Goal: Task Accomplishment & Management: Use online tool/utility

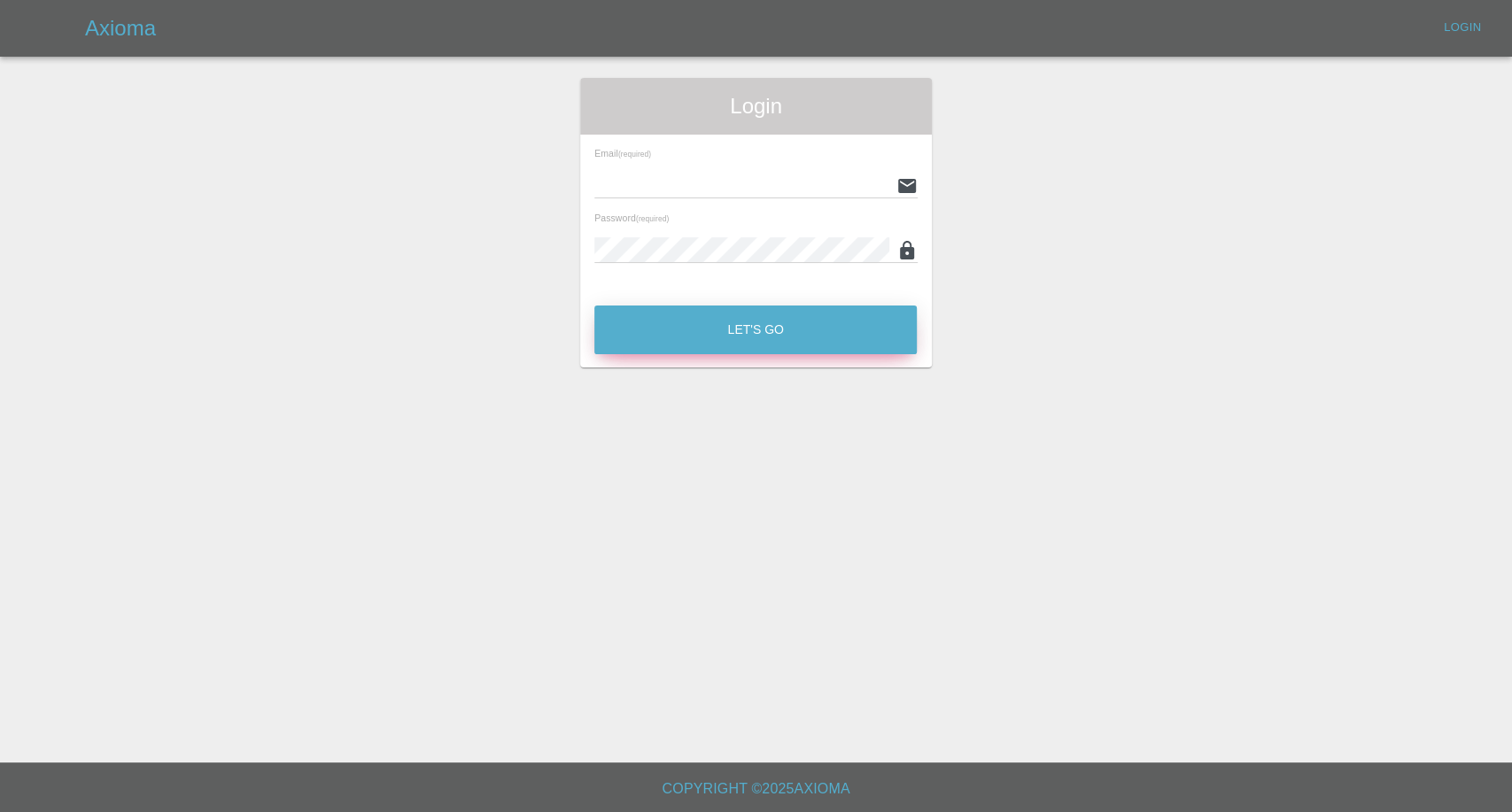
type input "[EMAIL_ADDRESS][DOMAIN_NAME]"
click at [738, 322] on button "Let's Go" at bounding box center [755, 330] width 322 height 49
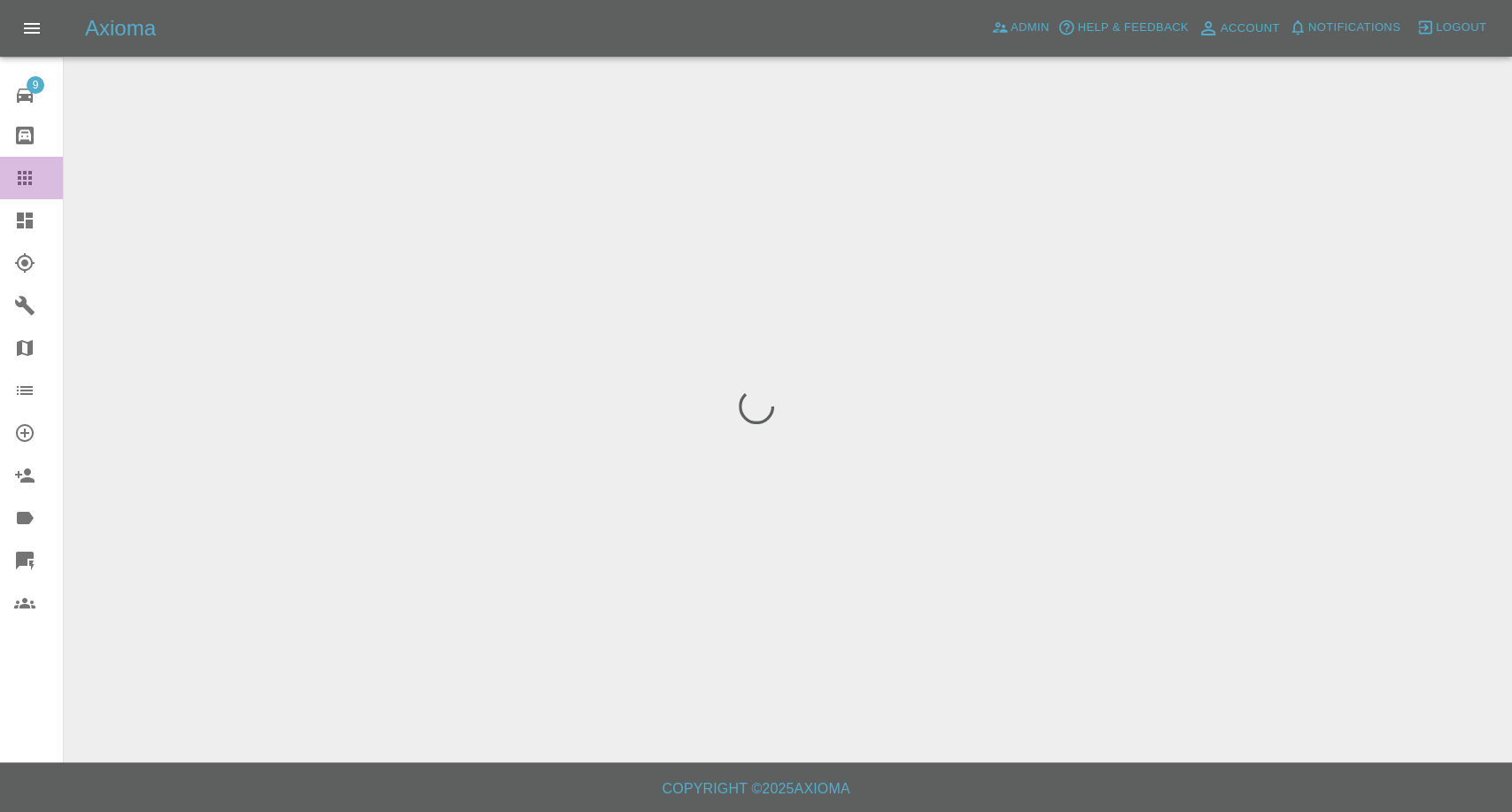
click at [28, 177] on icon at bounding box center [25, 178] width 14 height 14
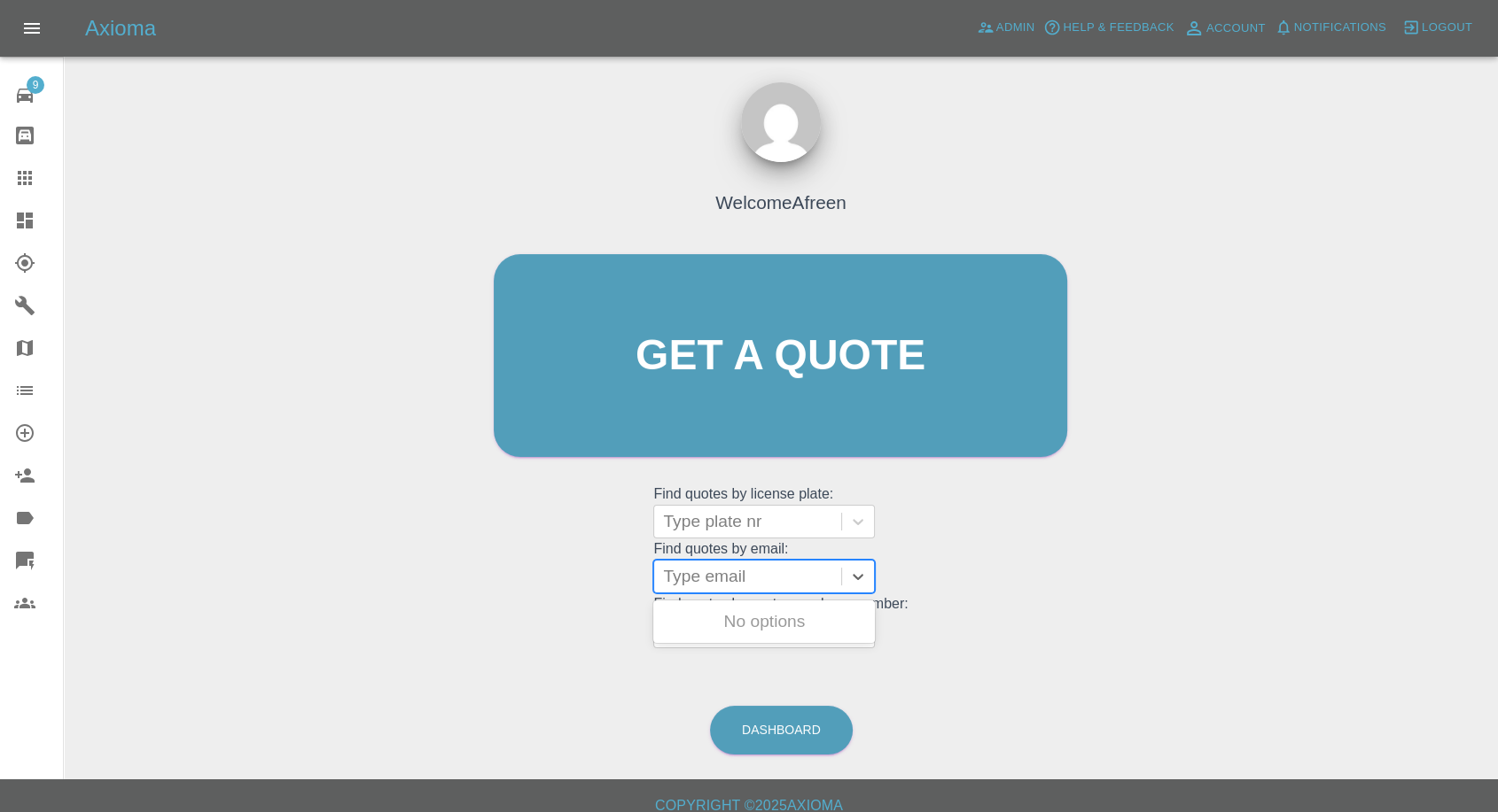
click at [777, 569] on div at bounding box center [747, 576] width 169 height 24
paste input ""[EMAIL_ADDRESS][DOMAIN_NAME]" <undefined>"
drag, startPoint x: 727, startPoint y: 577, endPoint x: 941, endPoint y: 580, distance: 214.0
click at [941, 580] on div "Welcome Afreen Get a quote Get a quote Find quotes by license plate: Type plate…" at bounding box center [781, 389] width 611 height 535
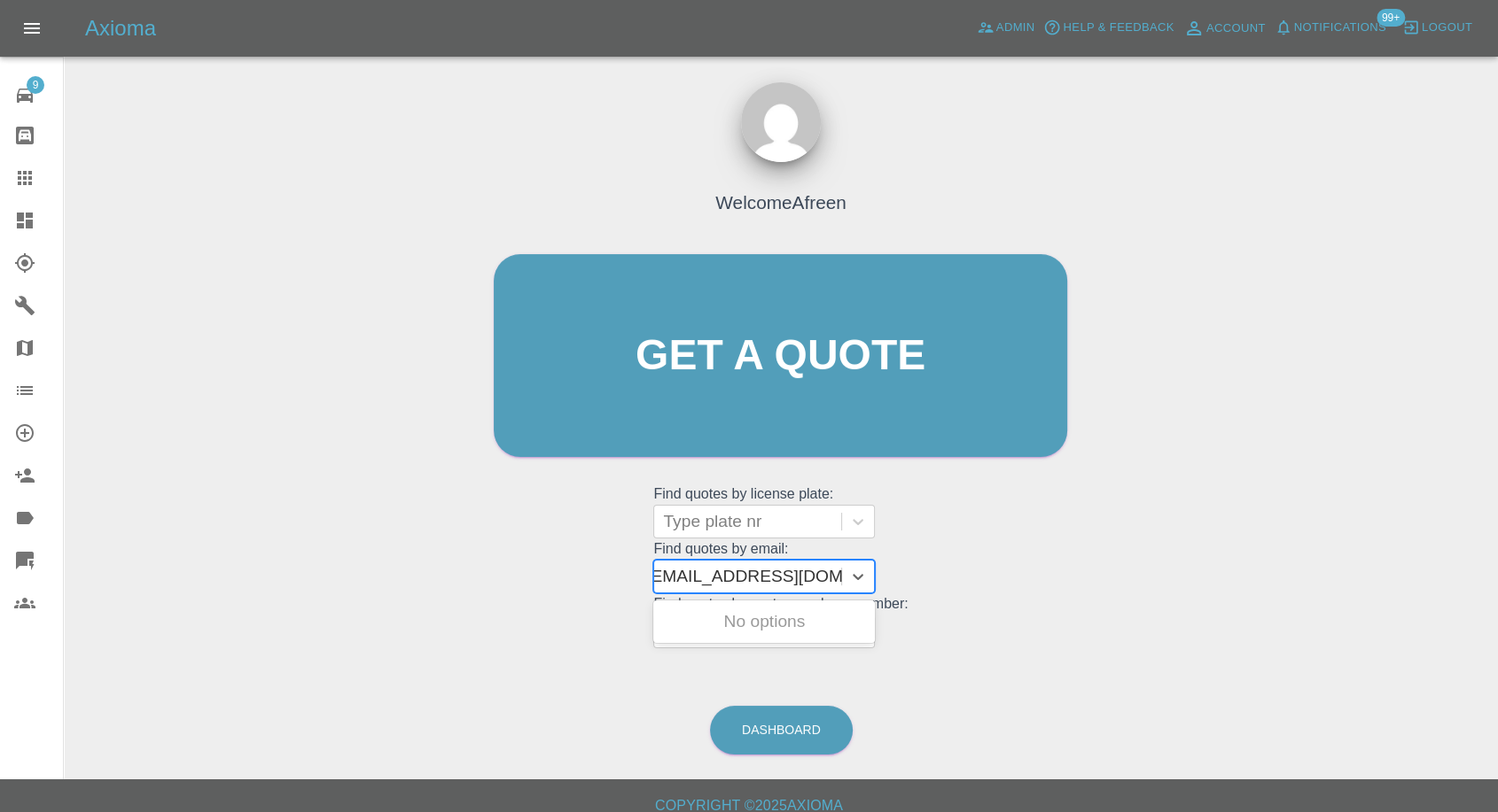
scroll to position [0, 8]
type input "[EMAIL_ADDRESS][DOMAIN_NAME]"
click at [781, 628] on div "LT18 MWD, Awaiting Repair" at bounding box center [763, 632] width 221 height 57
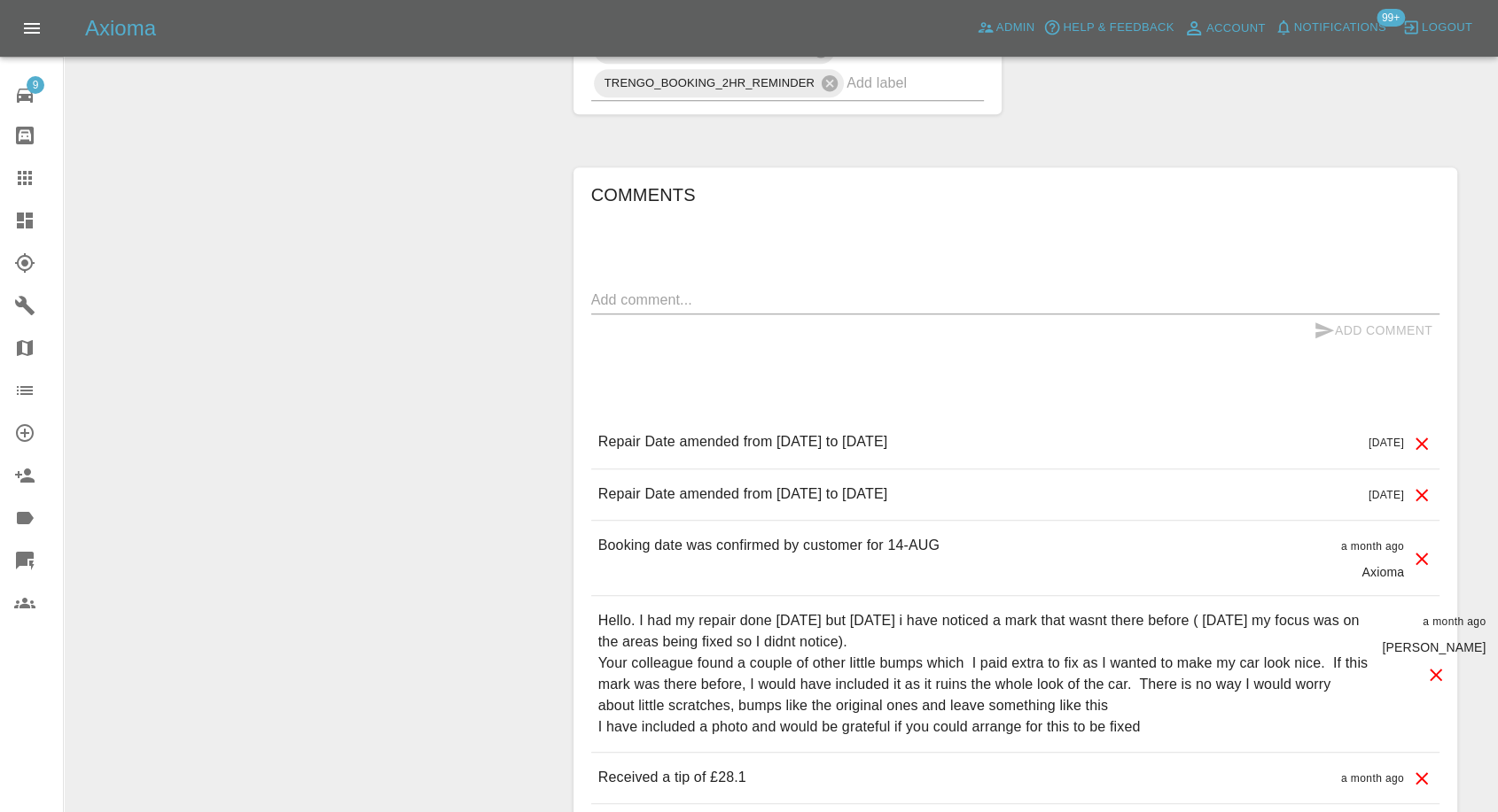
scroll to position [1673, 0]
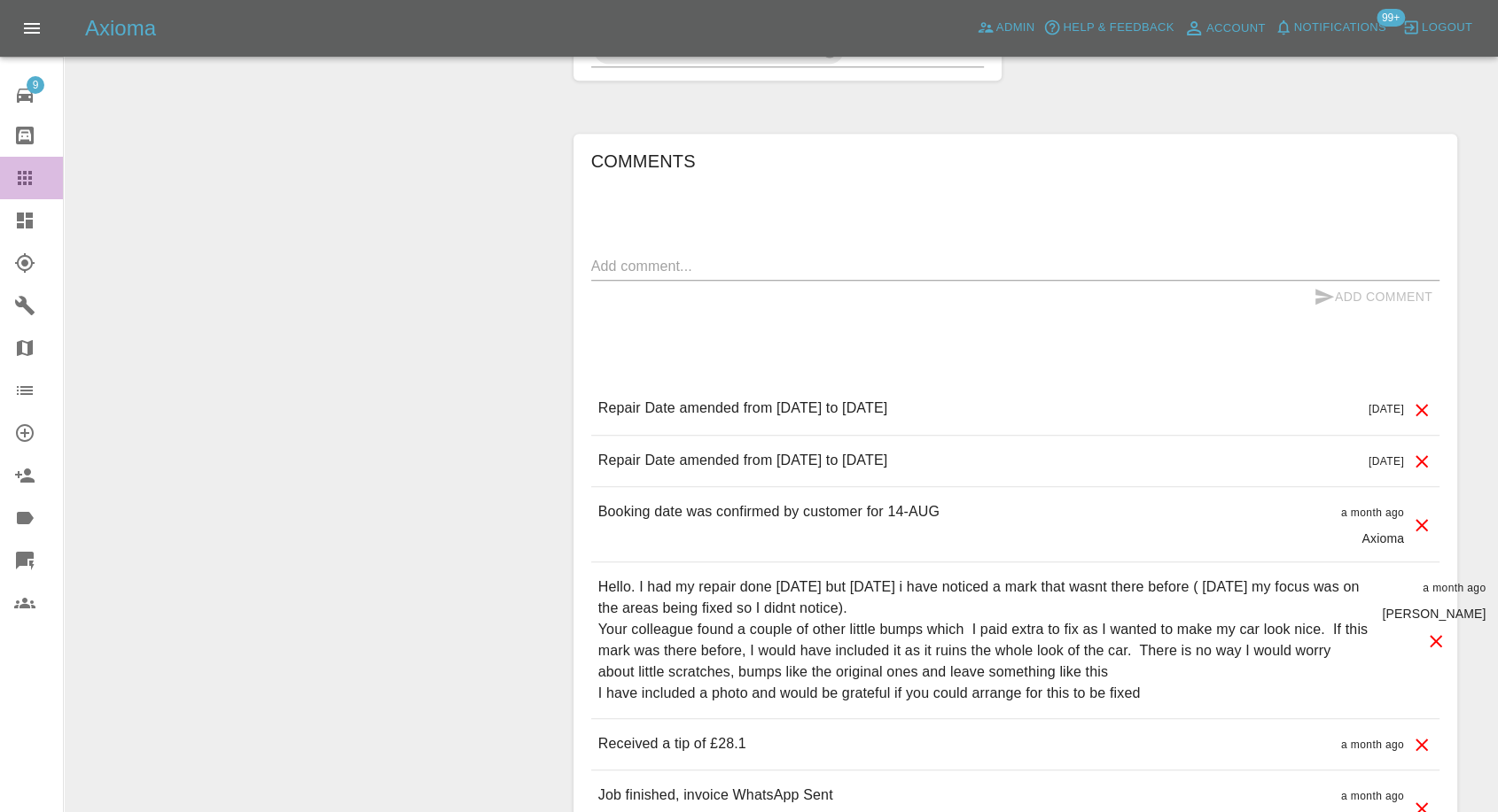
click at [16, 173] on icon at bounding box center [25, 178] width 22 height 22
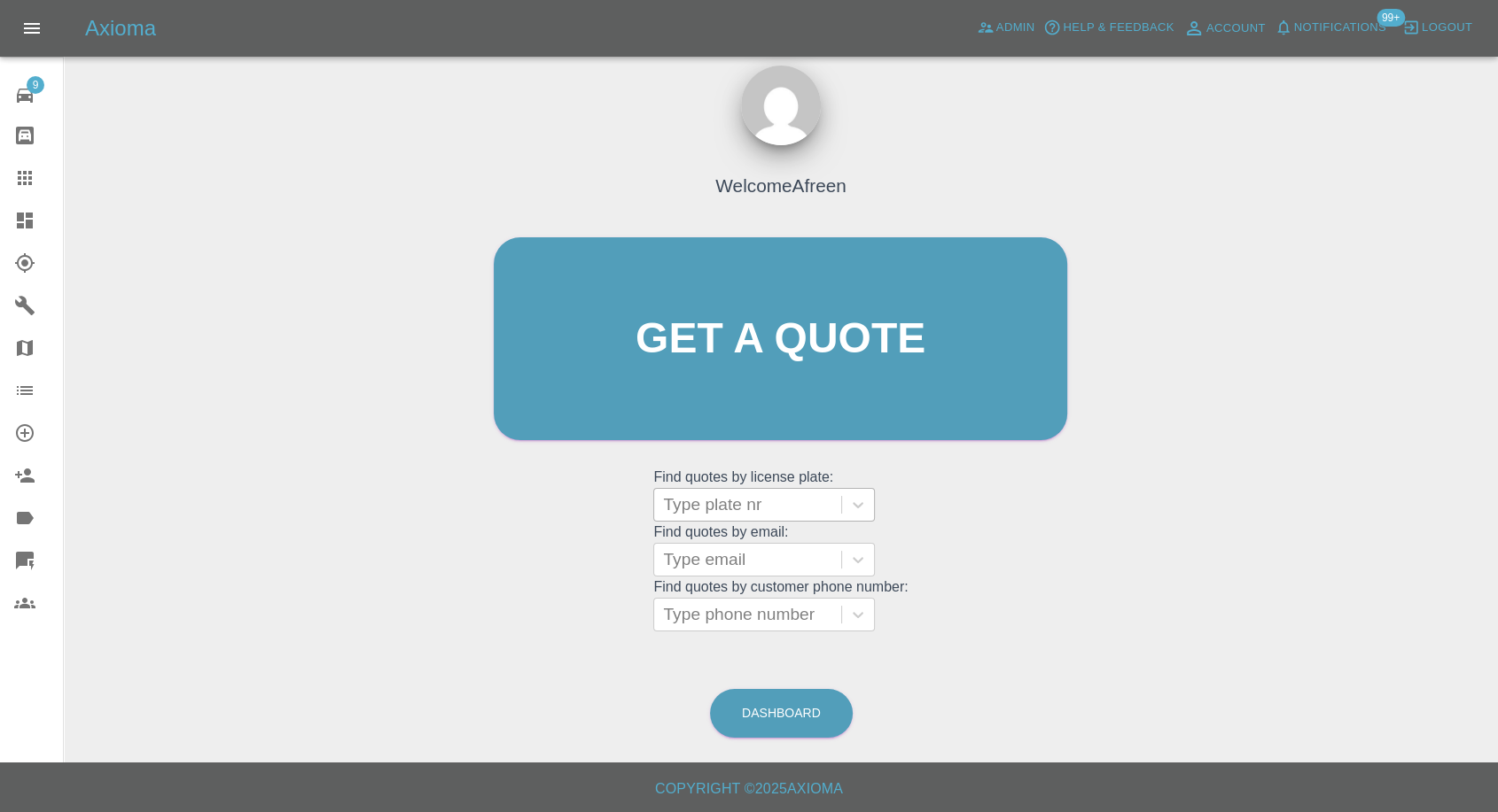
scroll to position [16, 0]
click at [739, 555] on div at bounding box center [747, 560] width 169 height 24
paste input ""[EMAIL_ADDRESS][DOMAIN_NAME]" <undefined>"
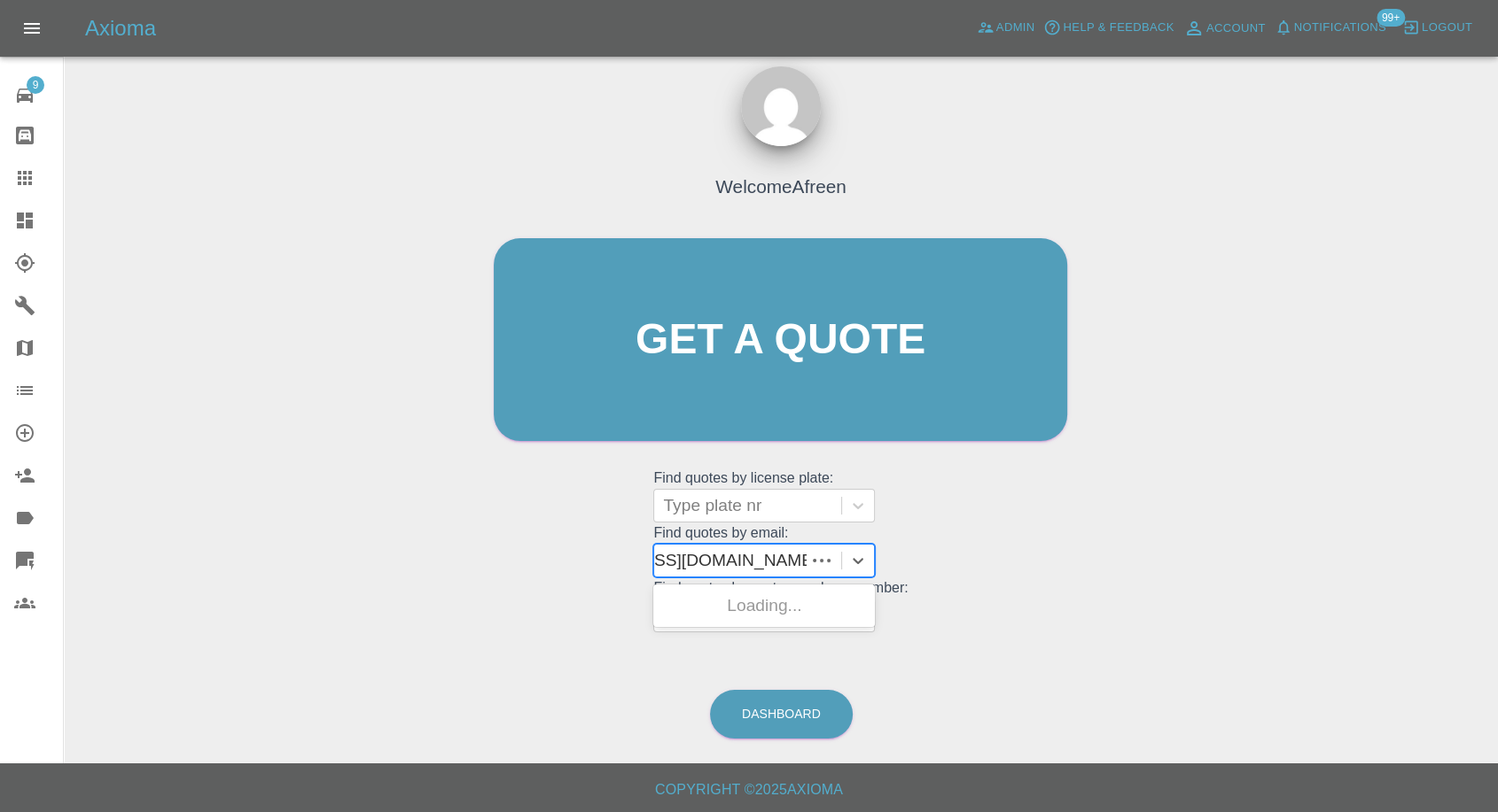
scroll to position [0, 116]
drag, startPoint x: 728, startPoint y: 559, endPoint x: 1241, endPoint y: 559, distance: 513.0
click at [1241, 559] on div "Welcome Afreen Get a quote Get a quote Find quotes by license plate: Type plate…" at bounding box center [781, 425] width 1406 height 636
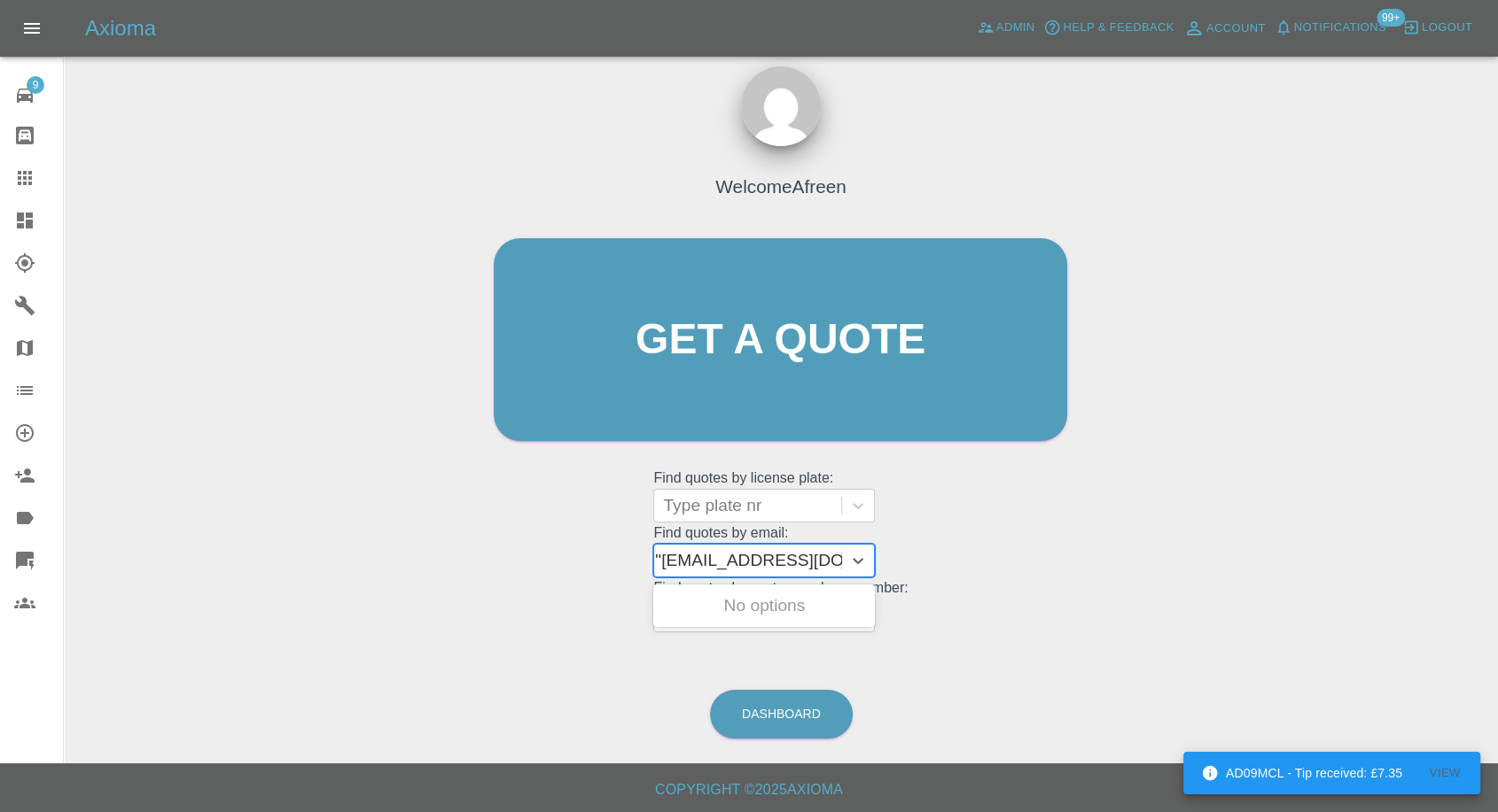
type input "[EMAIL_ADDRESS][DOMAIN_NAME]"
click at [754, 609] on div "HJ63 EUF, Awaiting Repair" at bounding box center [763, 616] width 221 height 57
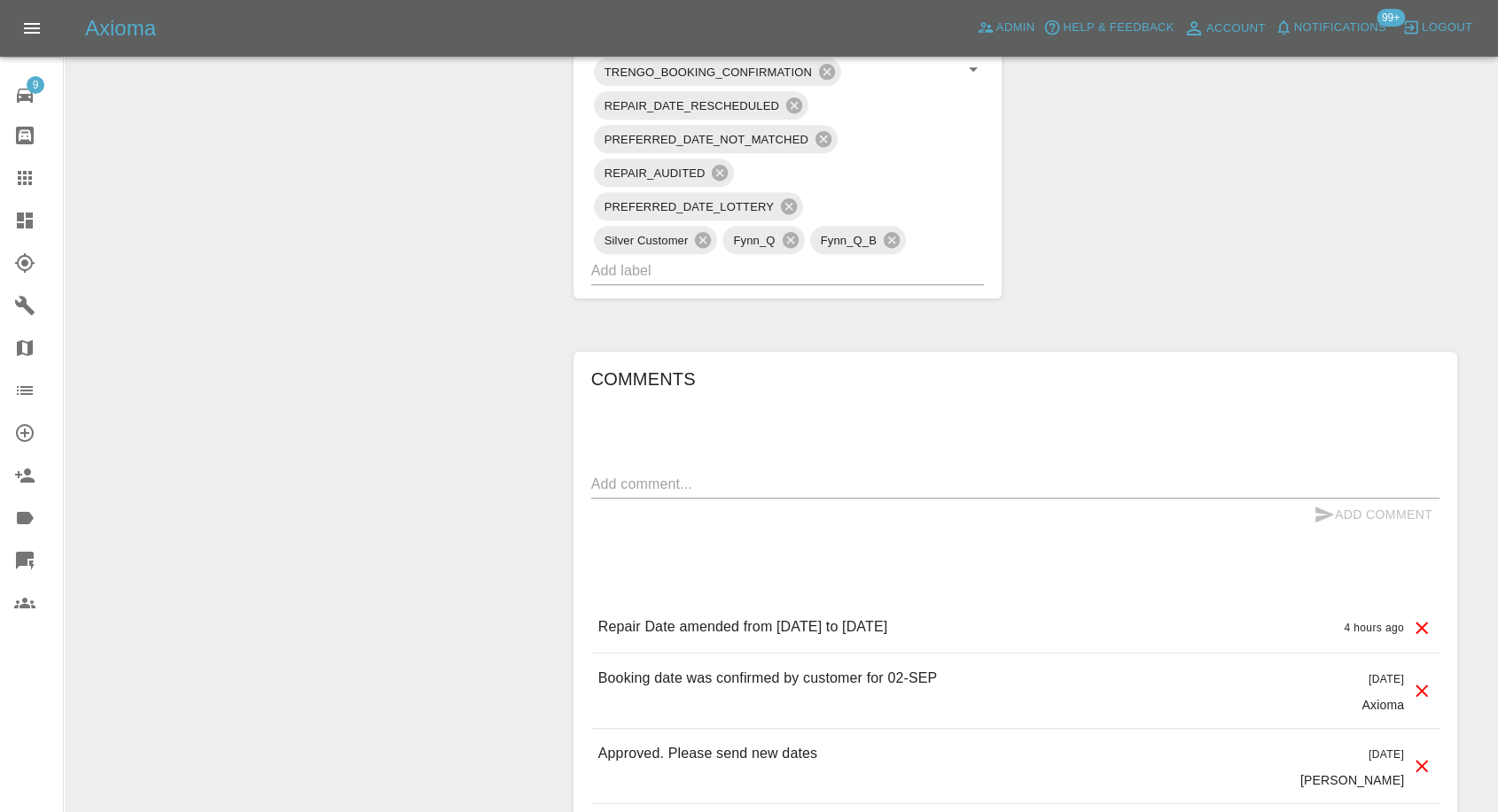
scroll to position [1279, 0]
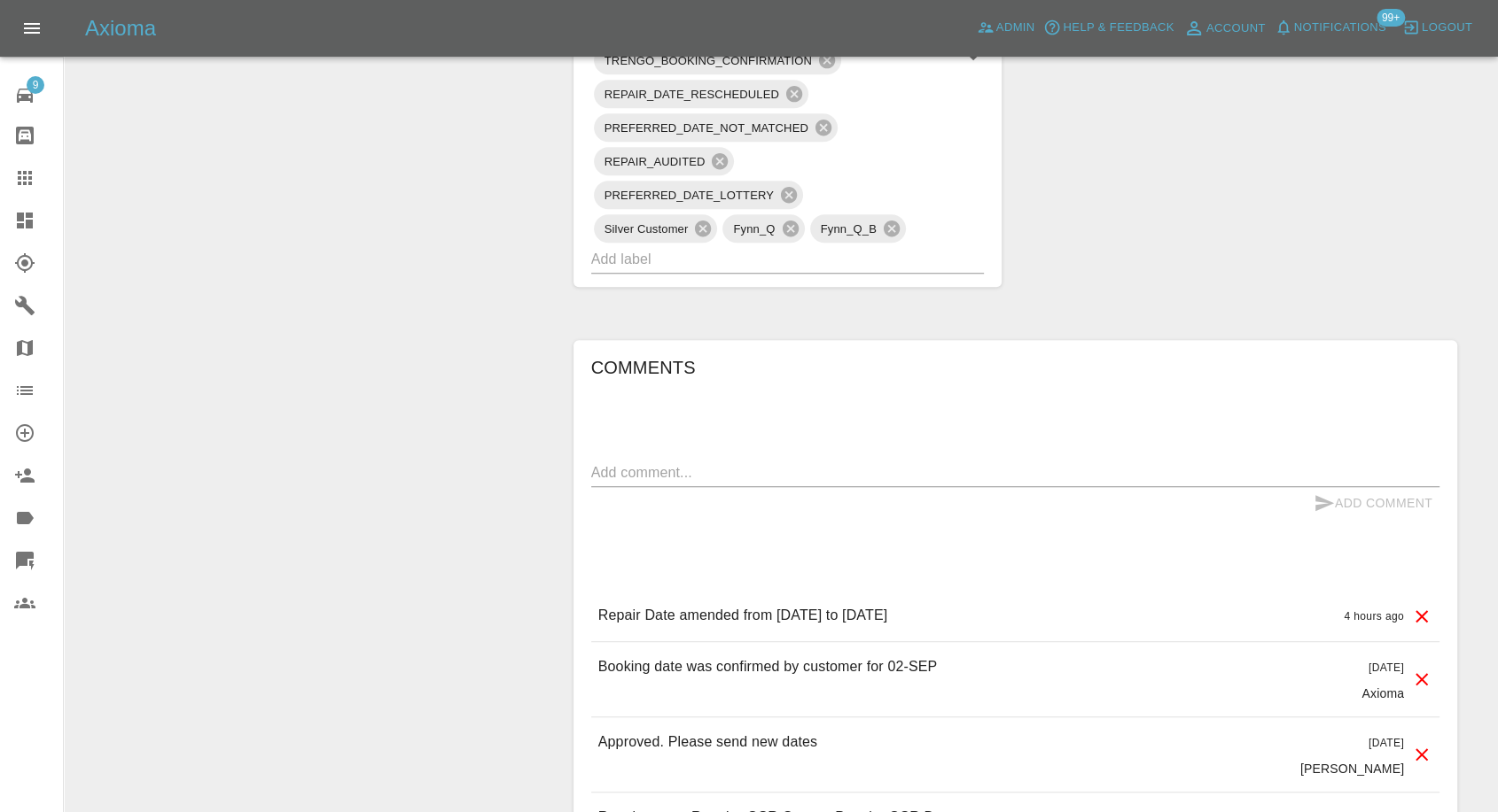
drag, startPoint x: 13, startPoint y: 171, endPoint x: 60, endPoint y: 202, distance: 56.3
click at [12, 170] on link "Claims" at bounding box center [32, 178] width 63 height 42
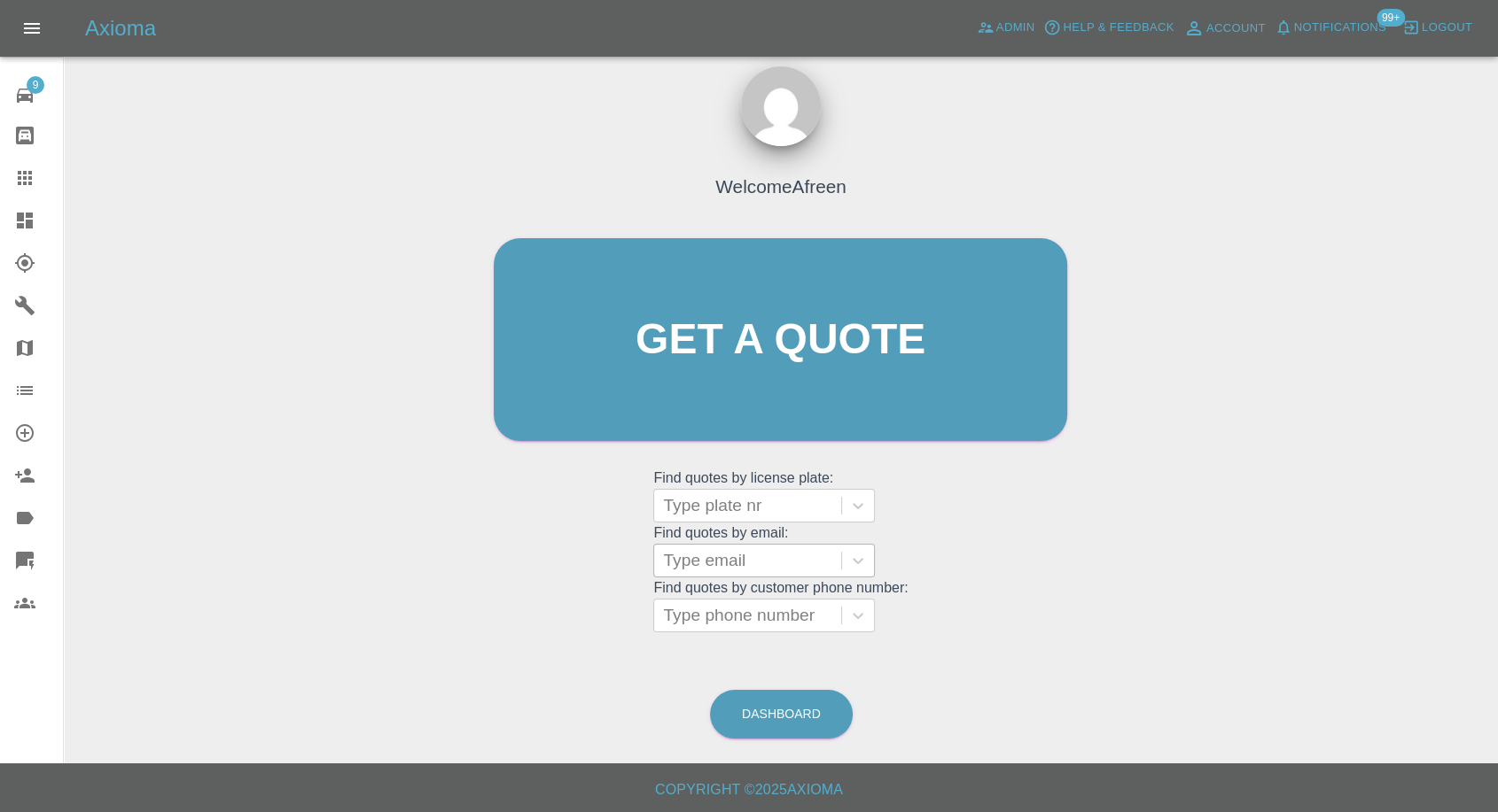
click at [724, 556] on div at bounding box center [747, 560] width 169 height 24
paste input ""[EMAIL_ADDRESS][DOMAIN_NAME]" <undefined>"
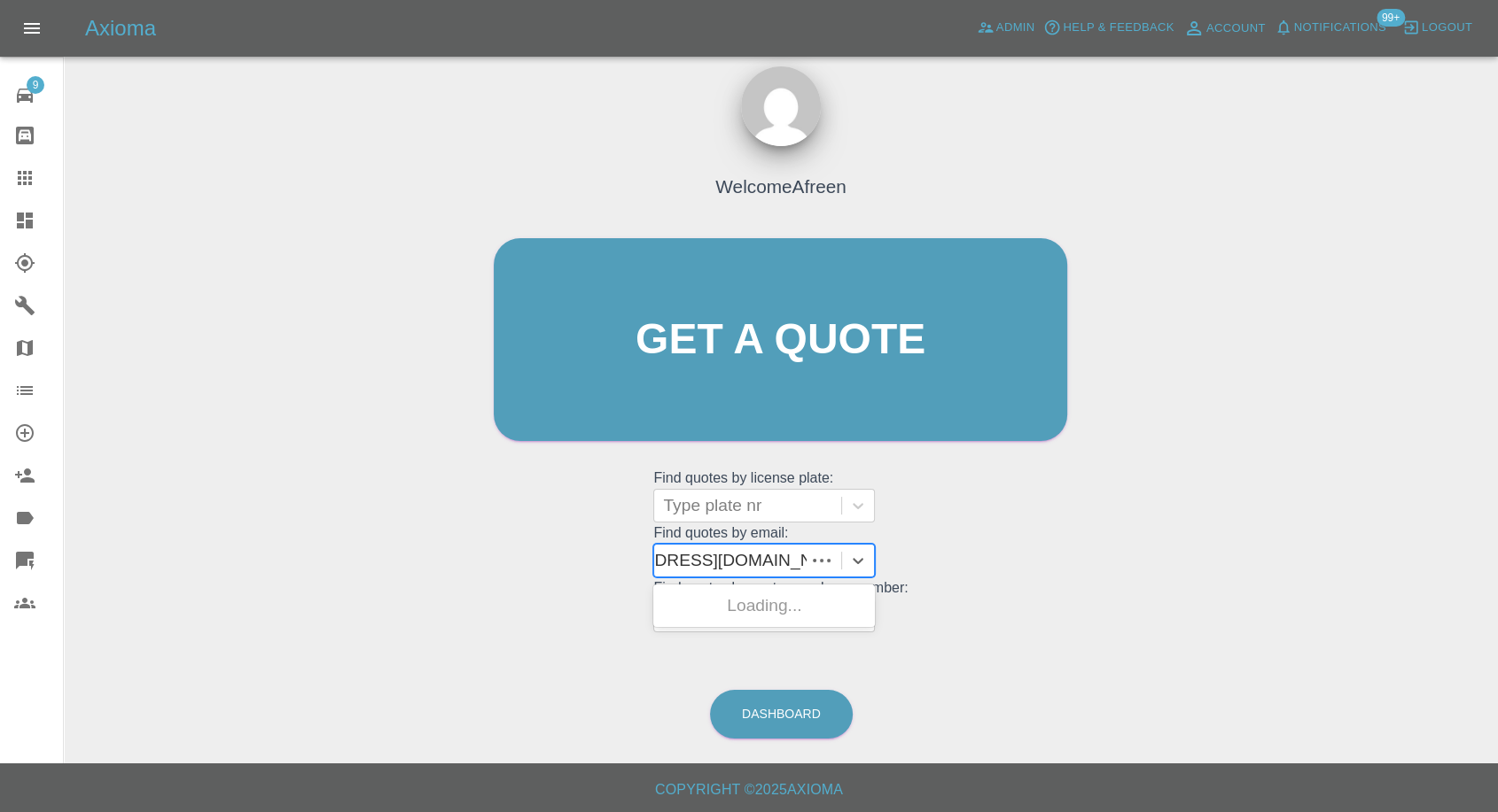
scroll to position [0, 80]
drag, startPoint x: 727, startPoint y: 561, endPoint x: 1113, endPoint y: 561, distance: 386.0
click at [1113, 561] on div "Welcome Afreen Get a quote Get a quote Find quotes by license plate: Type plate…" at bounding box center [781, 425] width 1406 height 636
type input "[EMAIL_ADDRESS][DOMAIN_NAME]"
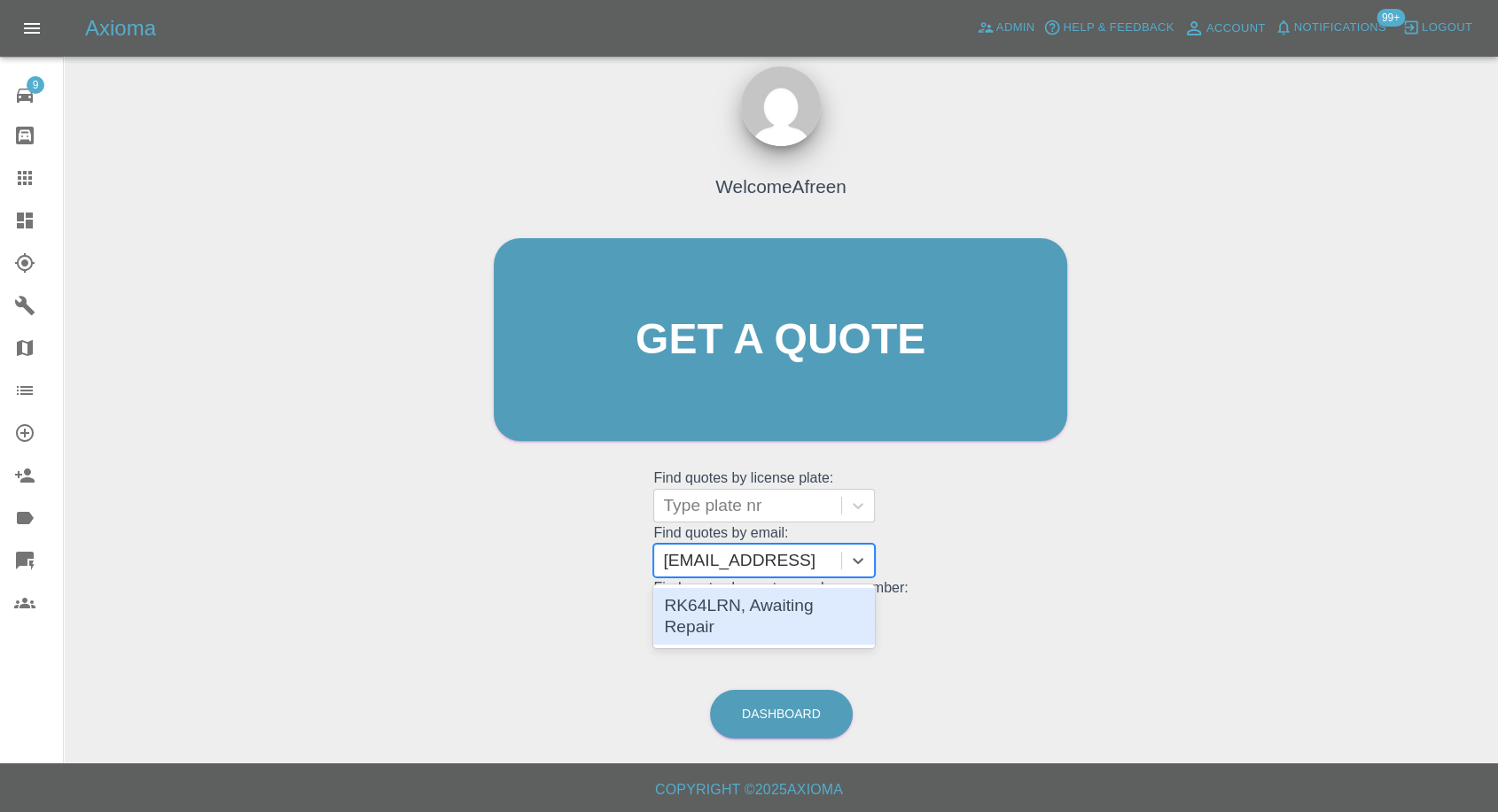
click at [838, 597] on div "RK64LRN, Awaiting Repair" at bounding box center [763, 616] width 221 height 57
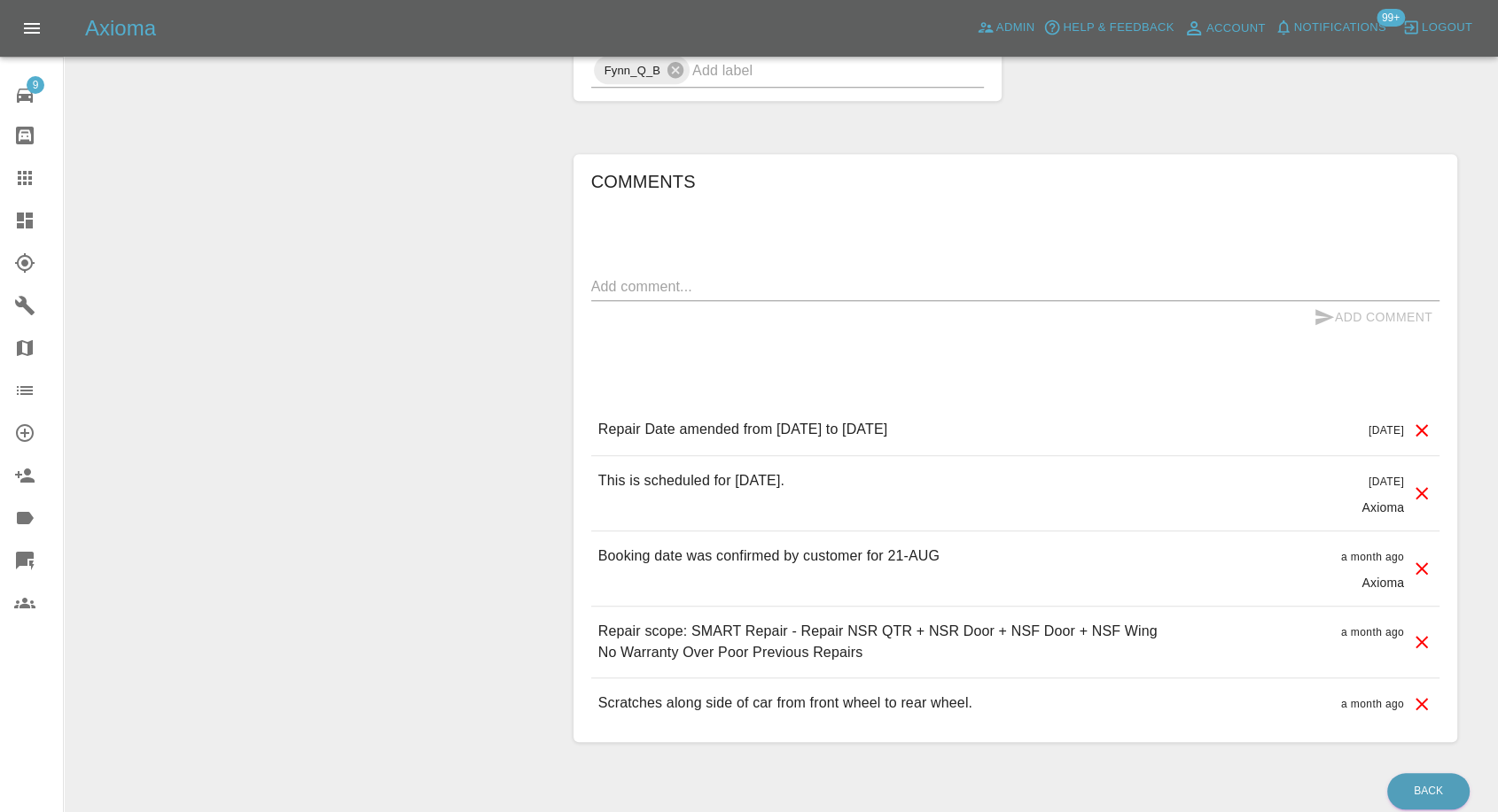
scroll to position [1476, 0]
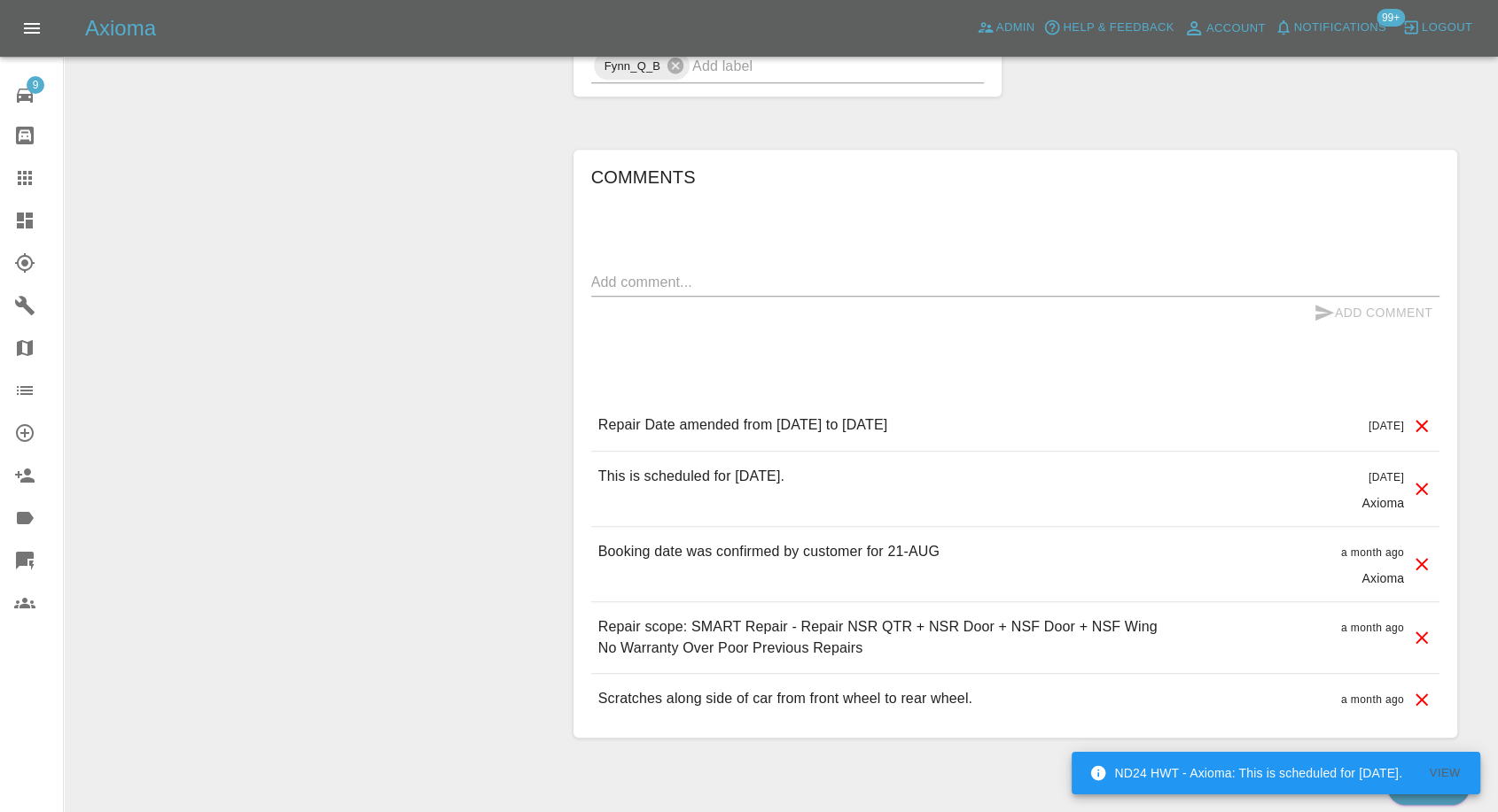
drag, startPoint x: 23, startPoint y: 166, endPoint x: 68, endPoint y: 221, distance: 71.1
click at [23, 167] on icon at bounding box center [25, 178] width 22 height 22
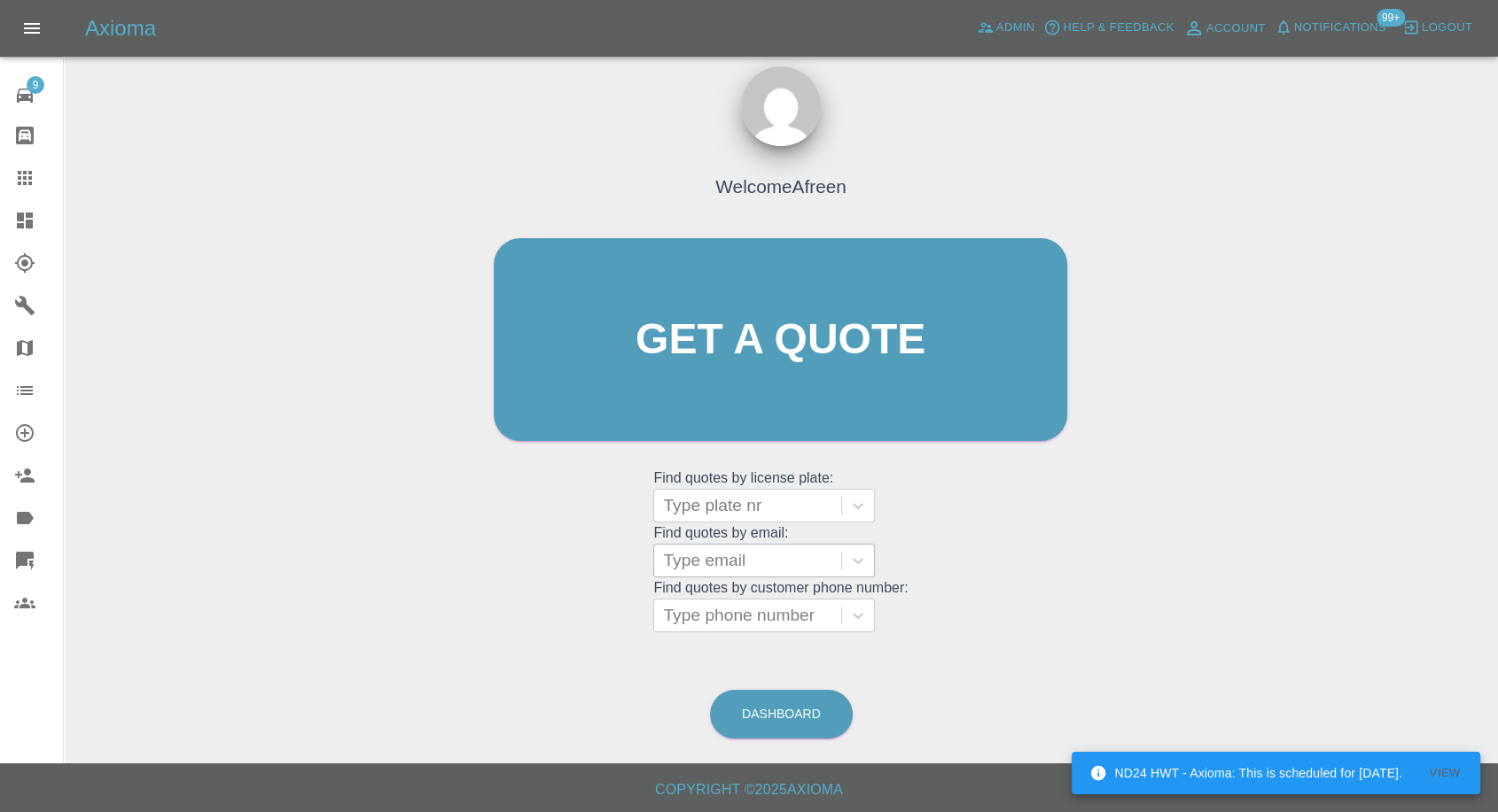
click at [745, 562] on div at bounding box center [747, 560] width 169 height 24
paste input ""[PERSON_NAME][EMAIL_ADDRESS][DOMAIN_NAME]" <undefined>"
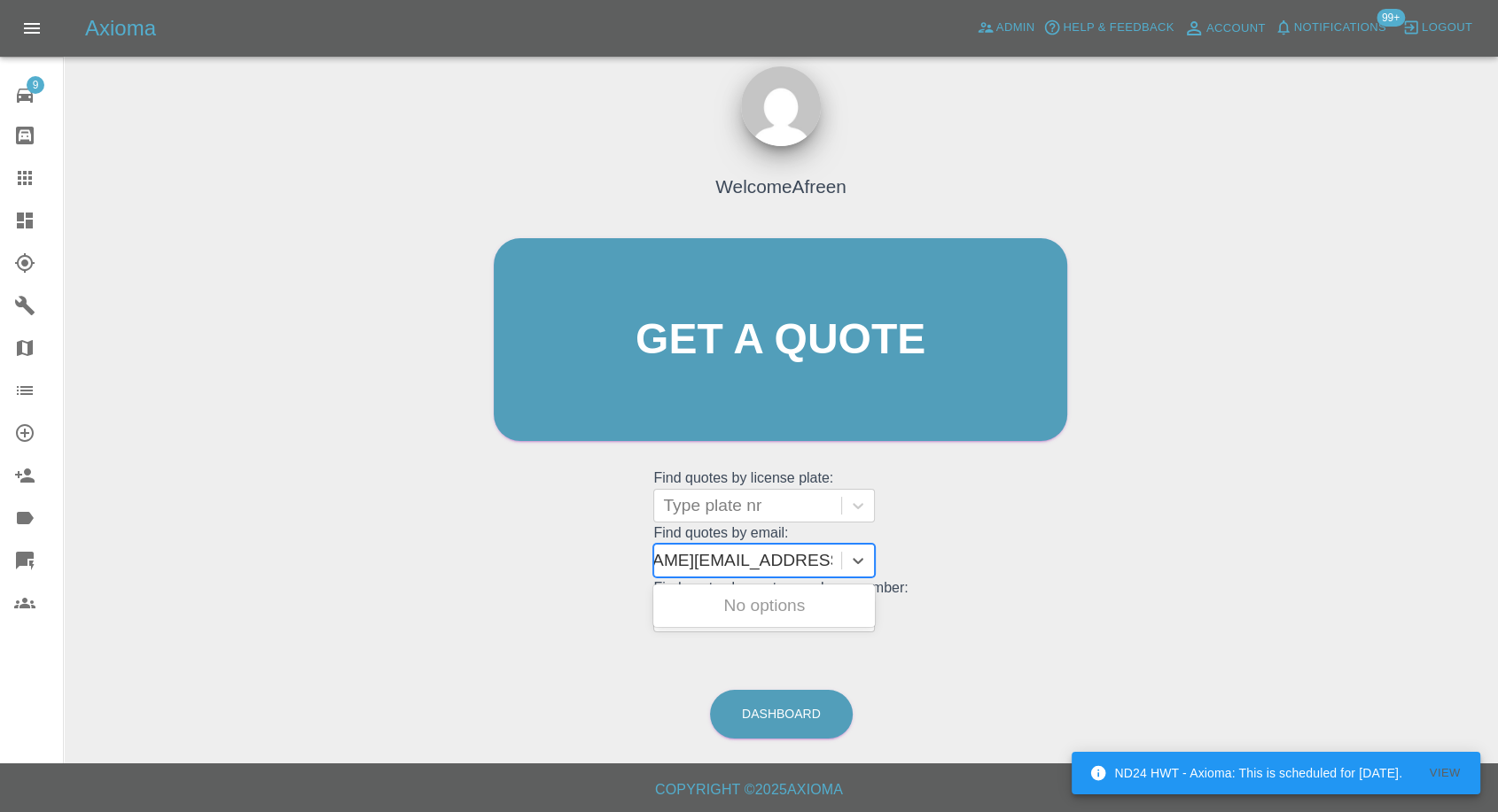
scroll to position [0, 105]
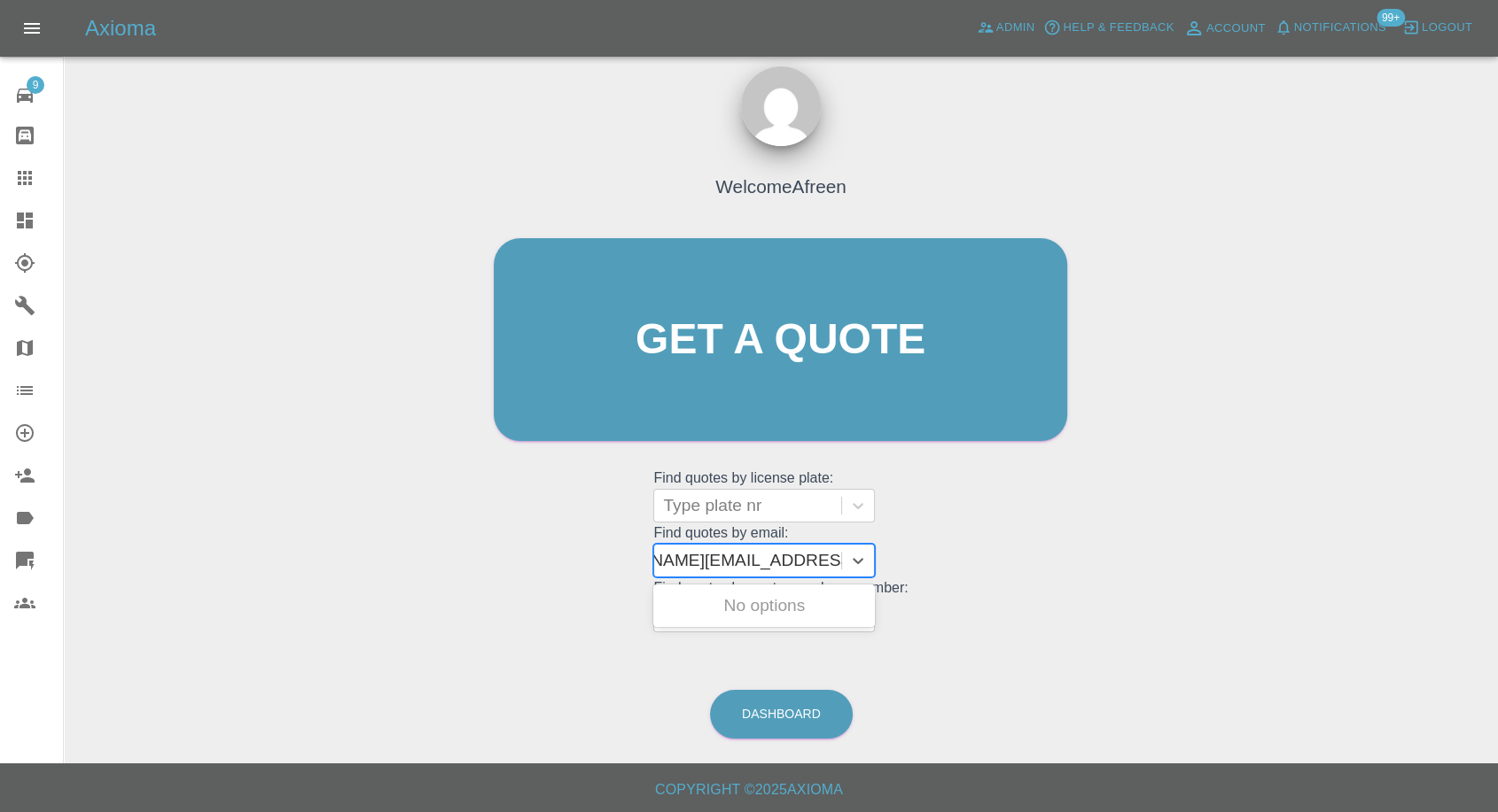
drag, startPoint x: 730, startPoint y: 559, endPoint x: 1339, endPoint y: 576, distance: 609.2
click at [1337, 576] on div "Welcome Afreen Get a quote Get a quote Find quotes by license plate: Type plate…" at bounding box center [781, 425] width 1406 height 636
type input "[PERSON_NAME][EMAIL_ADDRESS][DOMAIN_NAME]"
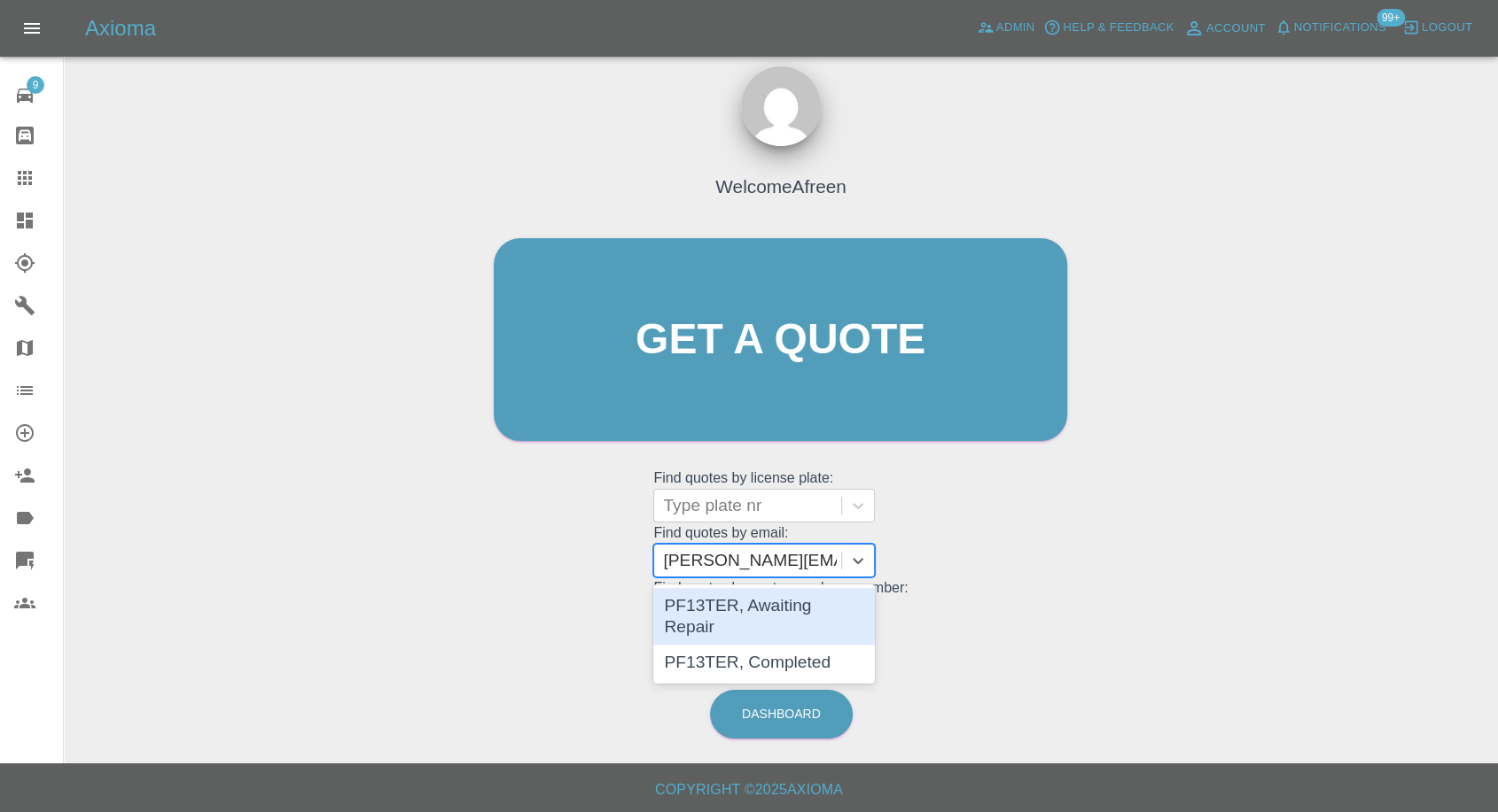
click at [771, 600] on div "PF13TER, Awaiting Repair" at bounding box center [763, 616] width 221 height 57
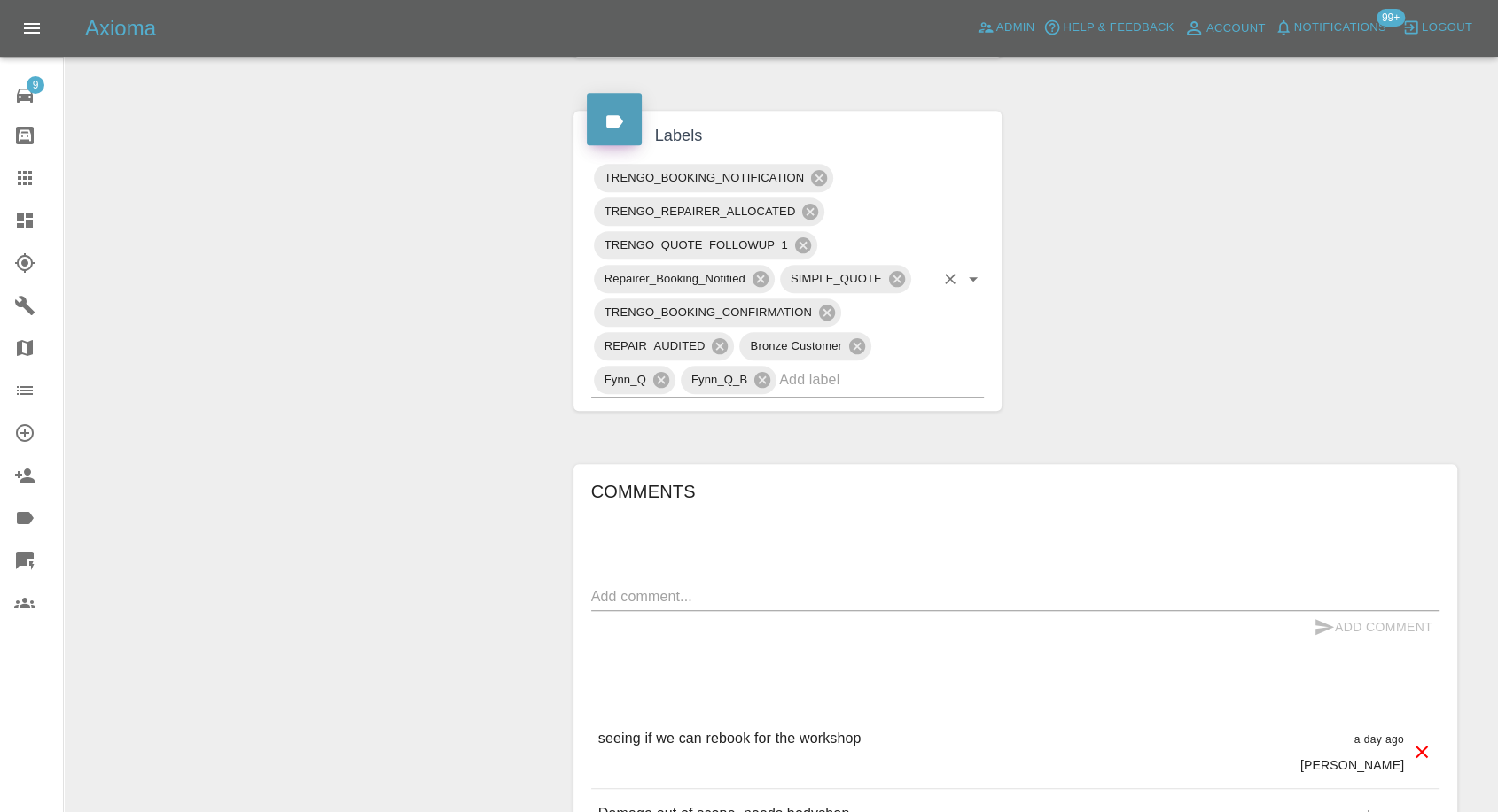
scroll to position [1083, 0]
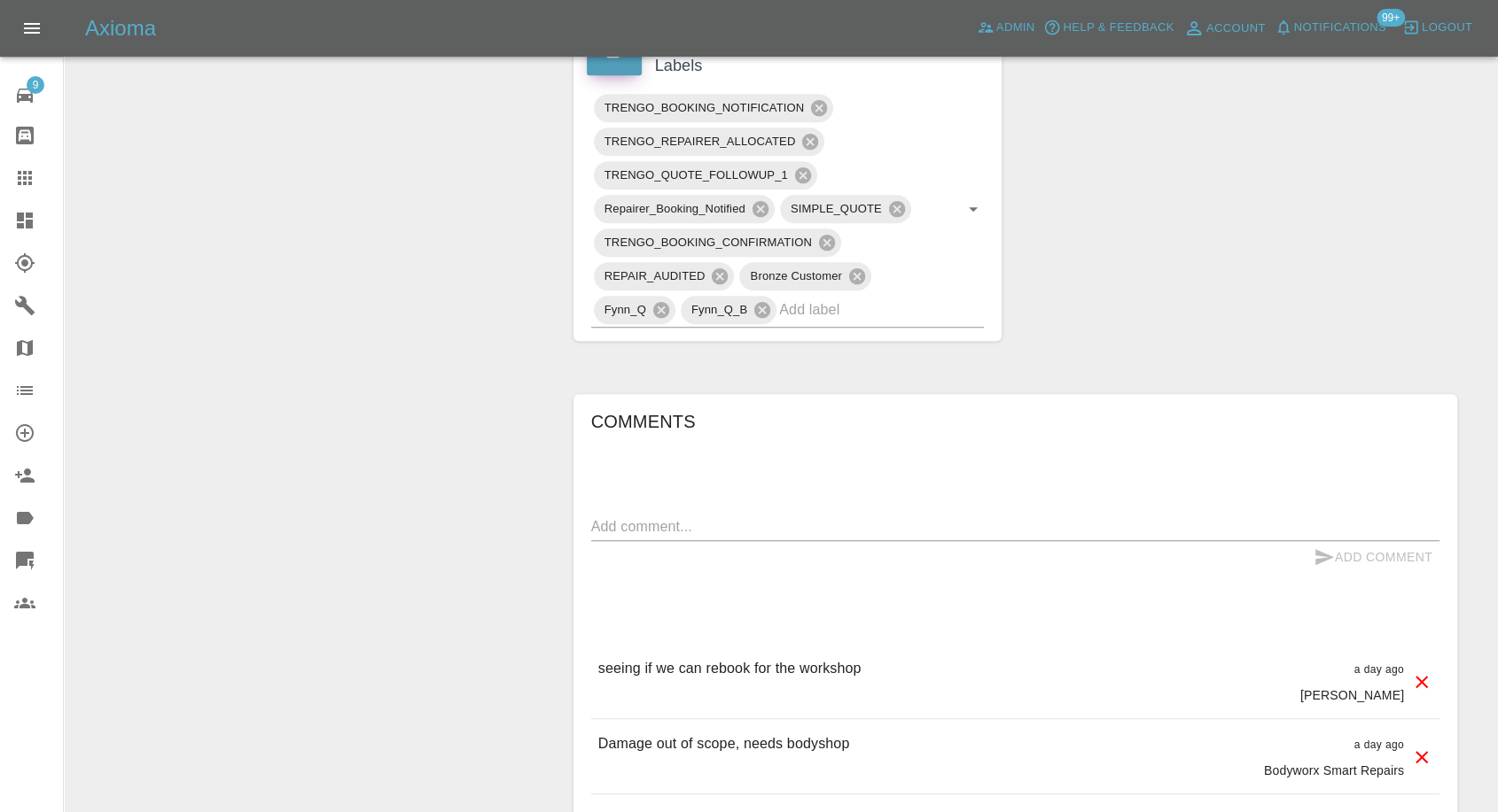
click at [35, 170] on div at bounding box center [39, 178] width 50 height 22
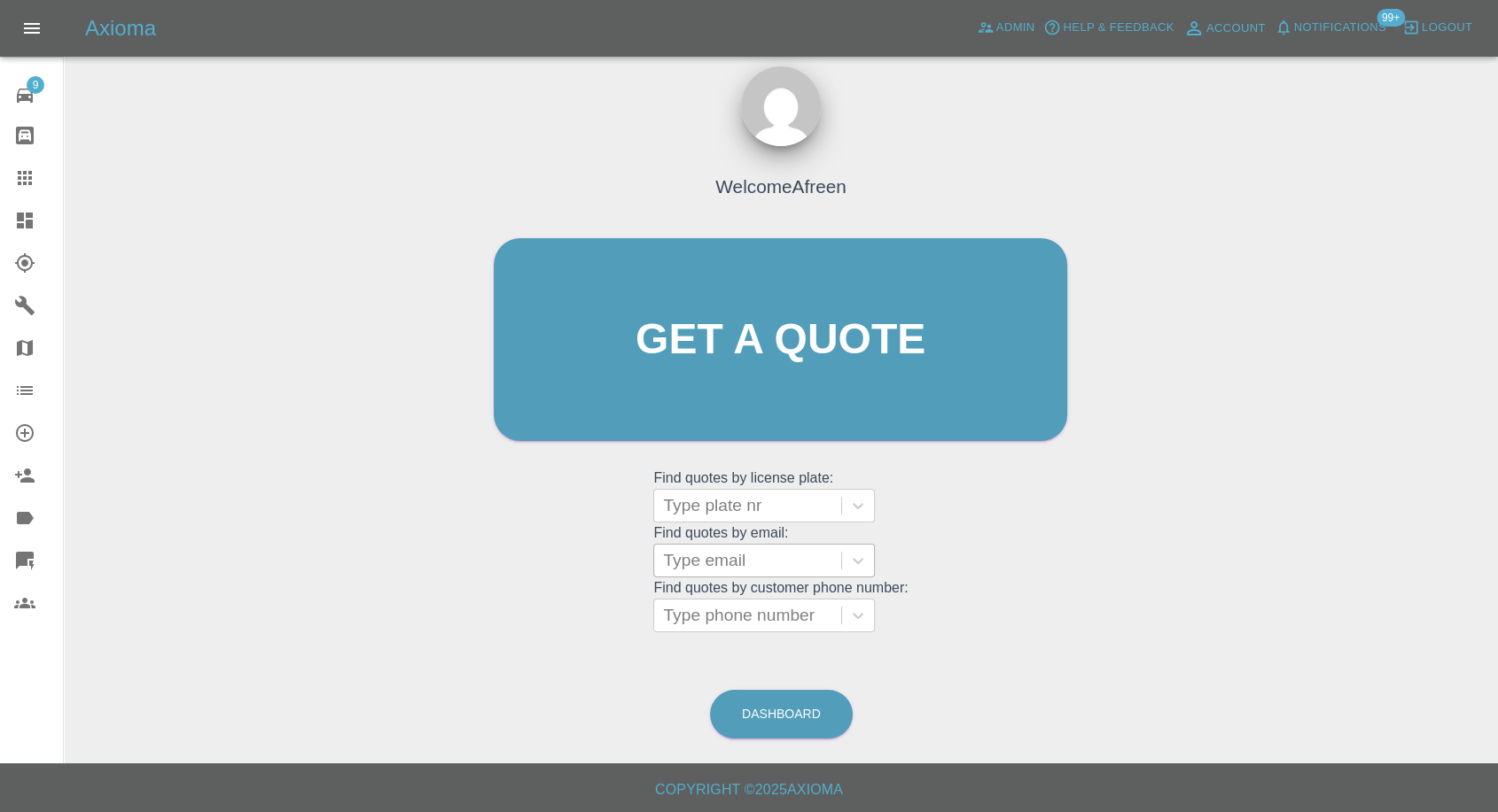
click at [745, 564] on div at bounding box center [747, 560] width 169 height 24
paste input ""[EMAIL_ADDRESS][DOMAIN_NAME]" <undefined>"
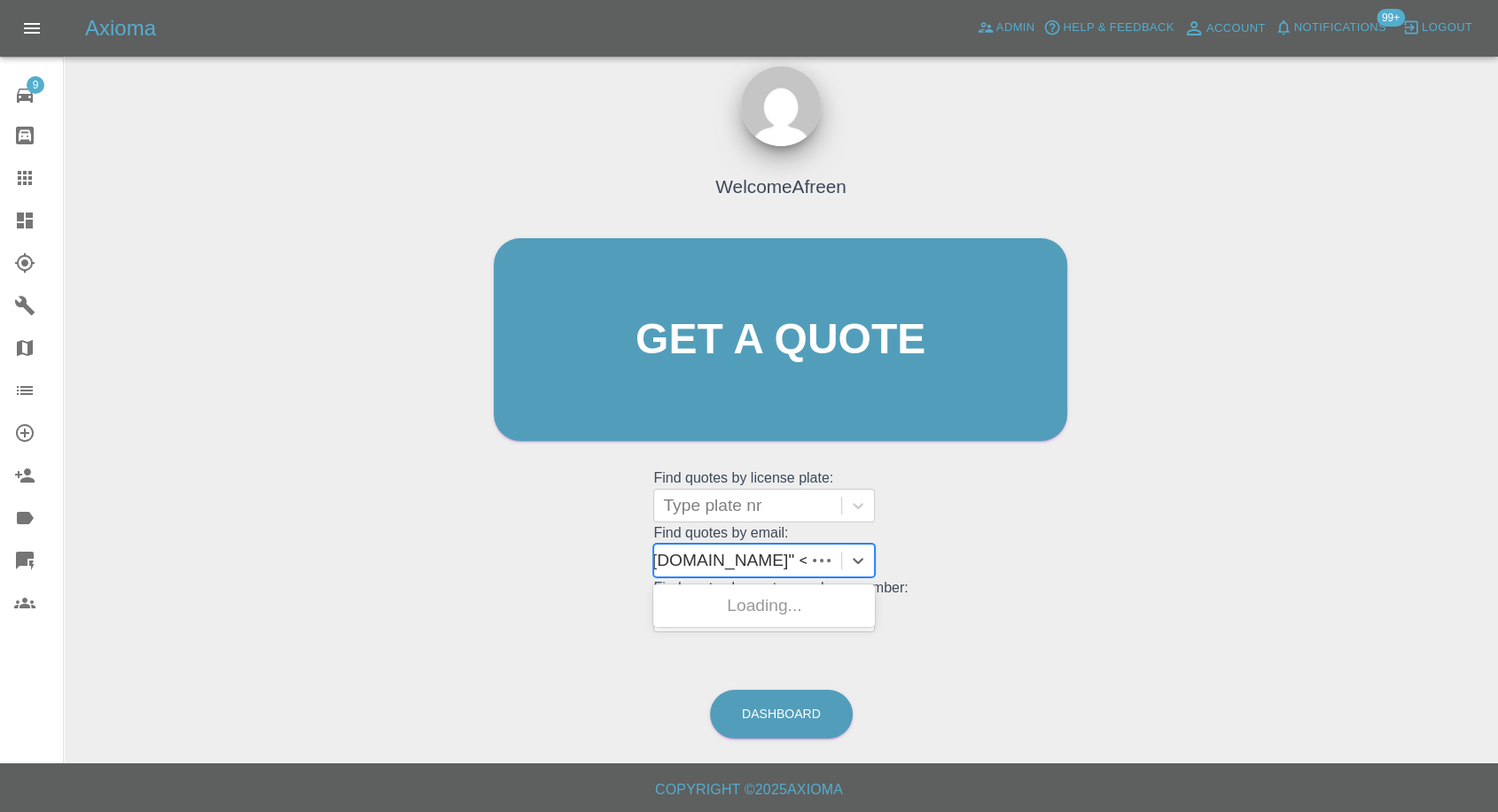
scroll to position [0, 145]
drag, startPoint x: 730, startPoint y: 562, endPoint x: 1025, endPoint y: 575, distance: 295.3
click at [1030, 575] on div "Welcome Afreen Get a quote Get a quote Find quotes by license plate: Type plate…" at bounding box center [781, 374] width 611 height 535
type input "[EMAIL_ADDRESS][DOMAIN_NAME]"
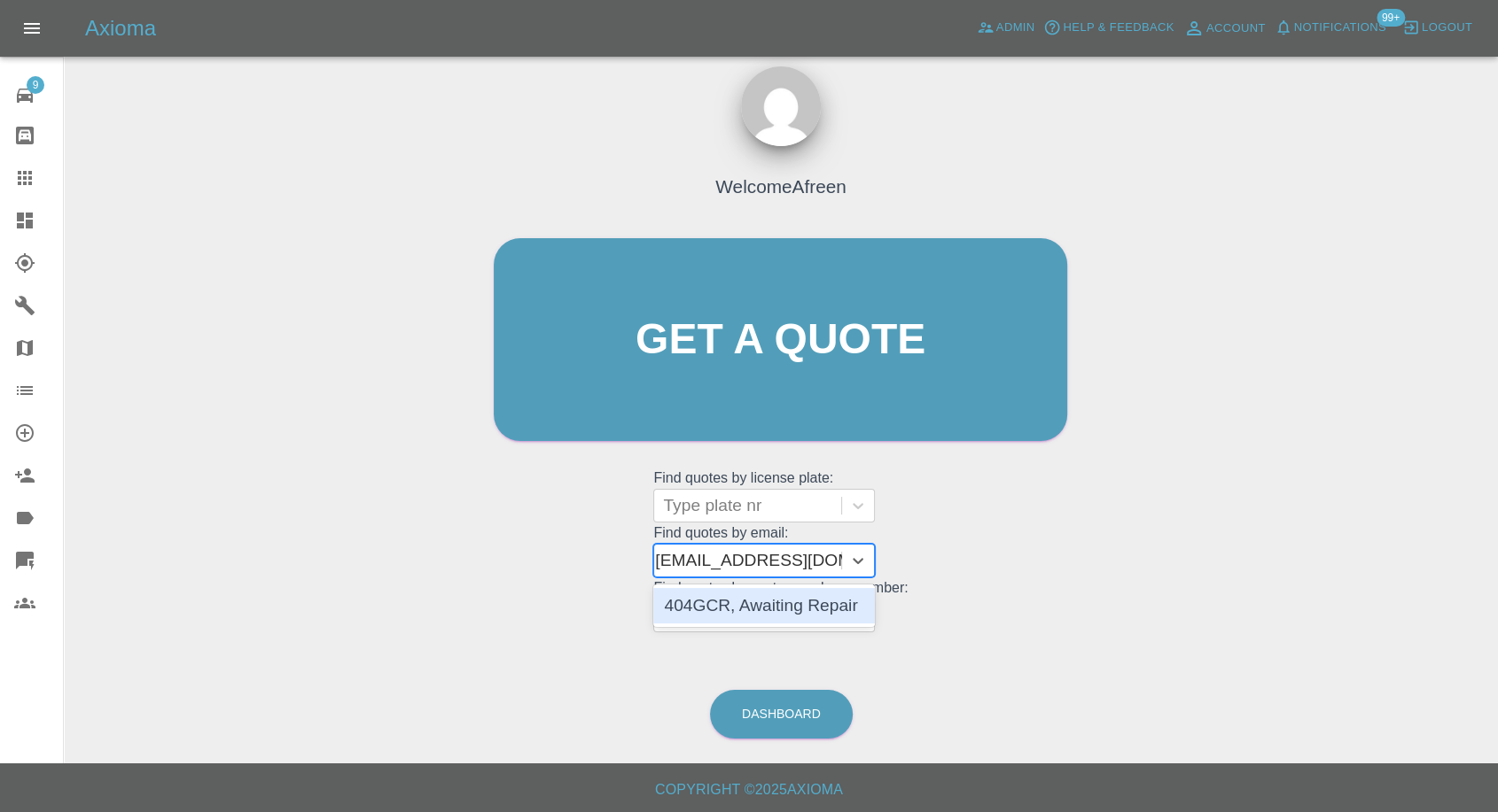
click at [829, 606] on div "404GCR, Awaiting Repair" at bounding box center [763, 605] width 221 height 35
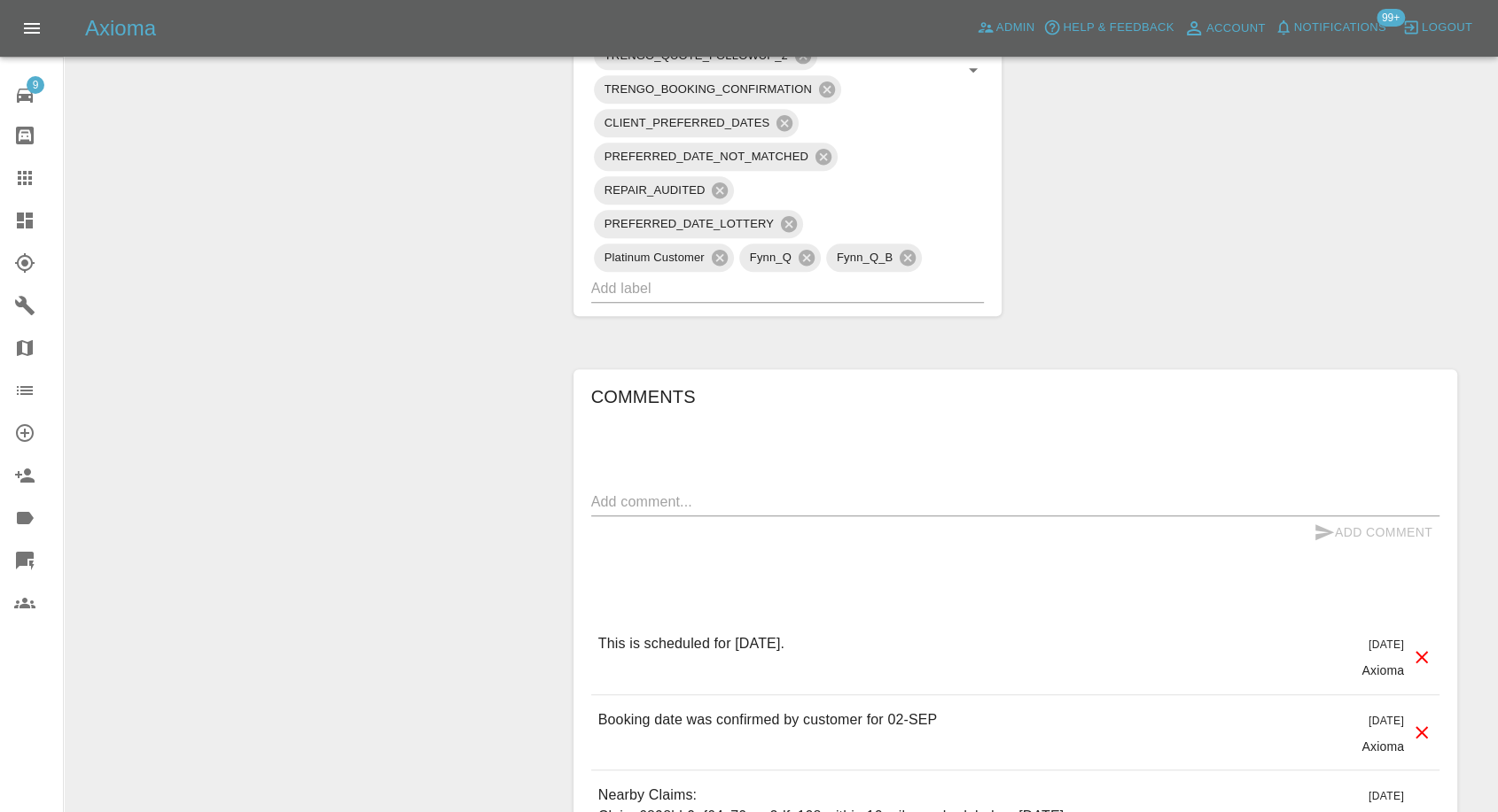
scroll to position [1377, 0]
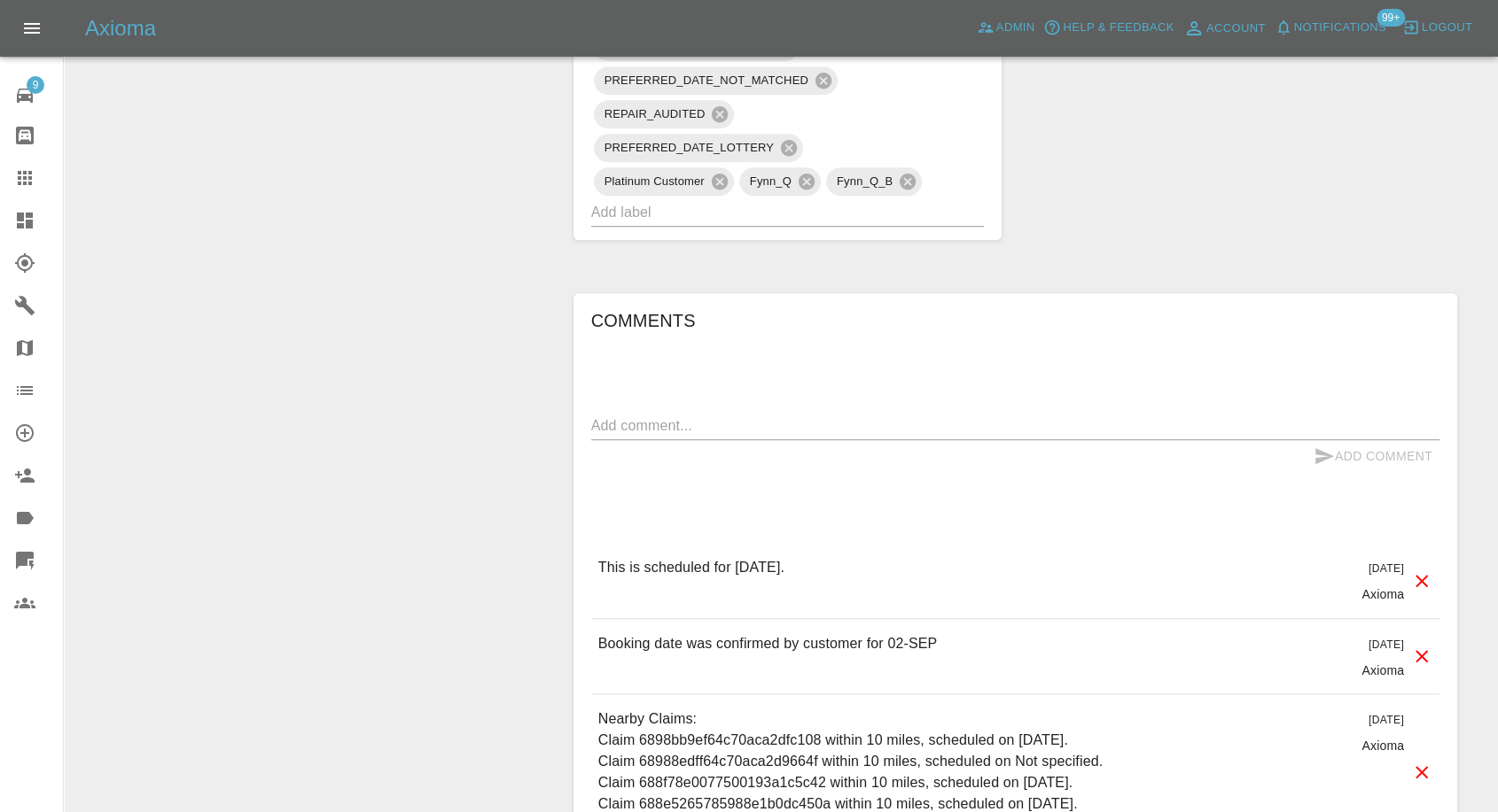
click at [33, 158] on link "Claims" at bounding box center [32, 178] width 63 height 42
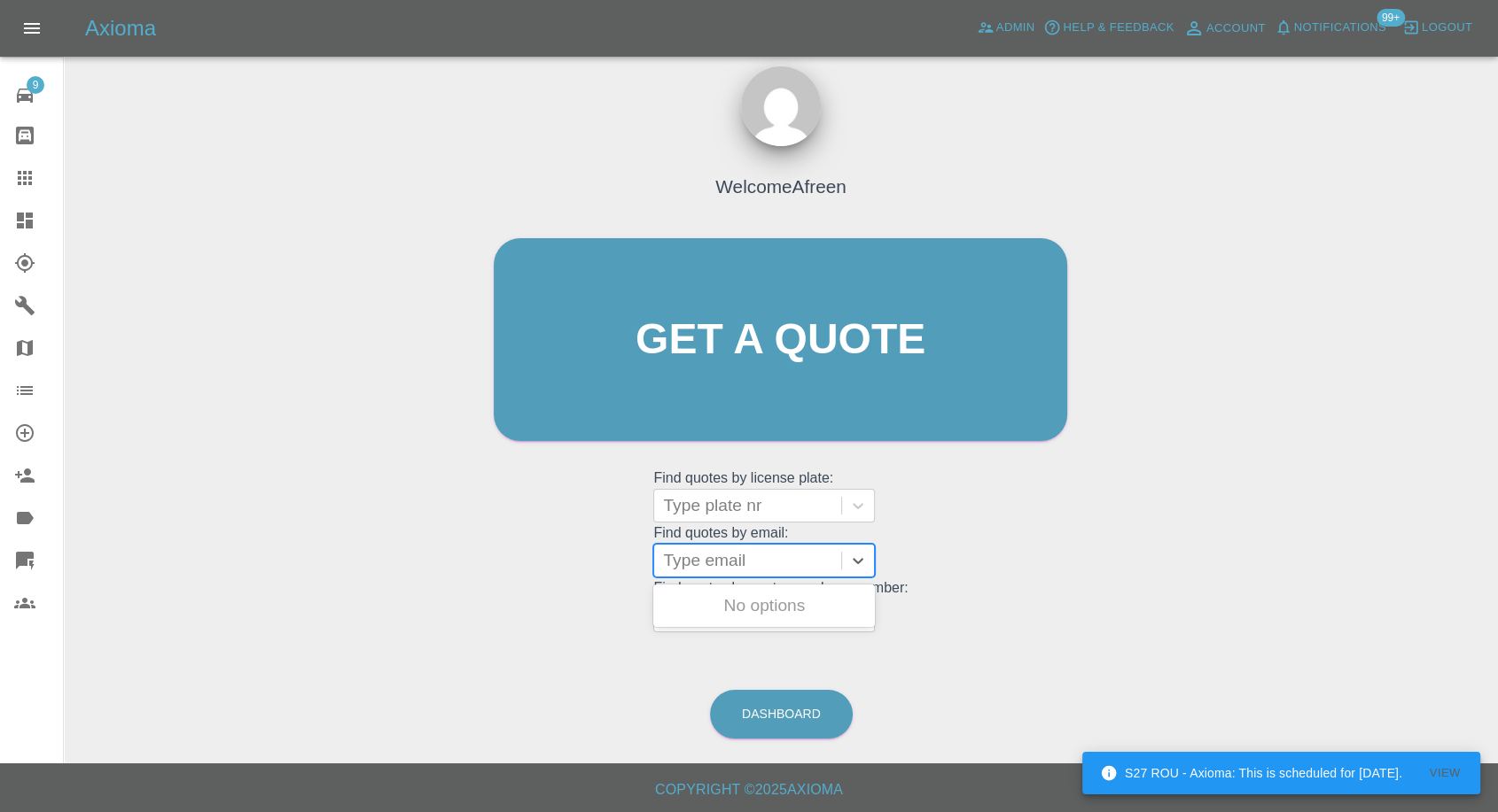
click at [698, 549] on div at bounding box center [747, 560] width 169 height 24
paste input ""[EMAIL_ADDRESS][DOMAIN_NAME]" <undefined>"
drag, startPoint x: 727, startPoint y: 558, endPoint x: 1022, endPoint y: 561, distance: 295.0
click at [1021, 561] on div "Welcome Afreen Get a quote Get a quote Find quotes by license plate: Type plate…" at bounding box center [781, 374] width 611 height 535
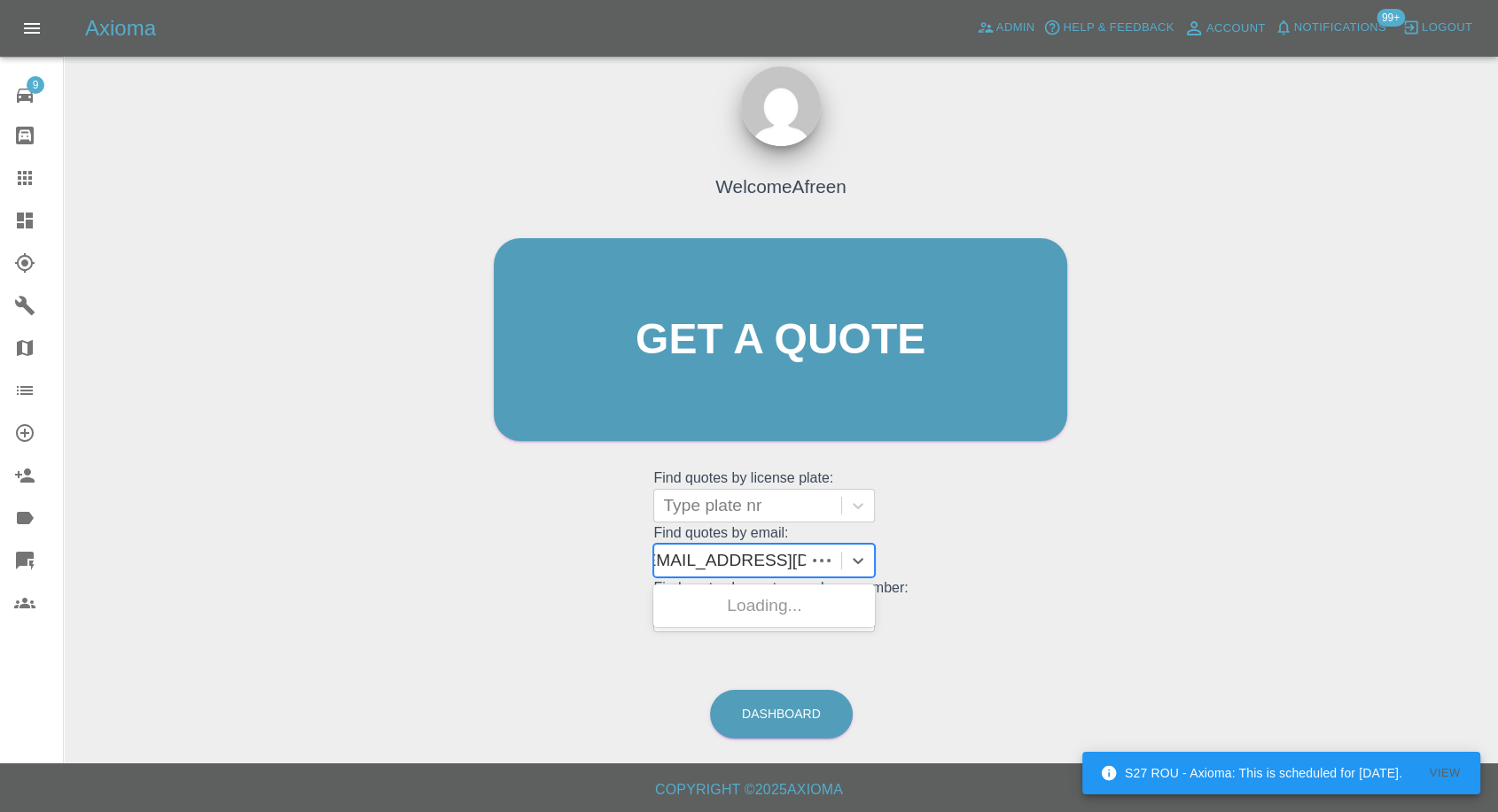
scroll to position [0, 0]
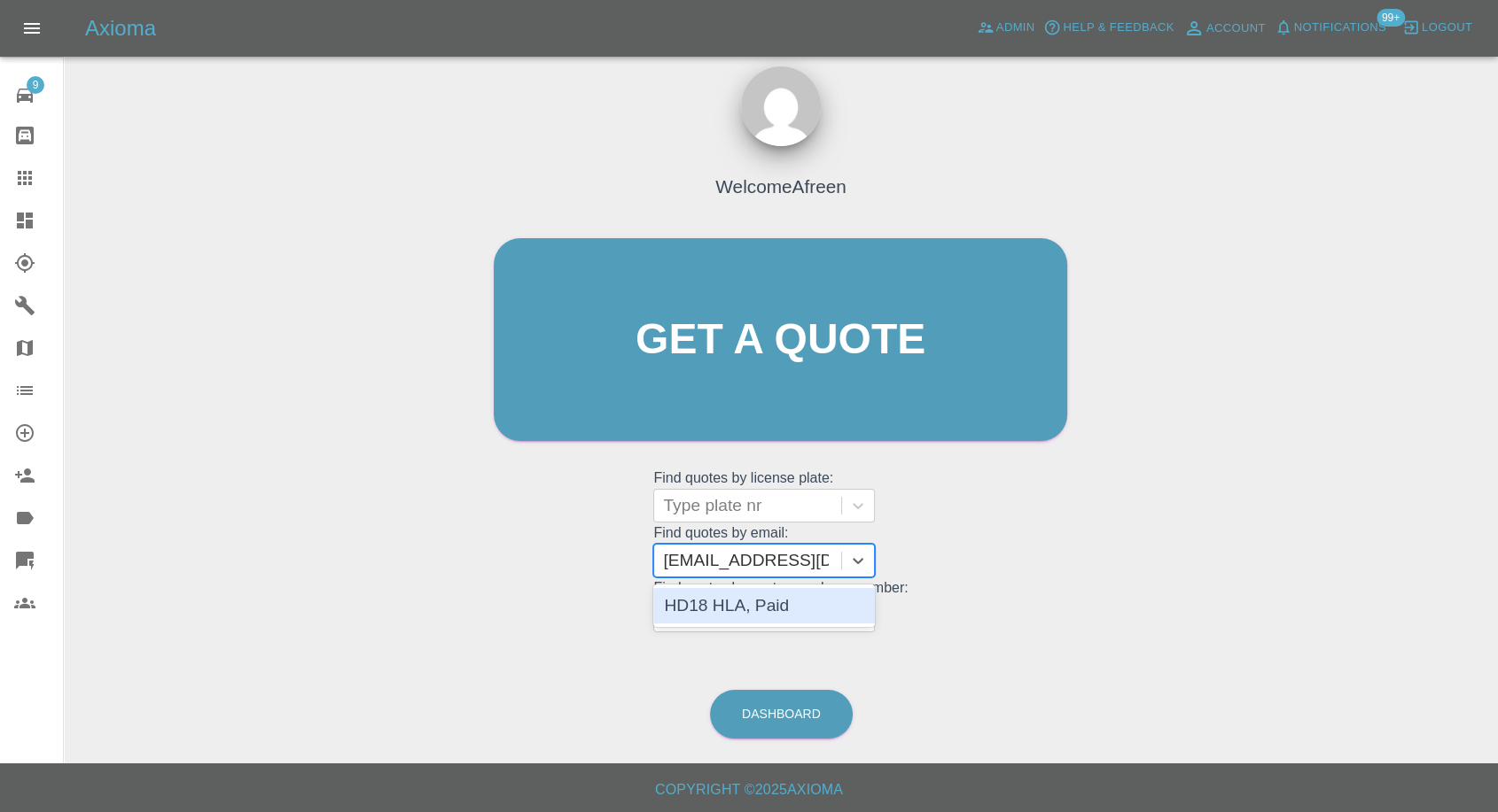
type input "[EMAIL_ADDRESS][DOMAIN_NAME]"
paste input ""[PERSON_NAME][EMAIL_ADDRESS][PERSON_NAME][DOMAIN_NAME]" <undefined>"
drag, startPoint x: 726, startPoint y: 555, endPoint x: 1434, endPoint y: 667, distance: 716.8
click at [1434, 667] on div "Welcome Afreen Get a quote Get a quote Find quotes by license plate: Type plate…" at bounding box center [781, 425] width 1406 height 636
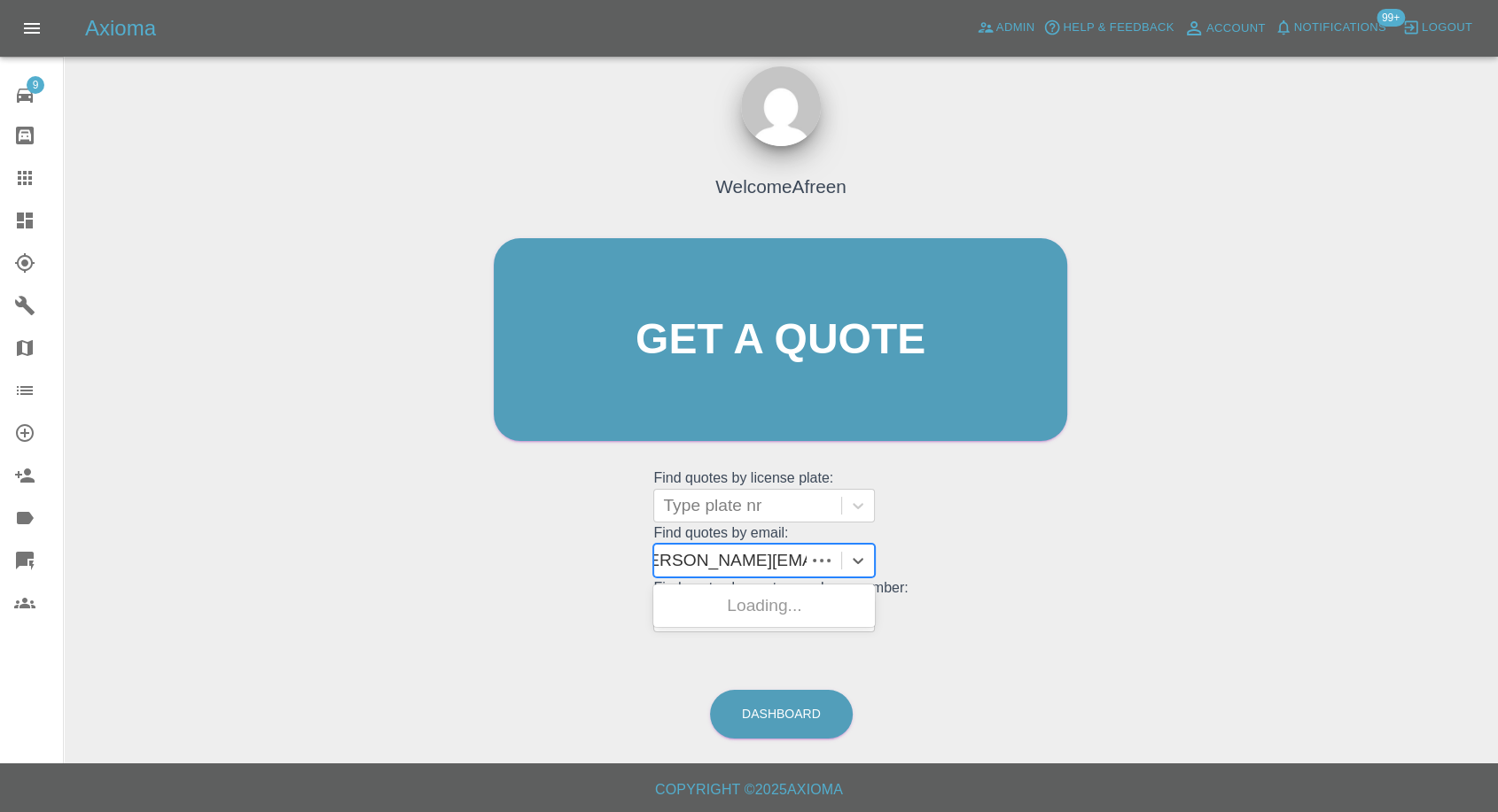
scroll to position [0, 2]
type input "[PERSON_NAME][EMAIL_ADDRESS][PERSON_NAME][DOMAIN_NAME]"
click at [786, 604] on div "SE19HTT, Awaiting Repair" at bounding box center [763, 605] width 221 height 35
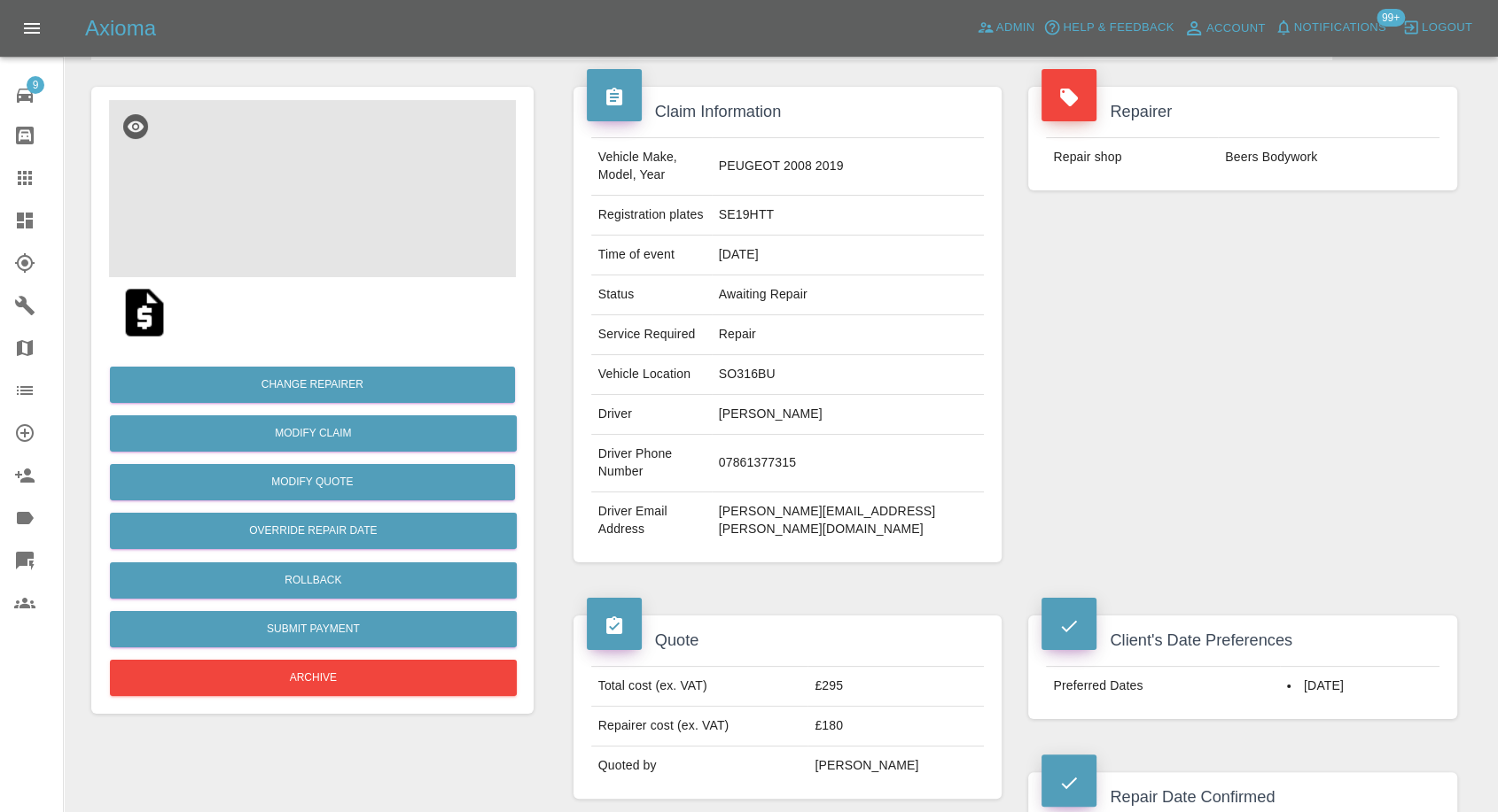
scroll to position [98, 0]
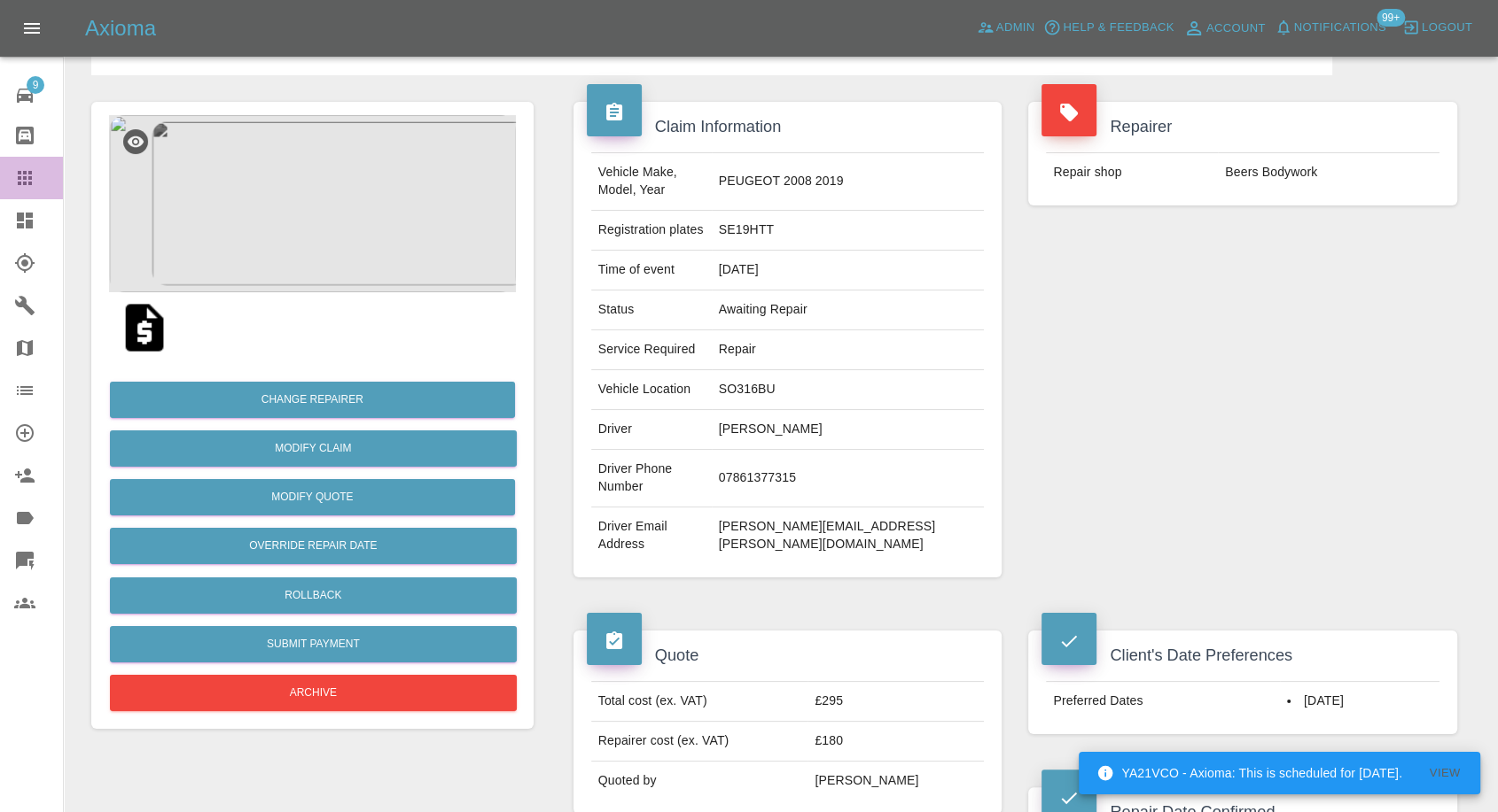
click at [23, 169] on icon at bounding box center [25, 178] width 22 height 22
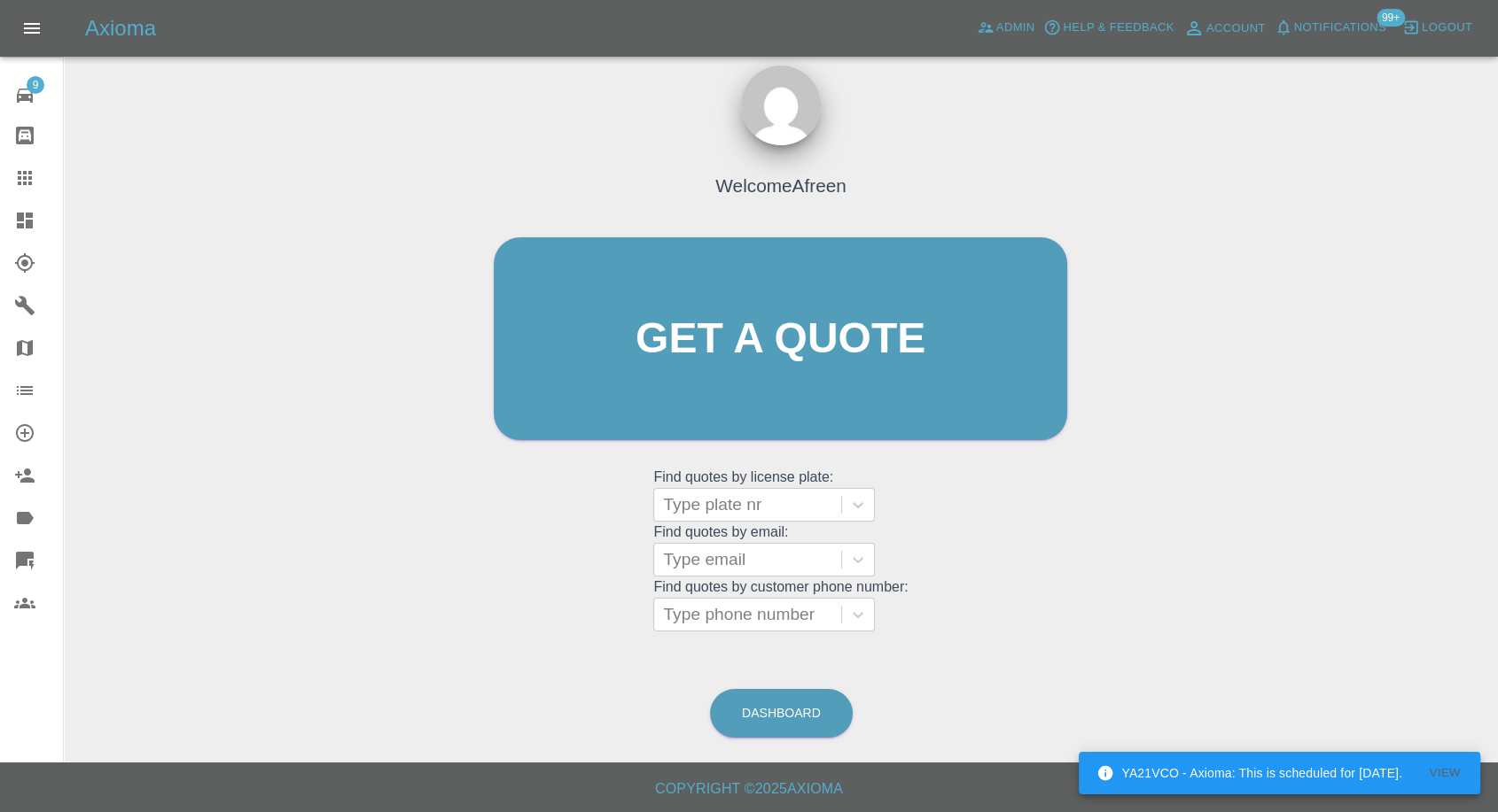
scroll to position [16, 0]
click at [738, 548] on div at bounding box center [747, 560] width 169 height 24
paste input ""[EMAIL_ADDRESS][DOMAIN_NAME]" <undefined>"
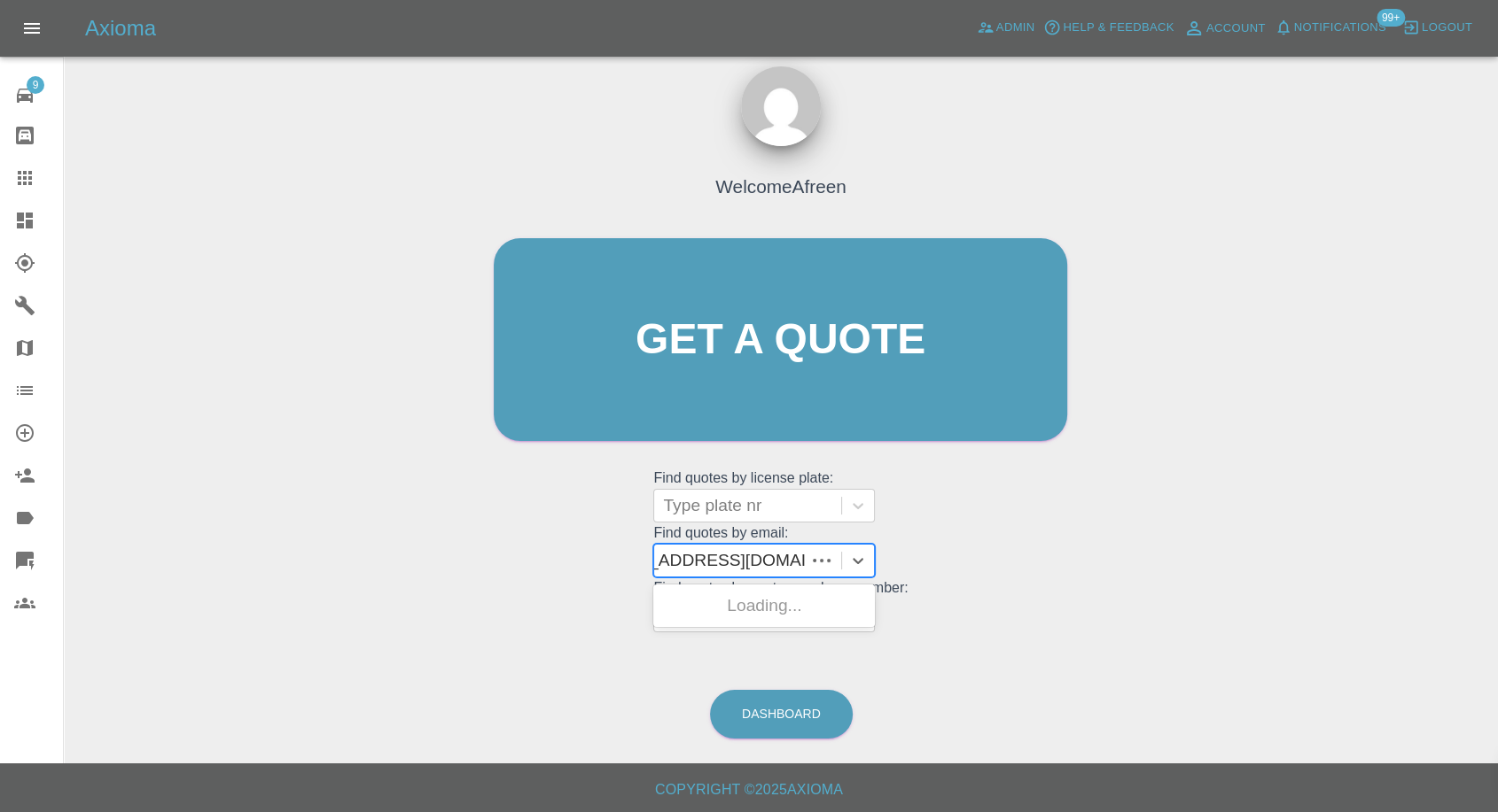
scroll to position [0, 52]
drag, startPoint x: 730, startPoint y: 555, endPoint x: 1210, endPoint y: 619, distance: 484.2
click at [1208, 618] on div "Welcome Afreen Get a quote Get a quote Find quotes by license plate: Type plate…" at bounding box center [781, 425] width 1406 height 636
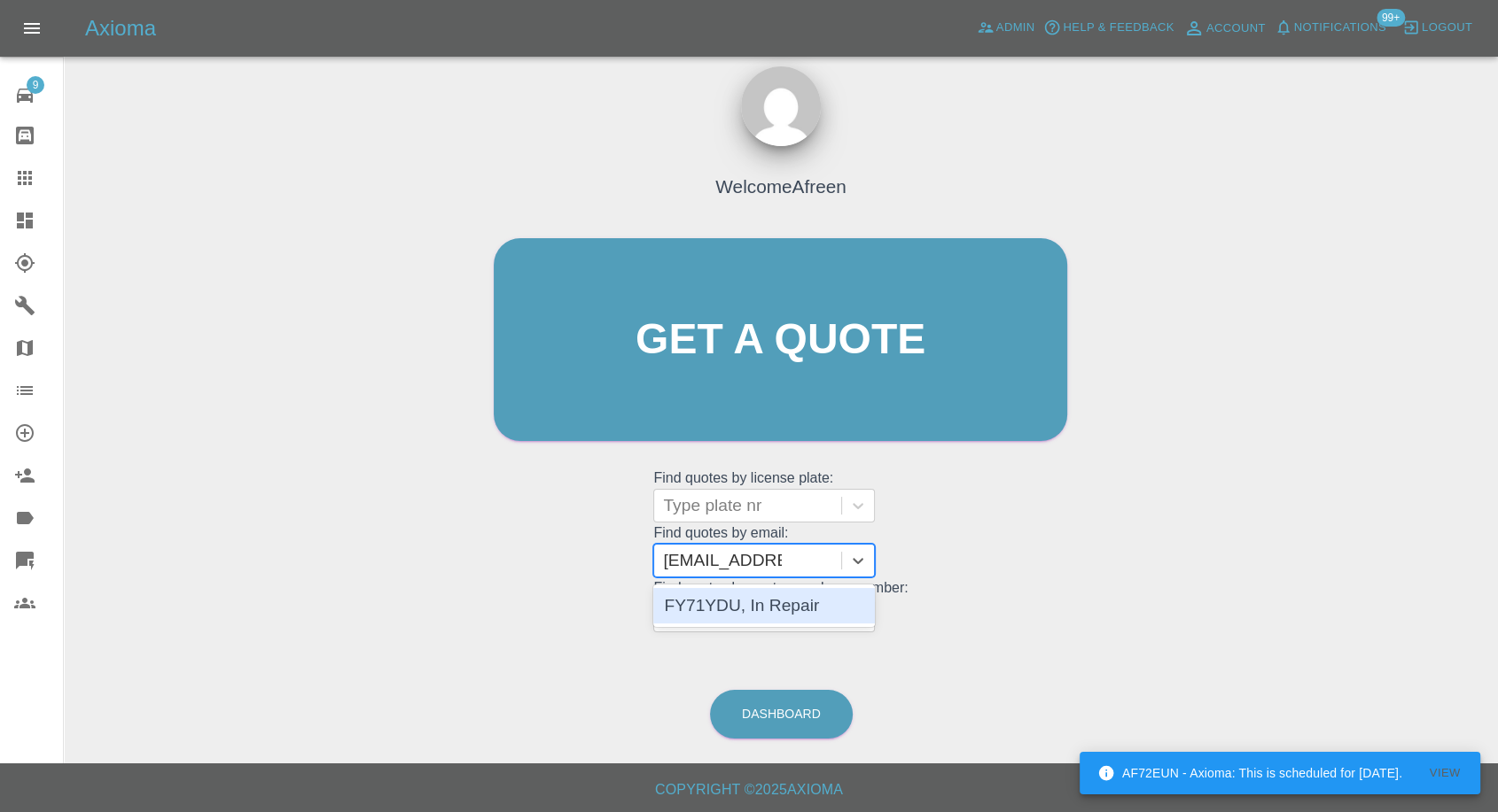
type input "[EMAIL_ADDRESS][DOMAIN_NAME]"
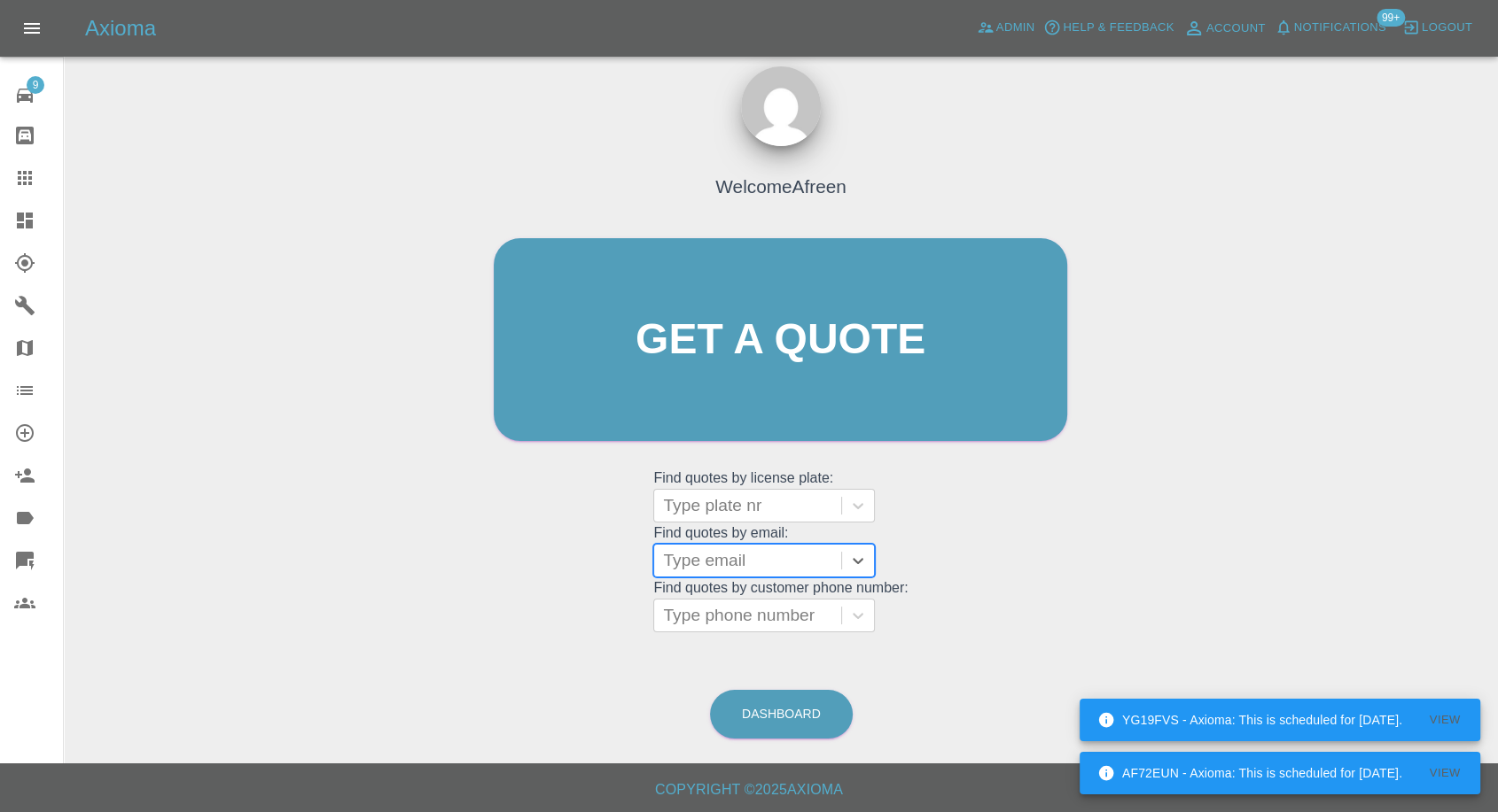
paste input ""[EMAIL_ADDRESS][DOMAIN_NAME]" <undefined>"
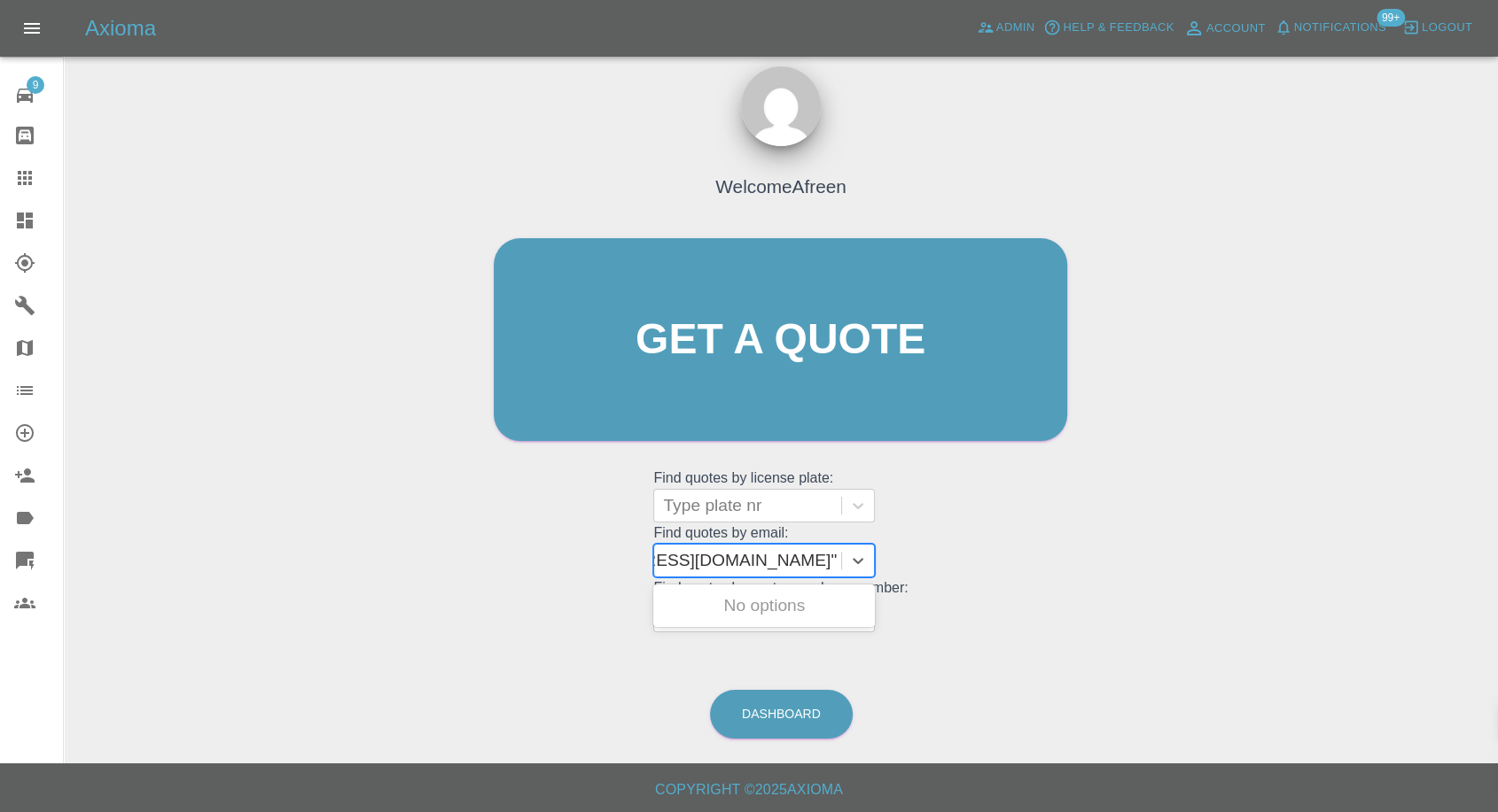
drag, startPoint x: 731, startPoint y: 558, endPoint x: 1156, endPoint y: 569, distance: 425.1
click at [1156, 569] on div "Welcome Afreen Get a quote Get a quote Find quotes by license plate: Type plate…" at bounding box center [781, 425] width 1406 height 636
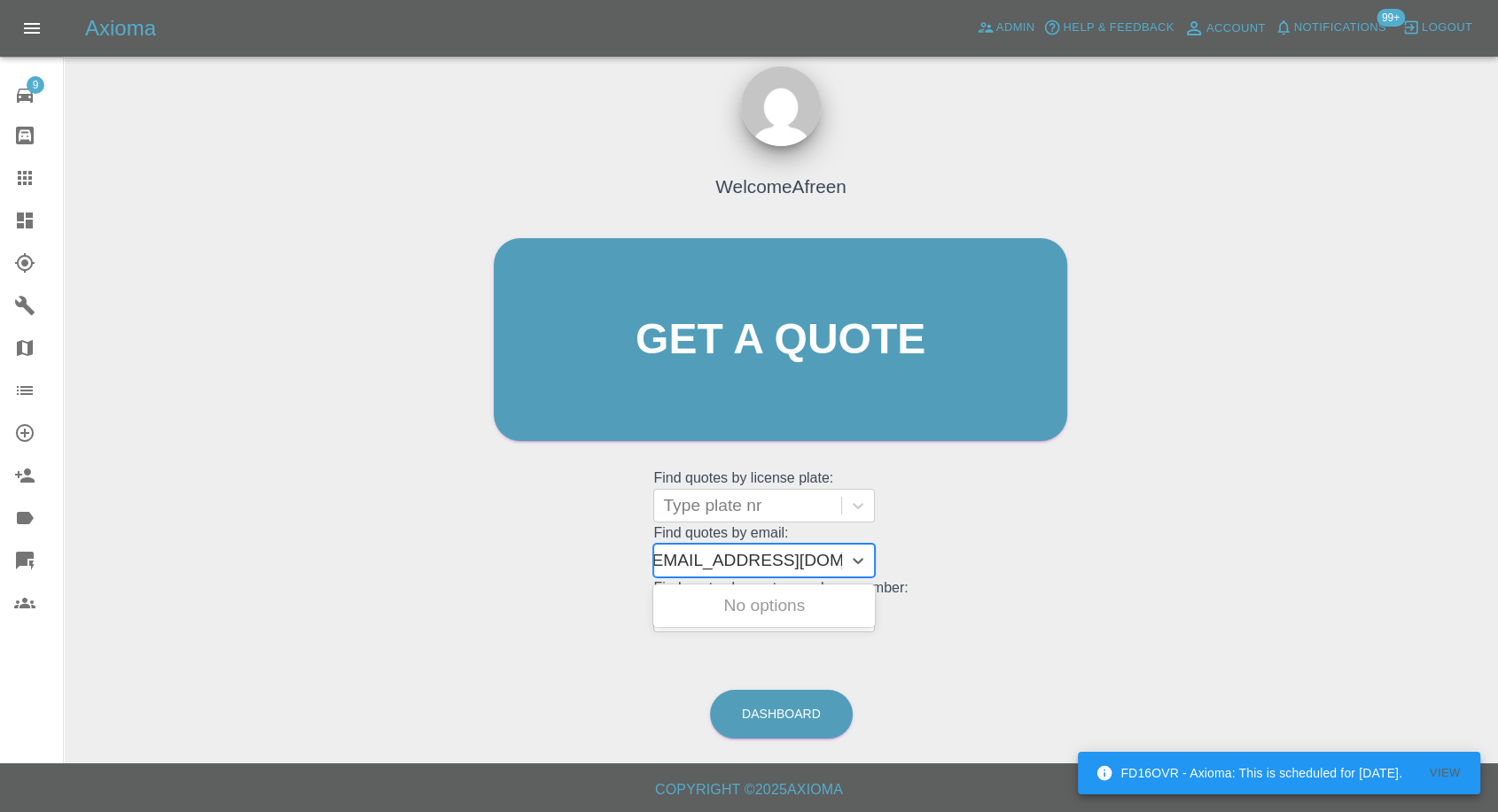
scroll to position [0, 8]
type input "[EMAIL_ADDRESS][DOMAIN_NAME]"
click at [747, 597] on div "DF25 OYH, Awaiting Repair" at bounding box center [763, 616] width 221 height 57
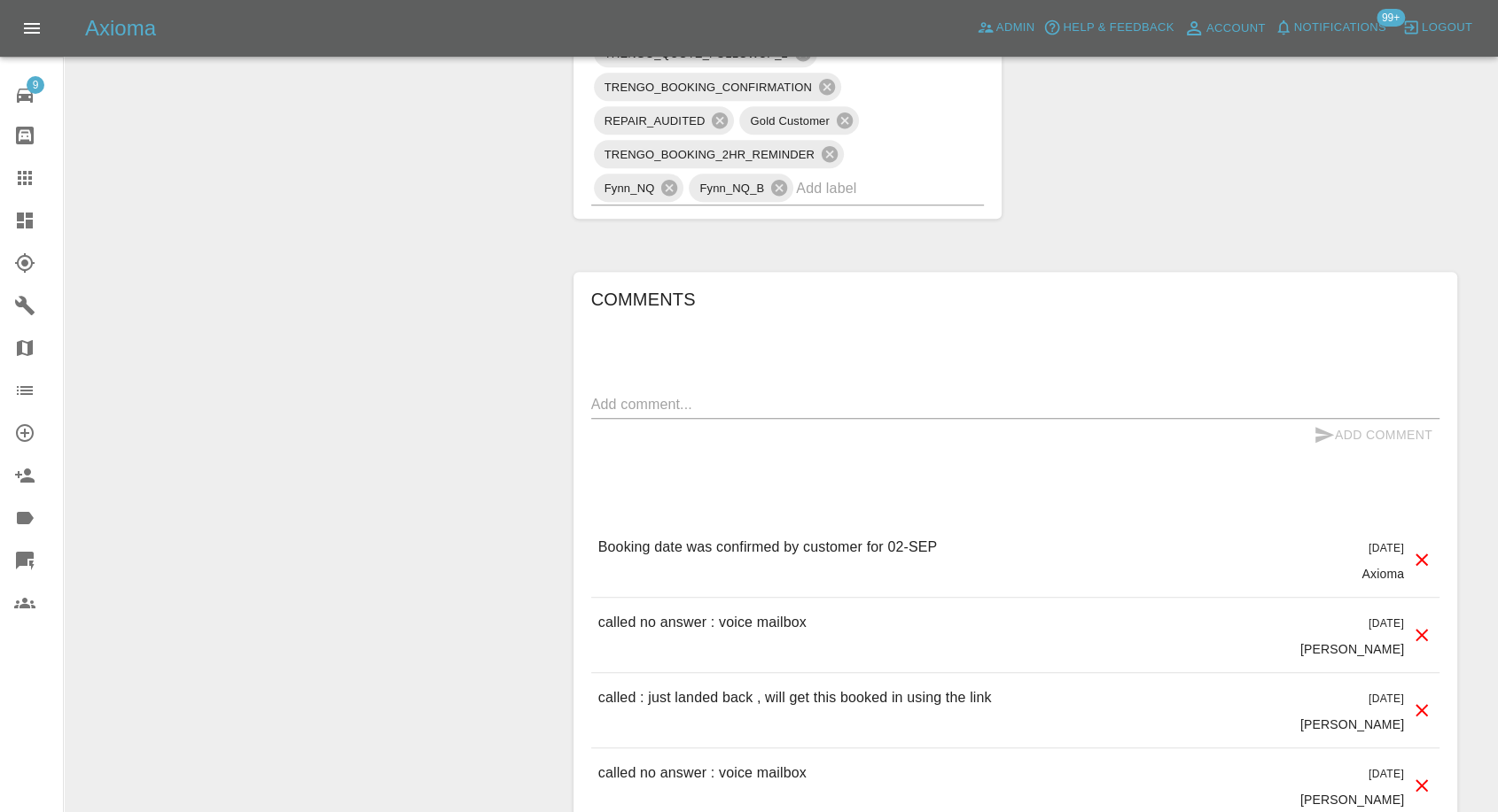
scroll to position [1377, 0]
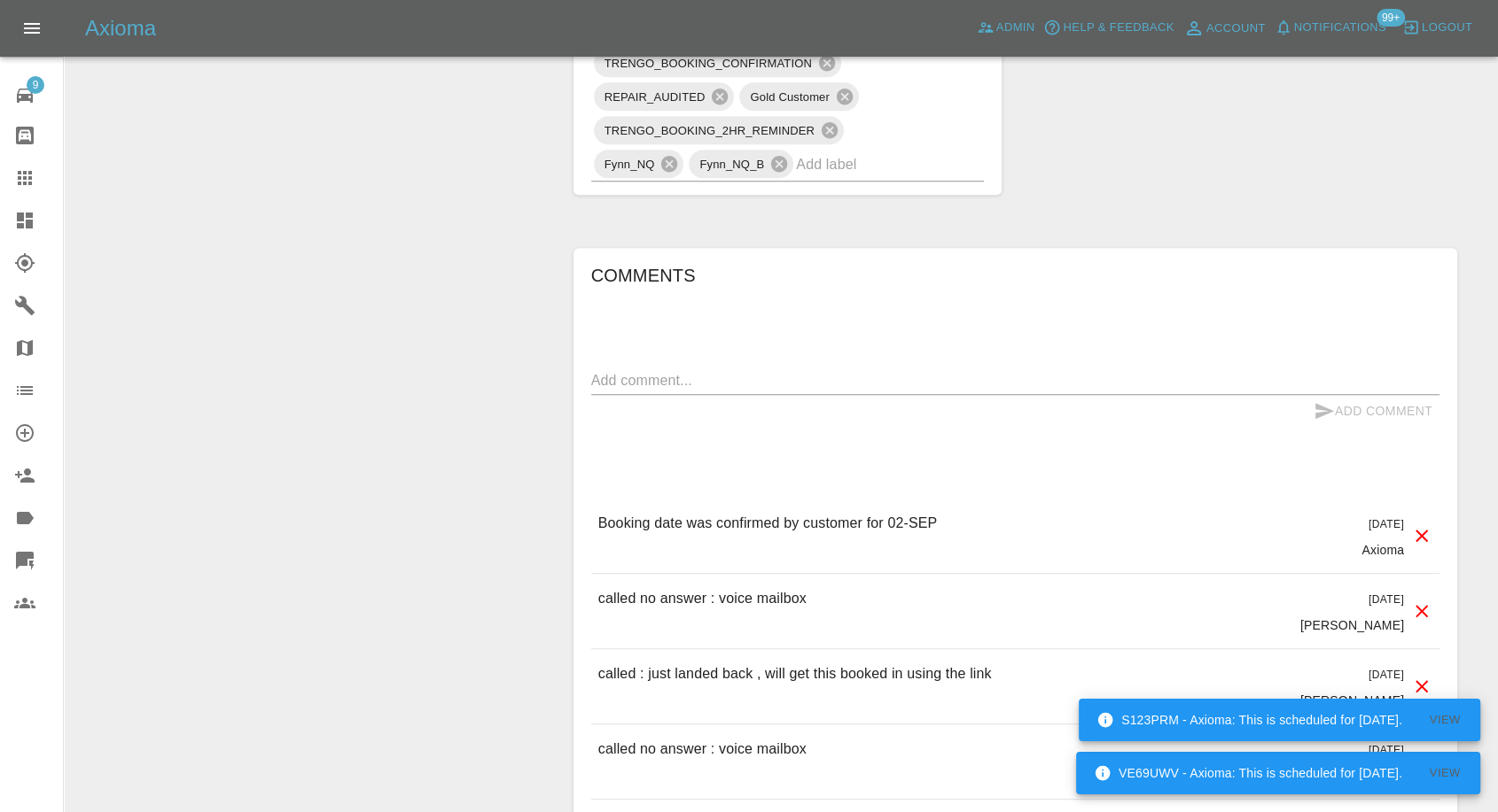
click at [30, 180] on icon at bounding box center [25, 178] width 22 height 22
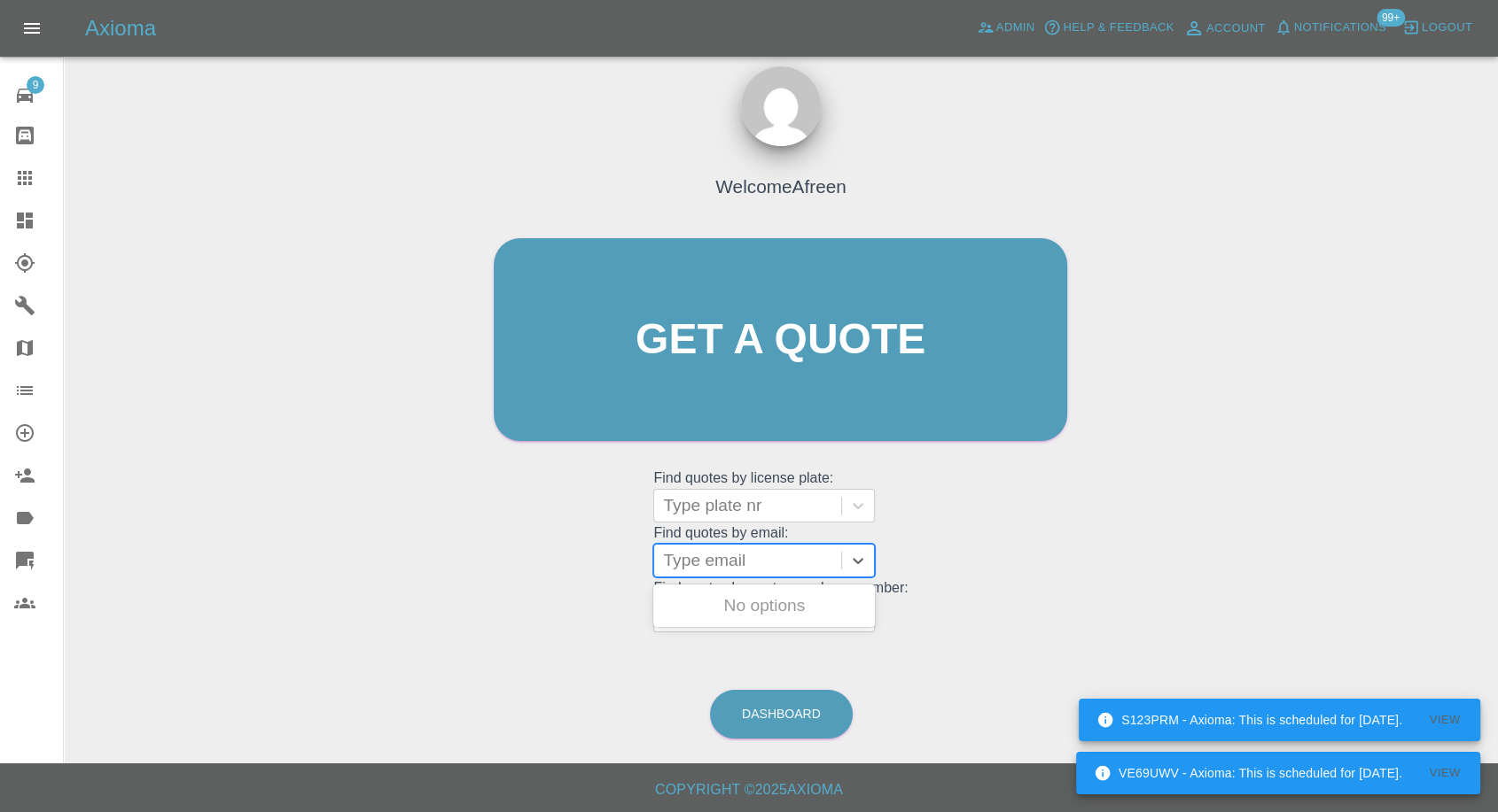
click at [745, 568] on div "Type email" at bounding box center [747, 560] width 187 height 32
paste input ""[EMAIL_ADDRESS][DOMAIN_NAME]" <undefined>"
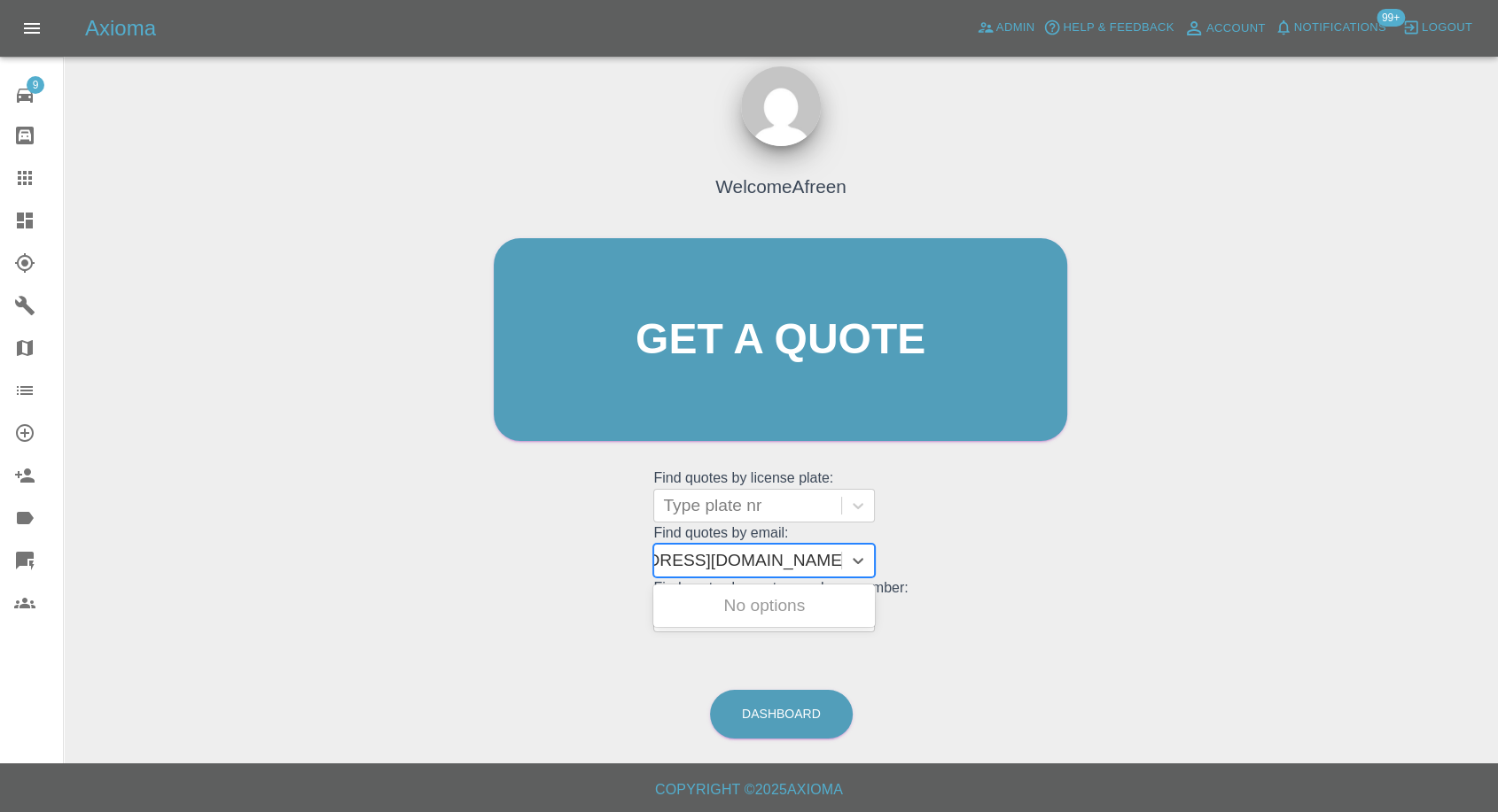
drag, startPoint x: 727, startPoint y: 562, endPoint x: 1106, endPoint y: 597, distance: 380.6
click at [1106, 597] on div "Welcome Afreen Get a quote Get a quote Find quotes by license plate: Type plate…" at bounding box center [781, 425] width 1406 height 636
type input "[EMAIL_ADDRESS][DOMAIN_NAME]"
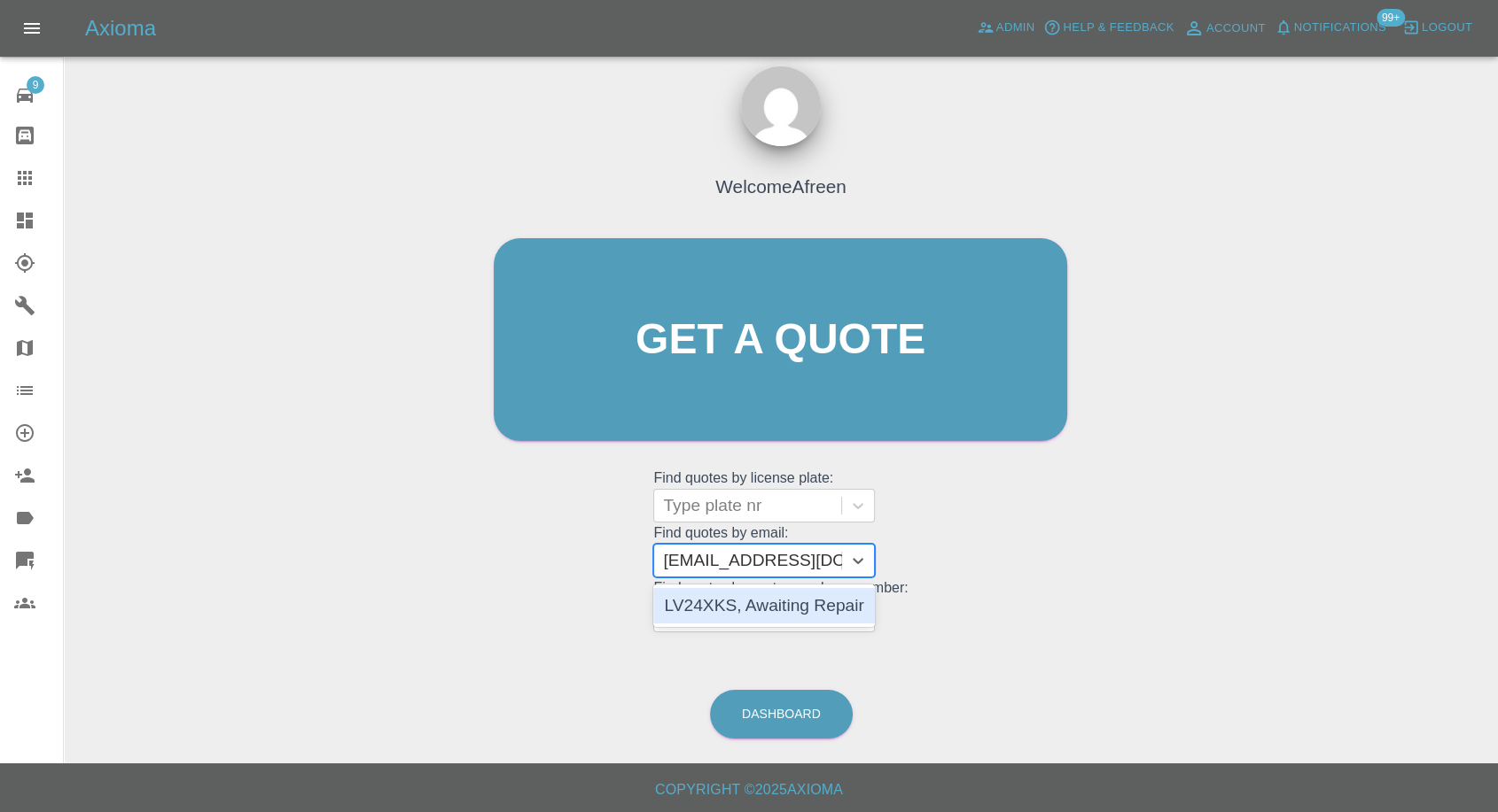
click at [847, 620] on div "LV24XKS, Awaiting Repair" at bounding box center [763, 605] width 221 height 35
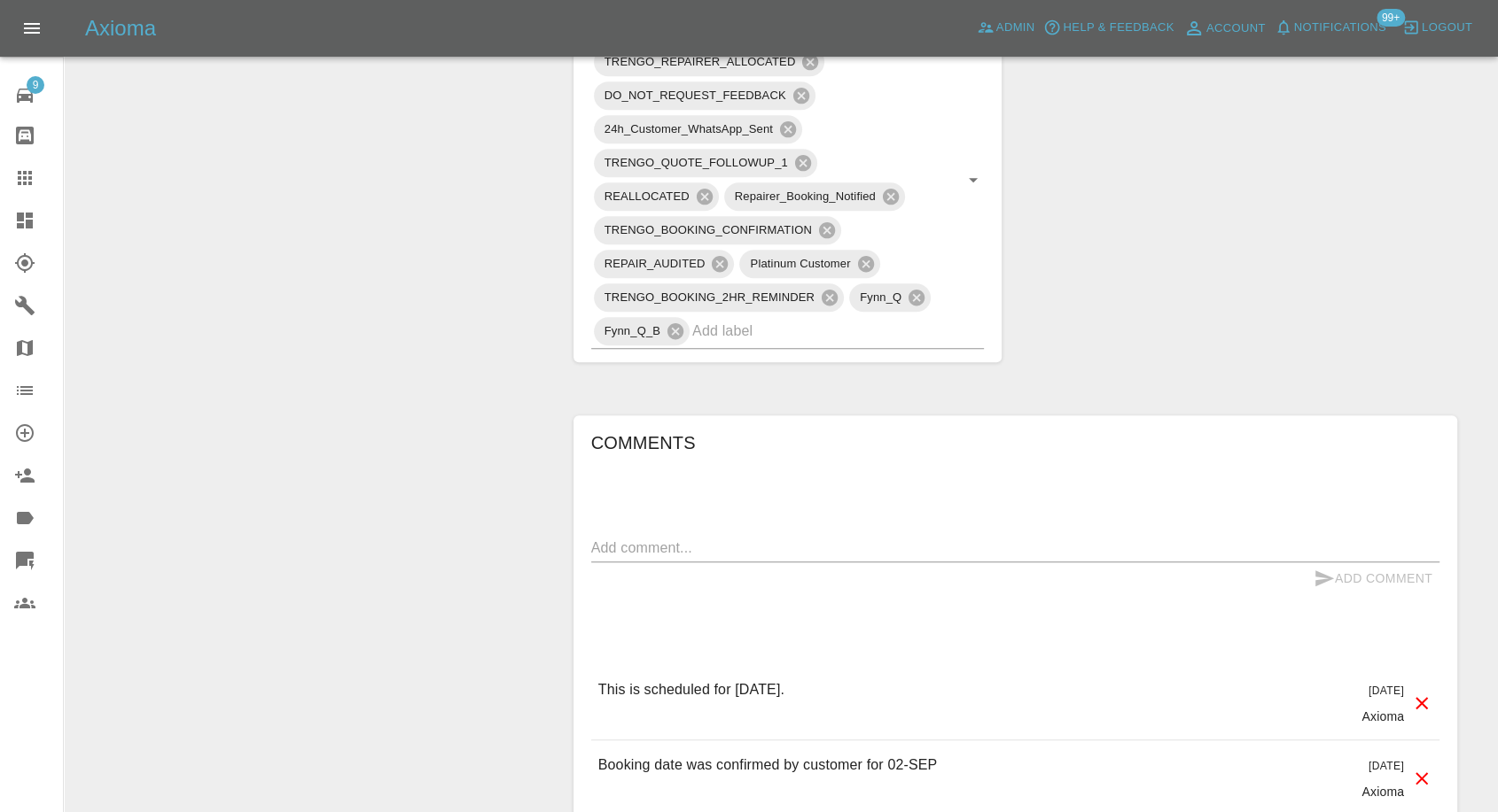
scroll to position [1181, 0]
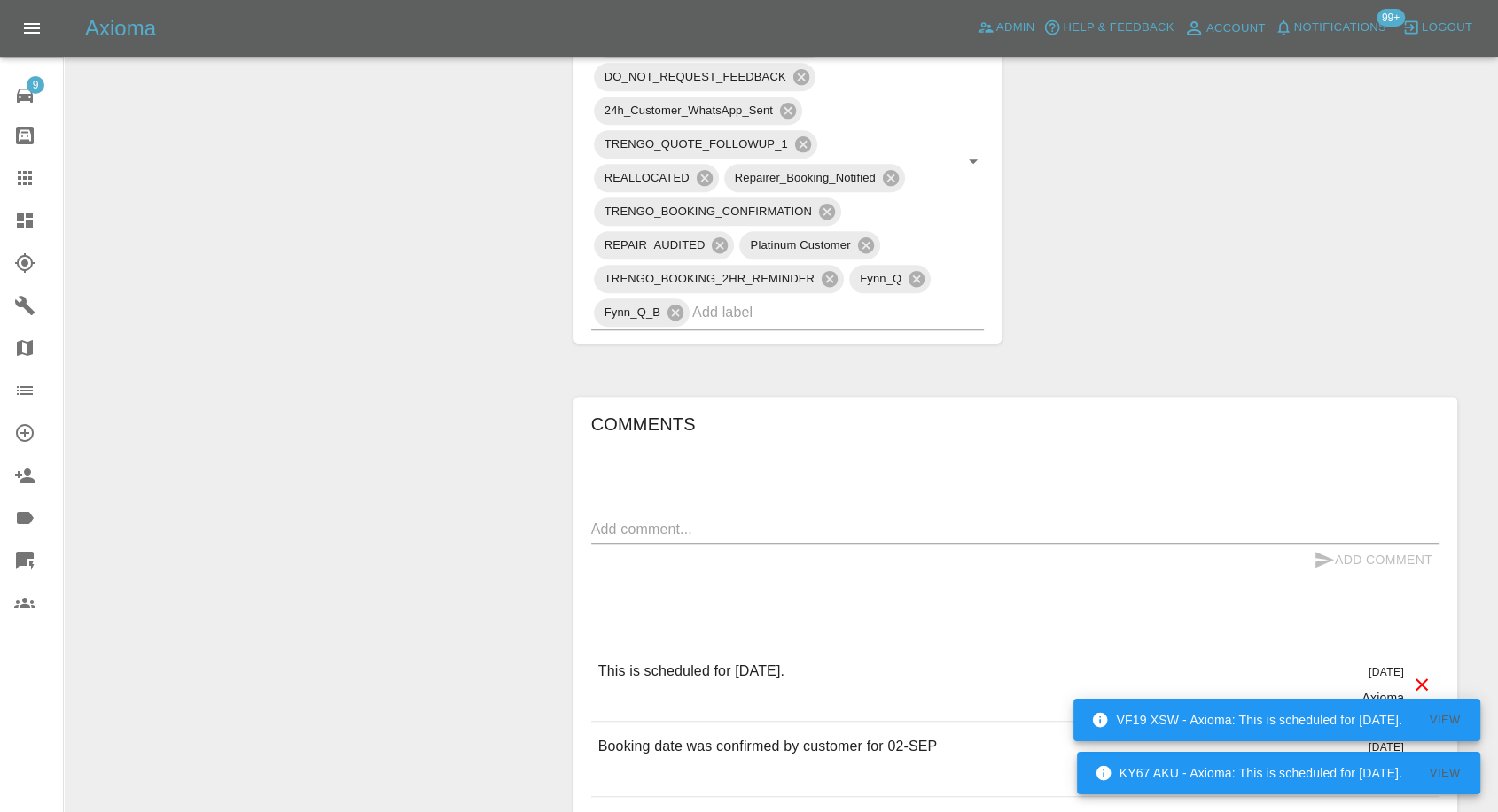
drag, startPoint x: 31, startPoint y: 188, endPoint x: 42, endPoint y: 197, distance: 14.2
click at [31, 188] on icon at bounding box center [25, 178] width 22 height 22
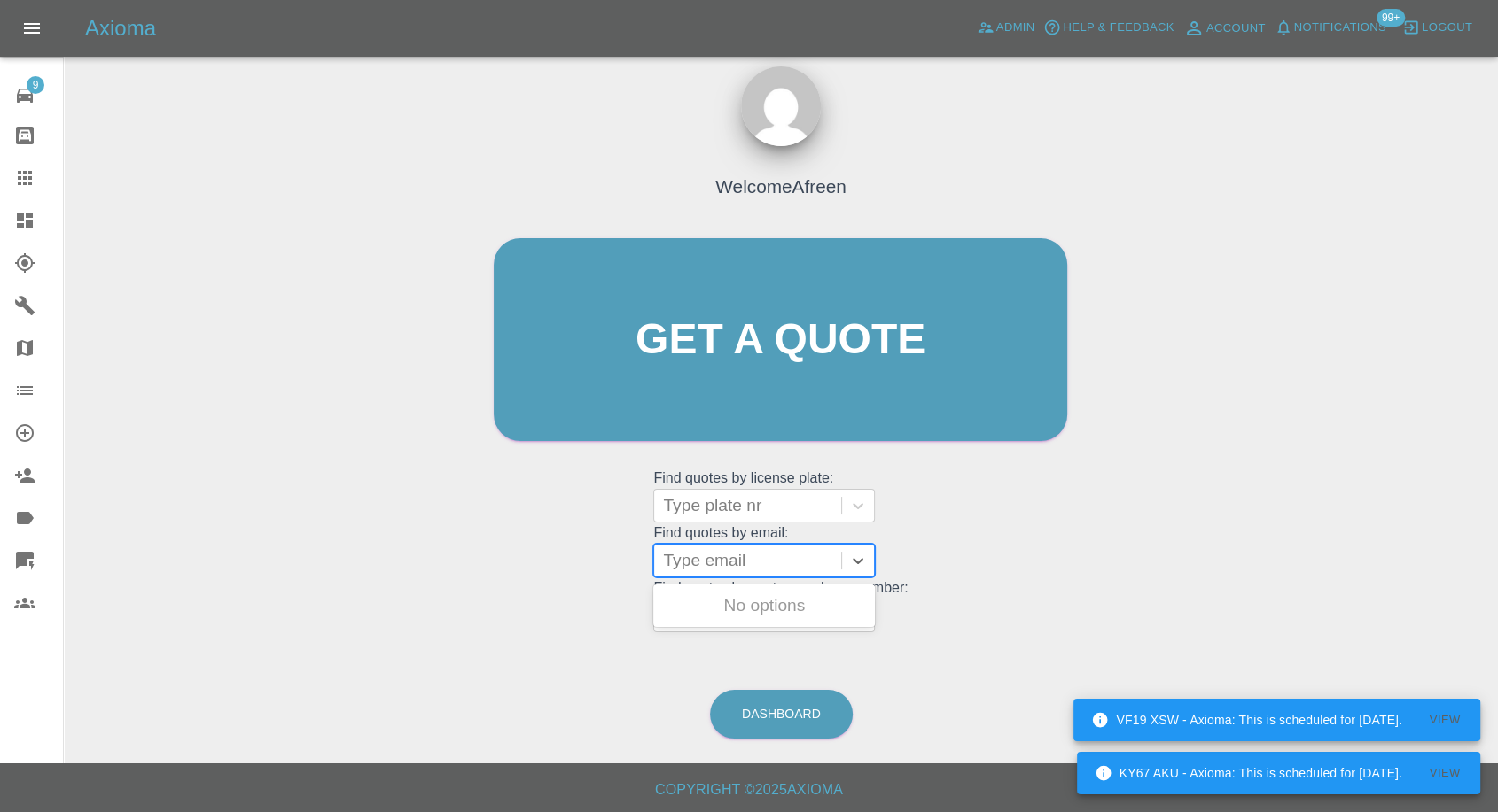
click at [718, 557] on div at bounding box center [747, 560] width 169 height 24
paste input ""[PERSON_NAME][EMAIL_ADDRESS][DOMAIN_NAME]" <undefined>"
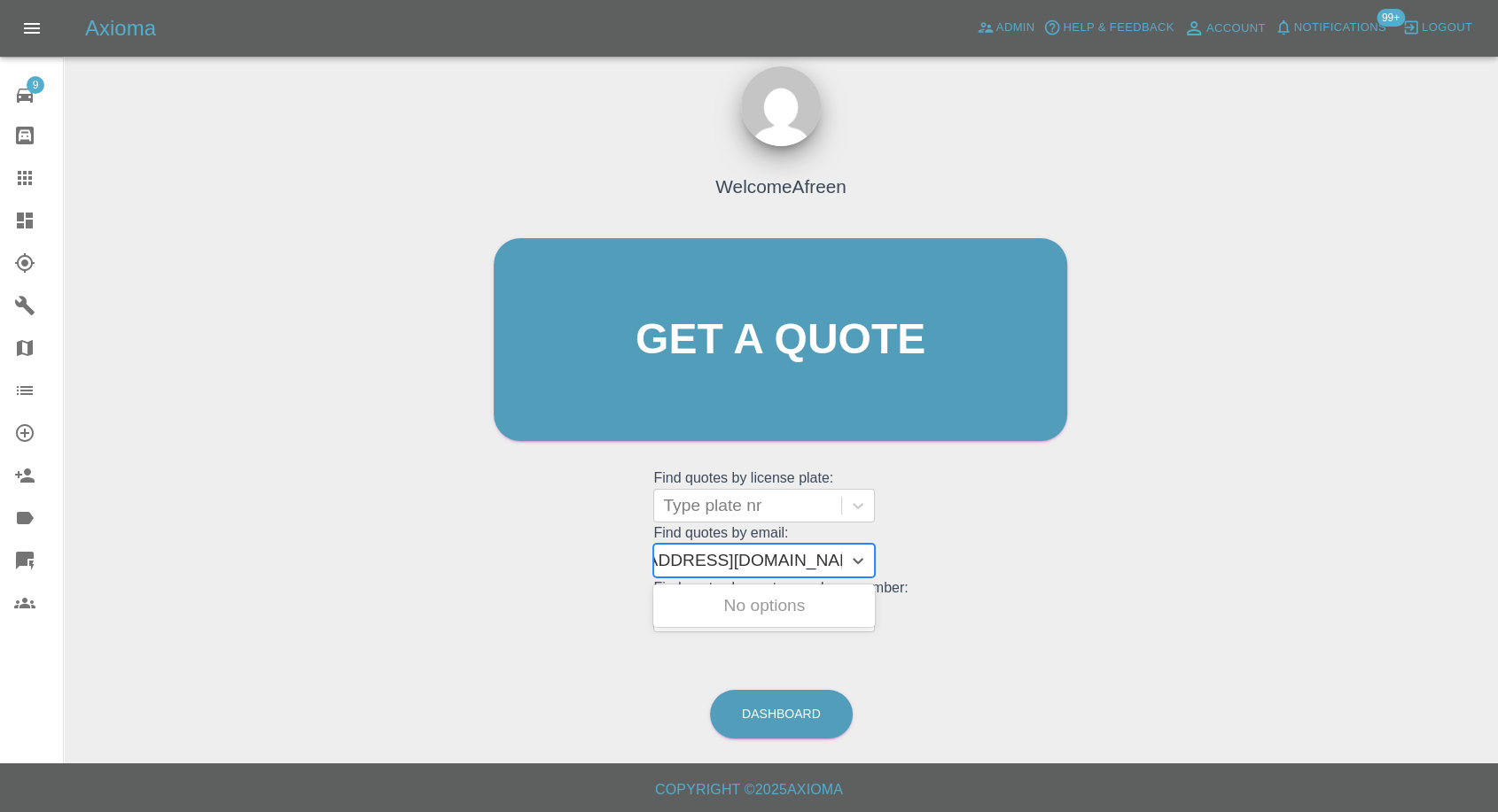
drag, startPoint x: 730, startPoint y: 563, endPoint x: 1055, endPoint y: 574, distance: 325.2
click at [1055, 574] on div "Welcome Afreen Get a quote Get a quote Find quotes by license plate: Type plate…" at bounding box center [781, 374] width 611 height 535
type input "[PERSON_NAME][EMAIL_ADDRESS][DOMAIN_NAME]"
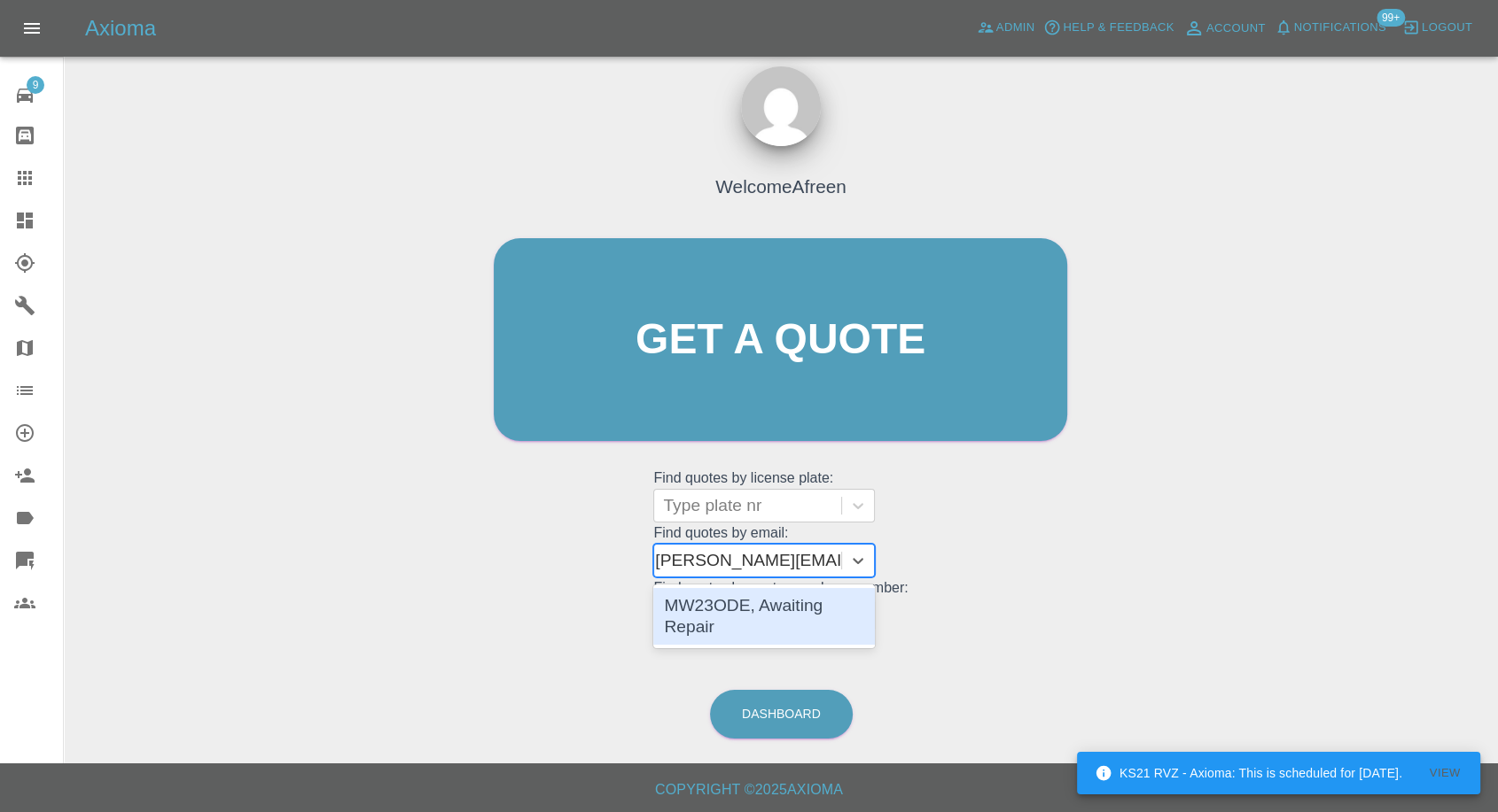
click at [795, 607] on div "MW23ODE, Awaiting Repair" at bounding box center [763, 616] width 221 height 57
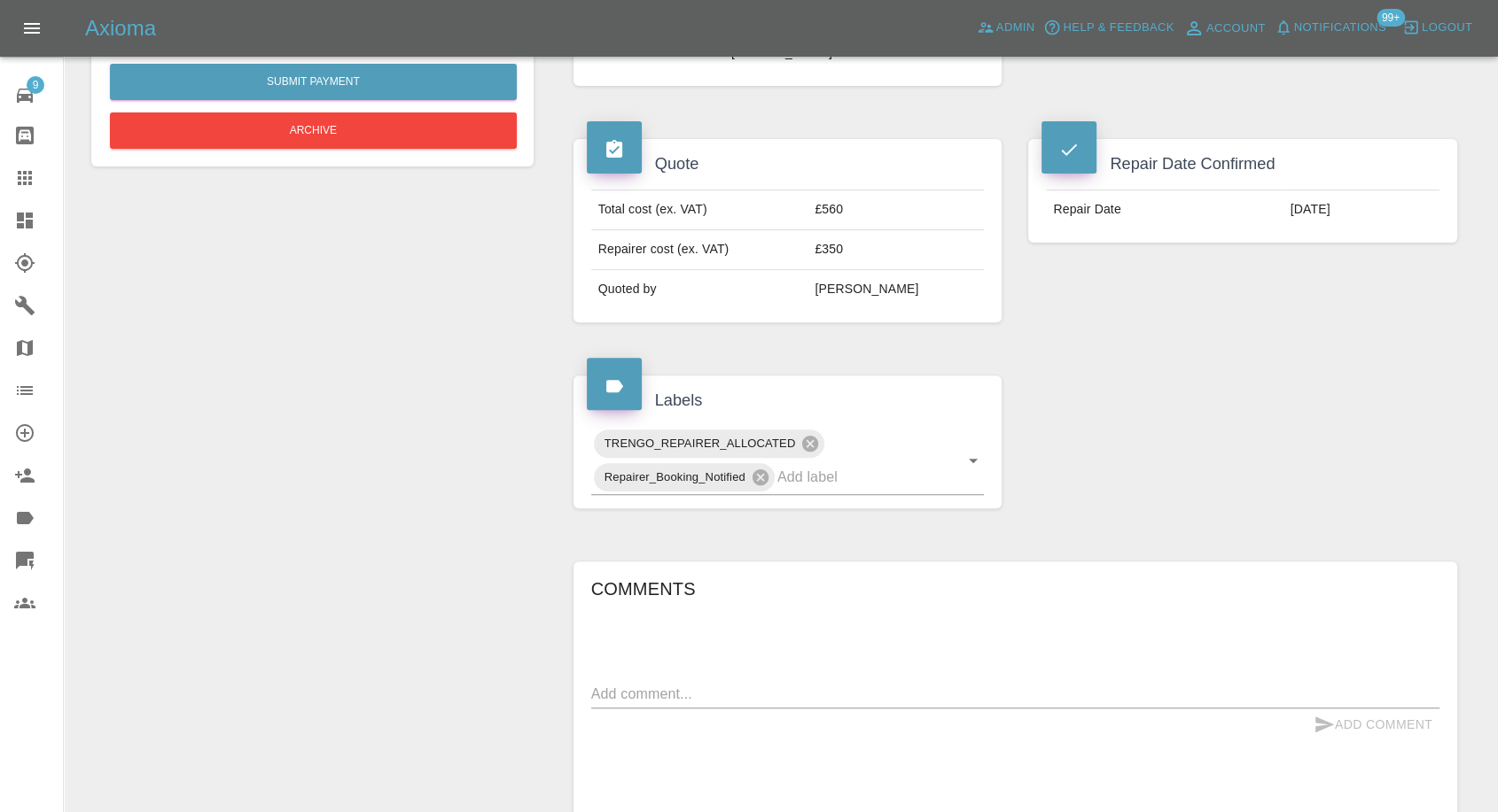
scroll to position [894, 0]
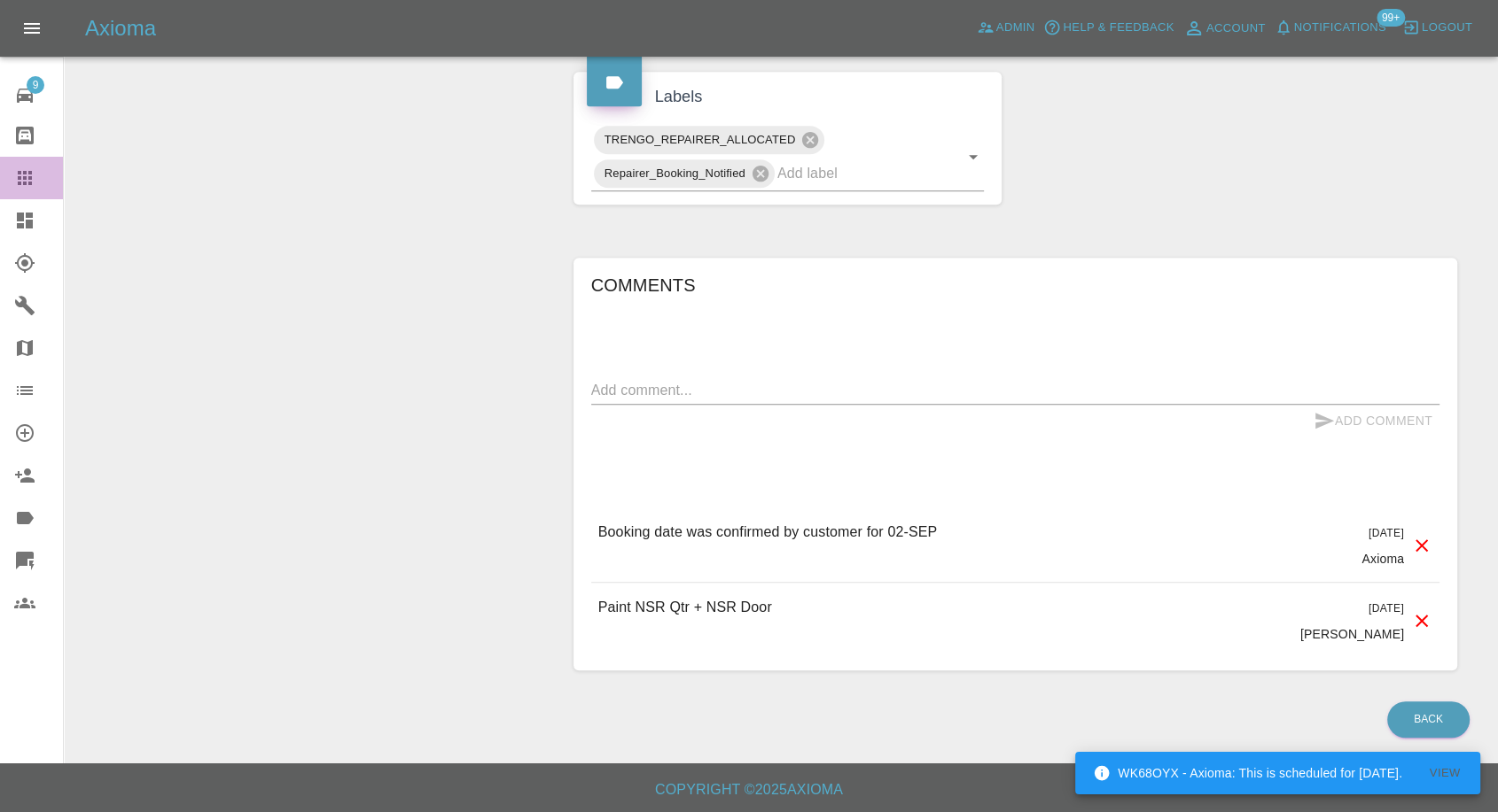
click at [22, 179] on icon at bounding box center [25, 178] width 22 height 22
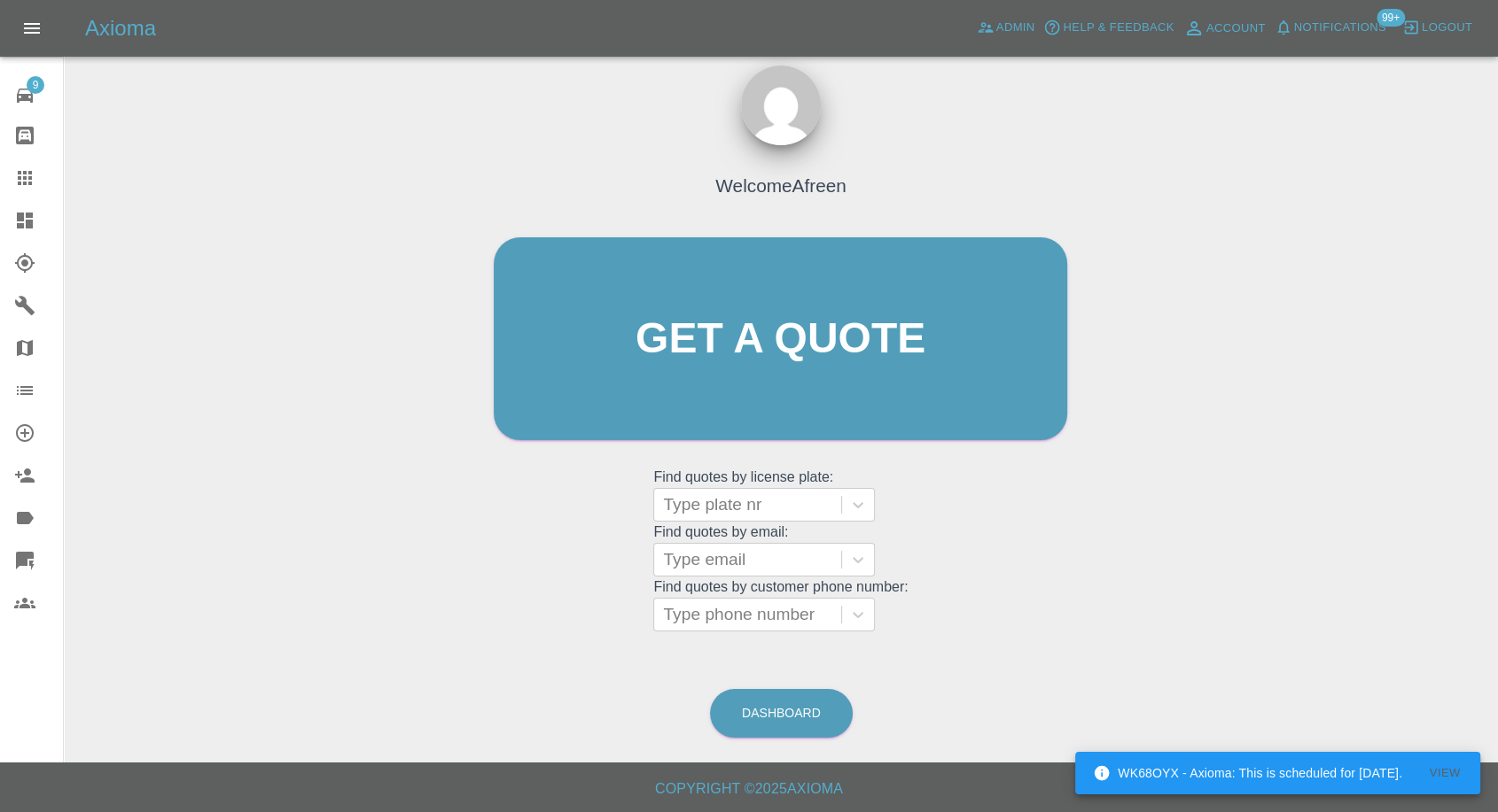
scroll to position [16, 0]
click at [691, 569] on div at bounding box center [747, 560] width 169 height 24
paste input ""[EMAIL_ADDRESS][DOMAIN_NAME]" <undefined>"
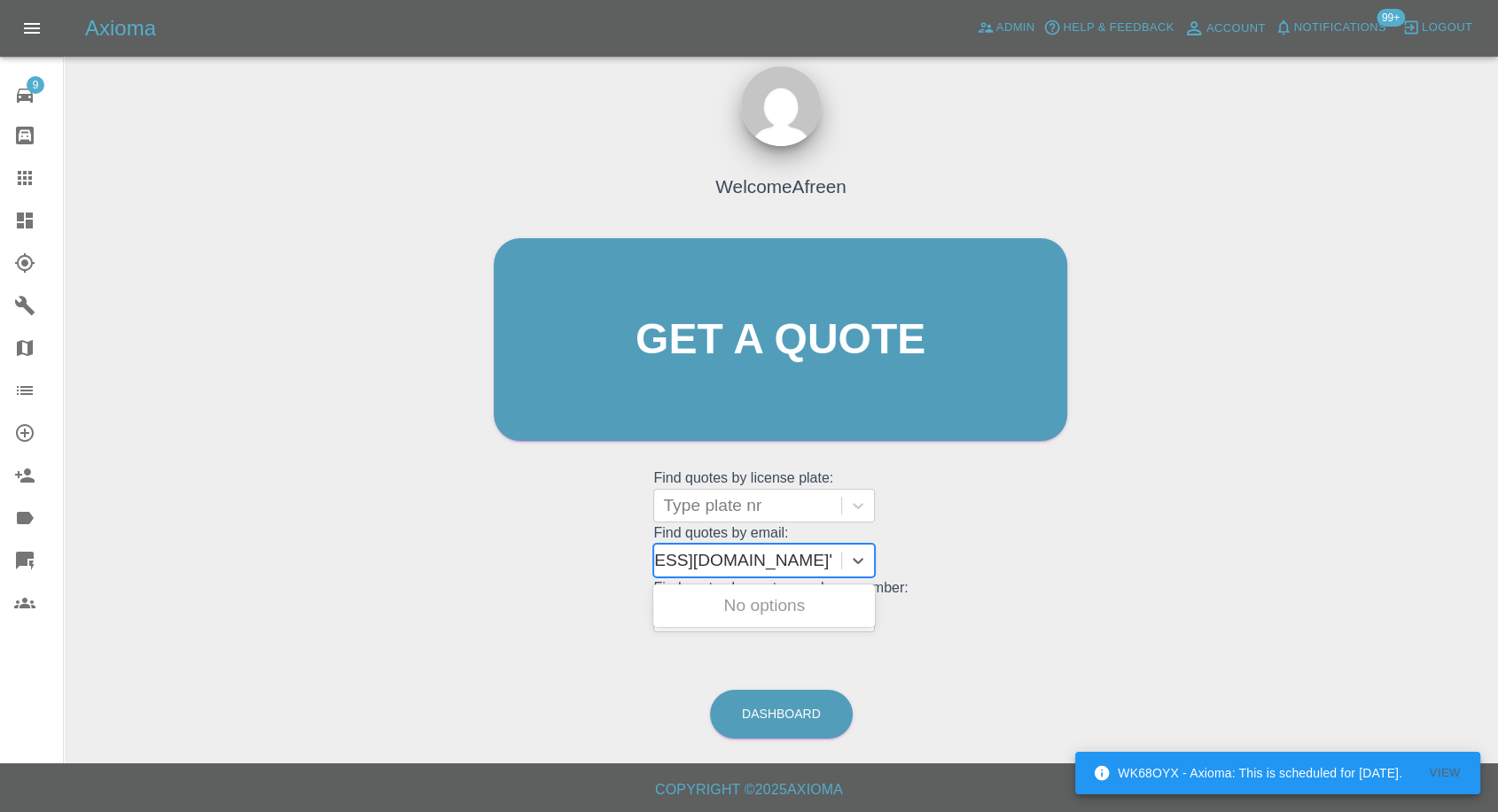
scroll to position [0, 114]
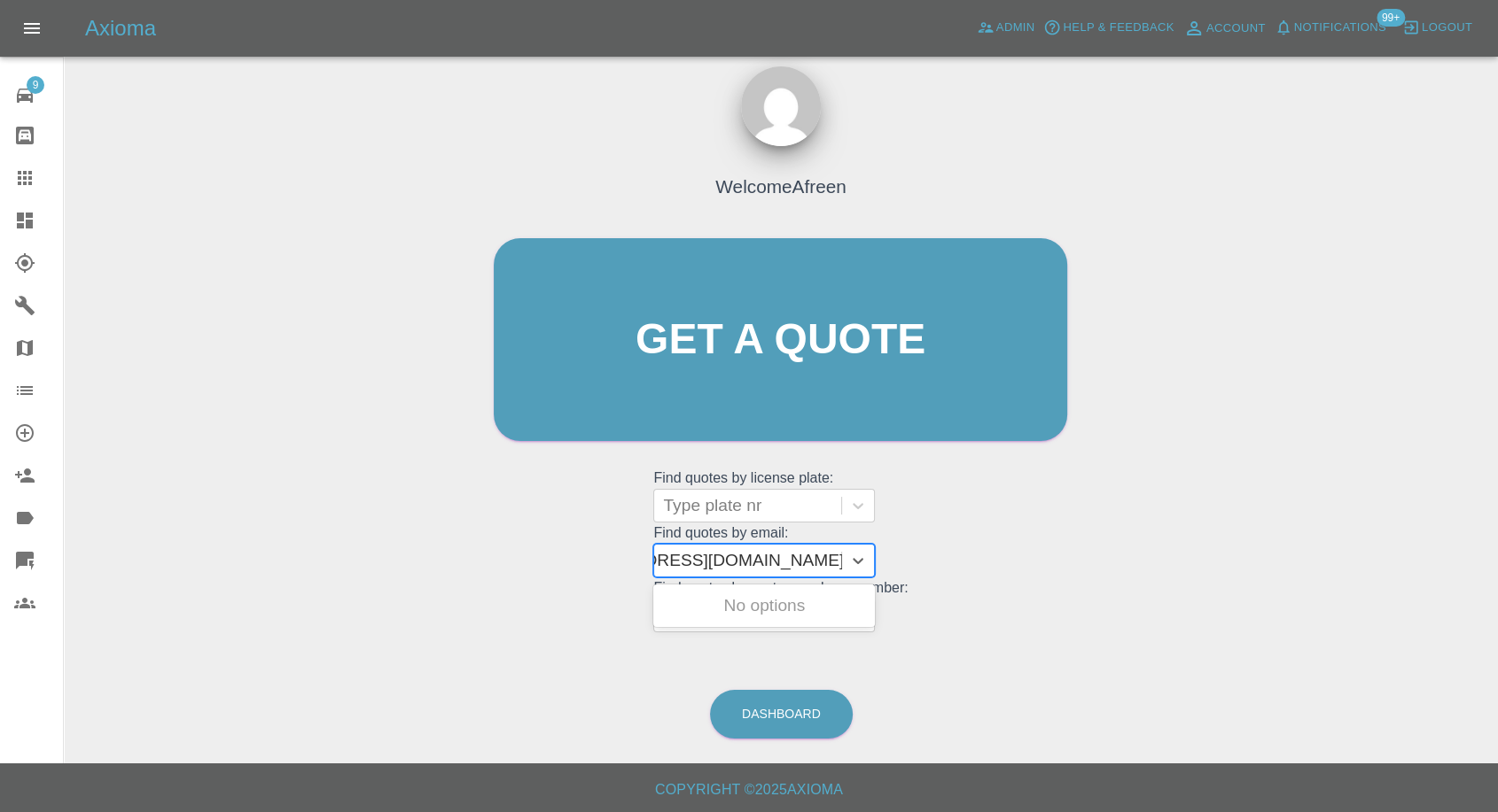
drag, startPoint x: 728, startPoint y: 555, endPoint x: 1147, endPoint y: 565, distance: 419.1
click at [1147, 568] on div "Welcome Afreen Get a quote Get a quote Find quotes by license plate: Type plate…" at bounding box center [781, 425] width 1406 height 636
type input "[EMAIL_ADDRESS][DOMAIN_NAME]"
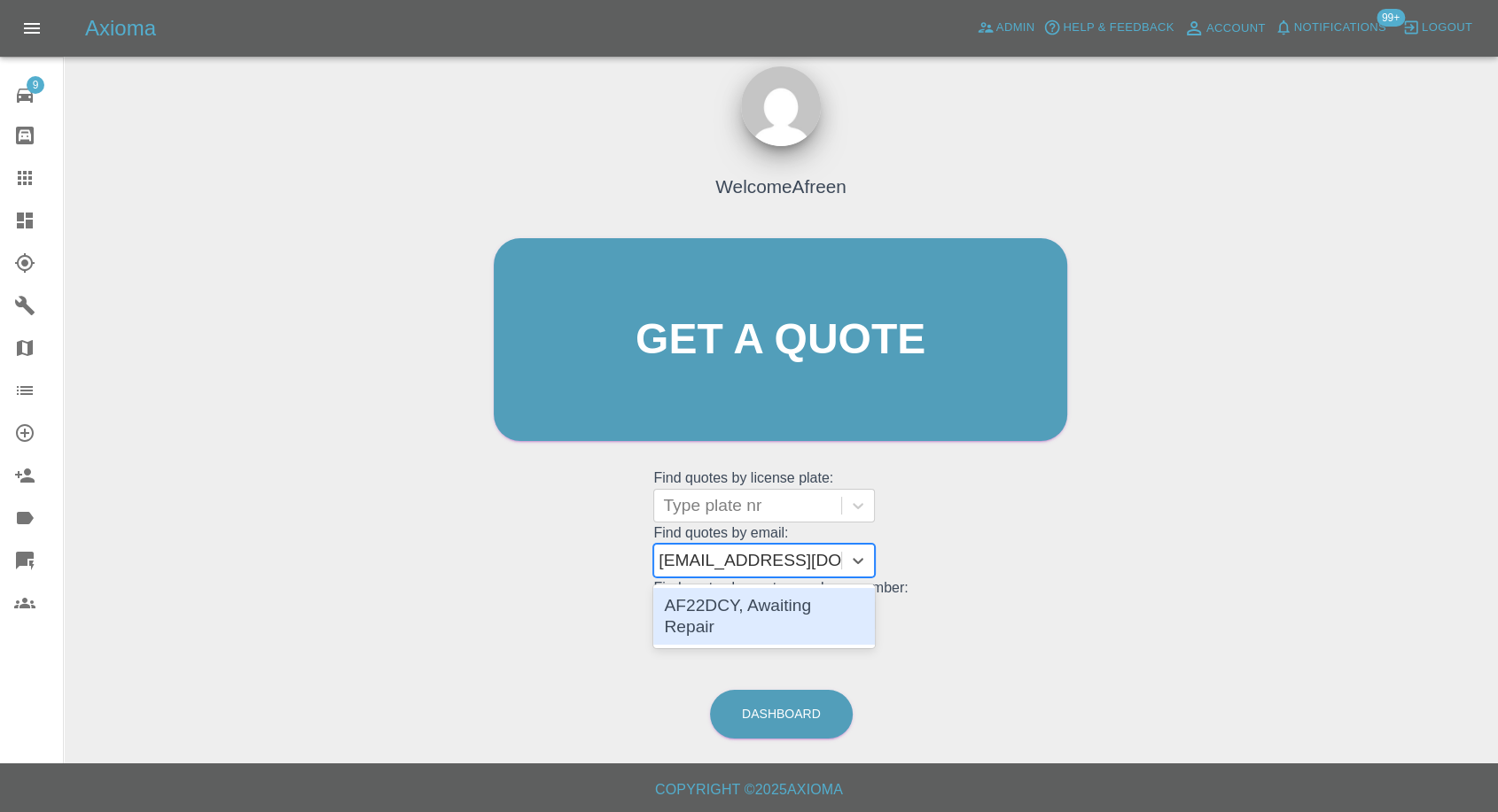
click at [732, 602] on div "AF22DCY, Awaiting Repair" at bounding box center [763, 616] width 221 height 57
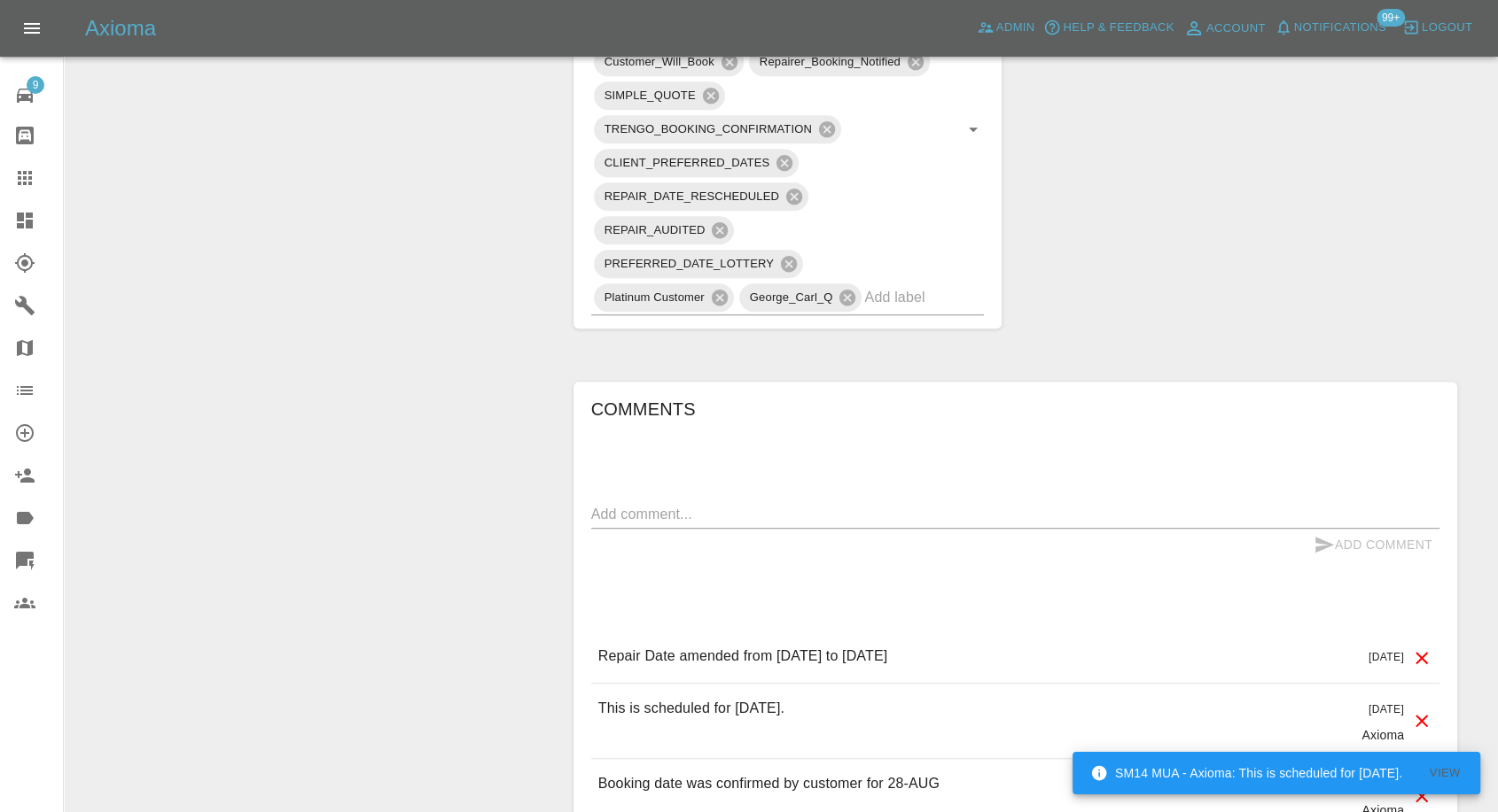
scroll to position [1279, 0]
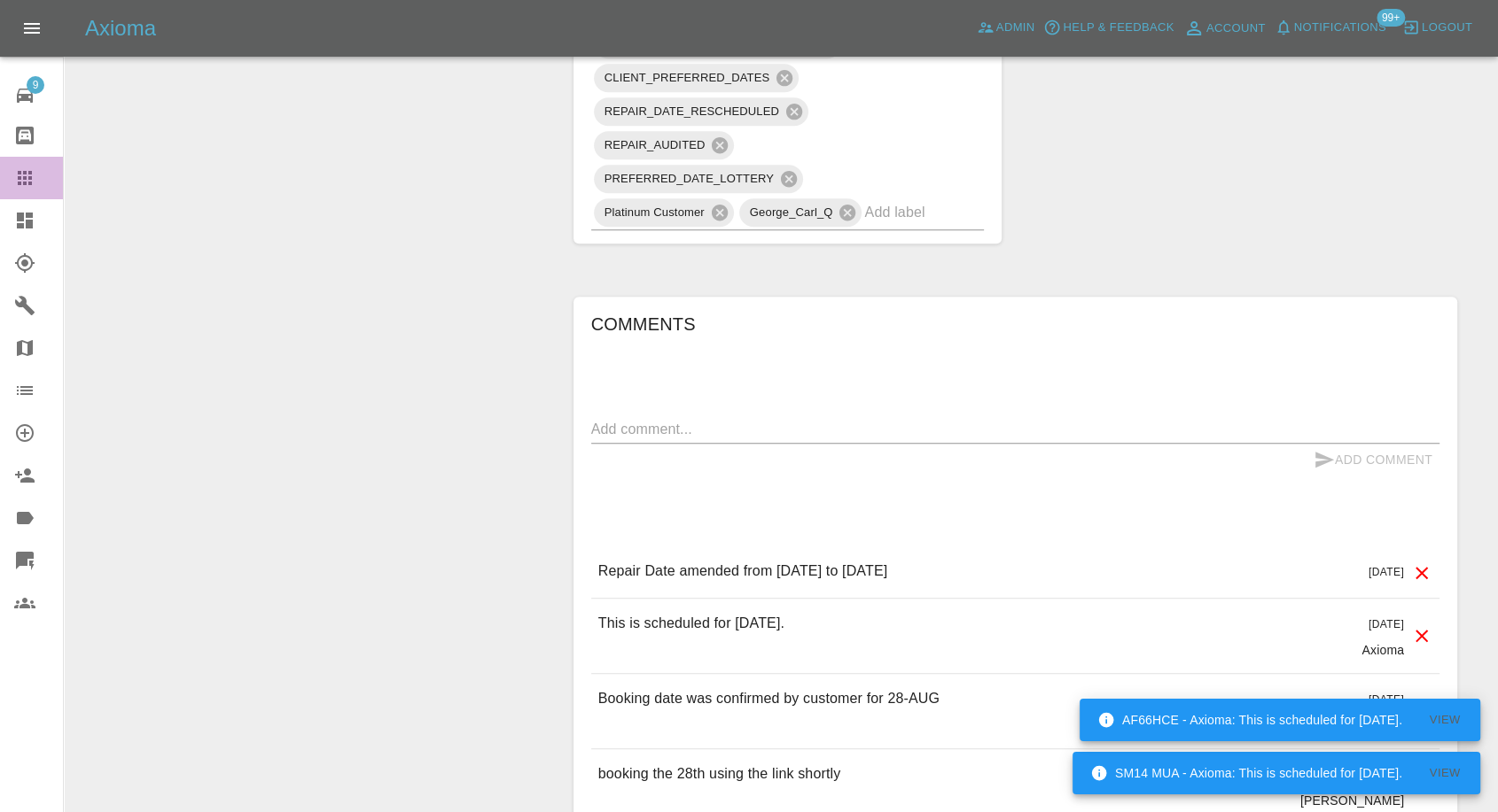
drag, startPoint x: 21, startPoint y: 183, endPoint x: 33, endPoint y: 183, distance: 12.0
click at [20, 183] on icon at bounding box center [25, 178] width 14 height 14
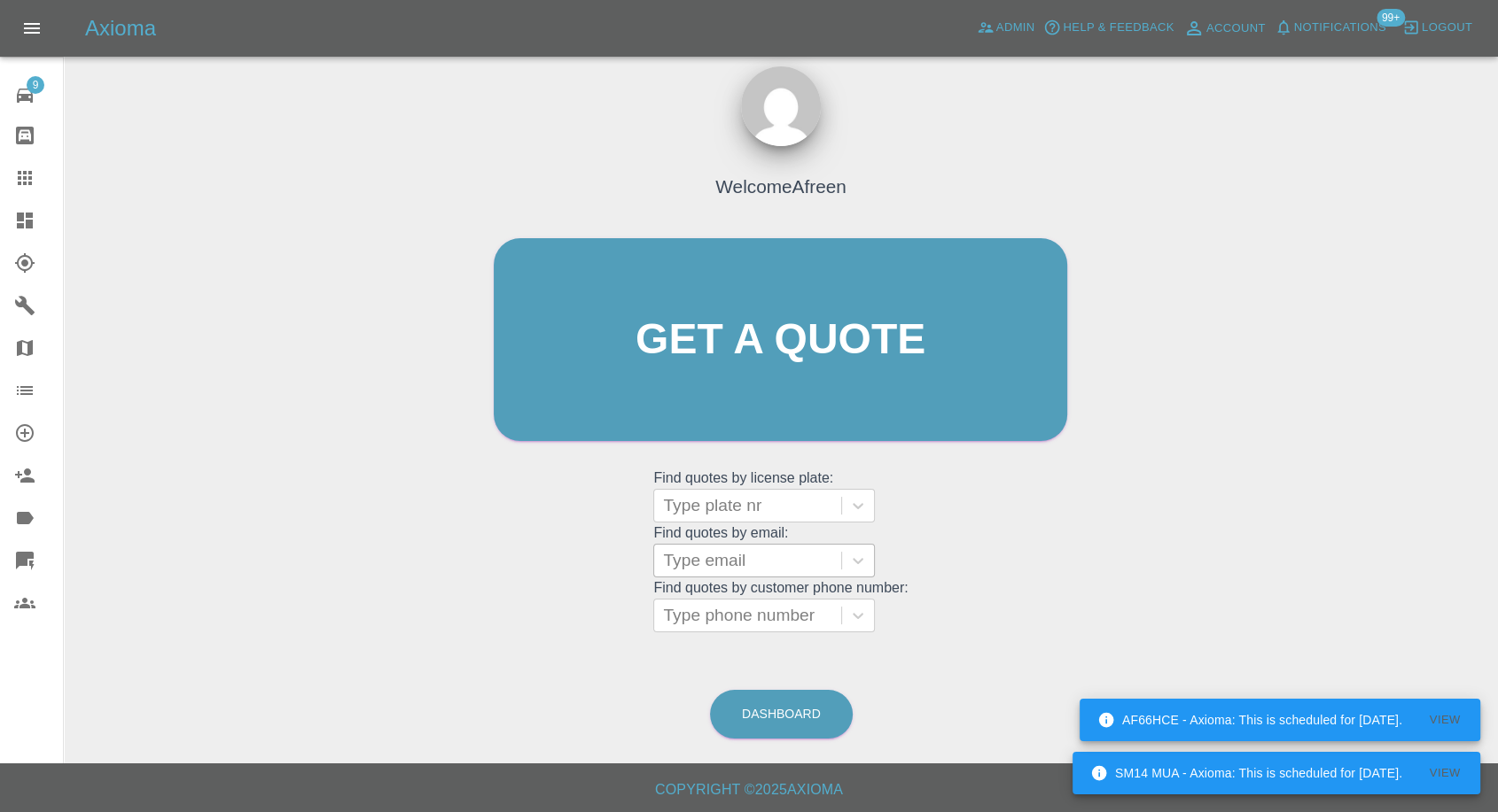
click at [734, 558] on div at bounding box center [747, 560] width 169 height 24
paste input ""[EMAIL_ADDRESS][DOMAIN_NAME]" <undefined>"
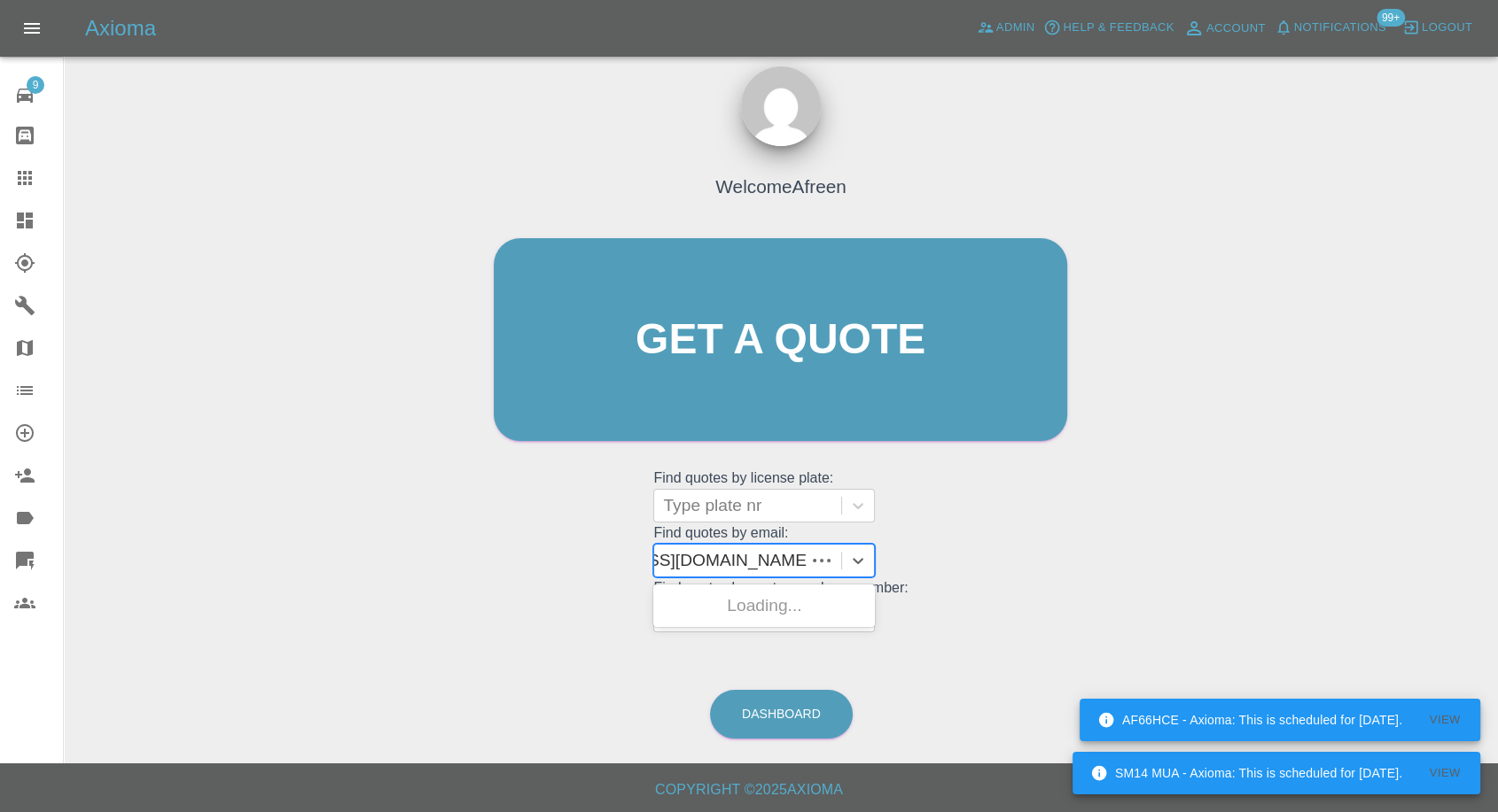
scroll to position [0, 122]
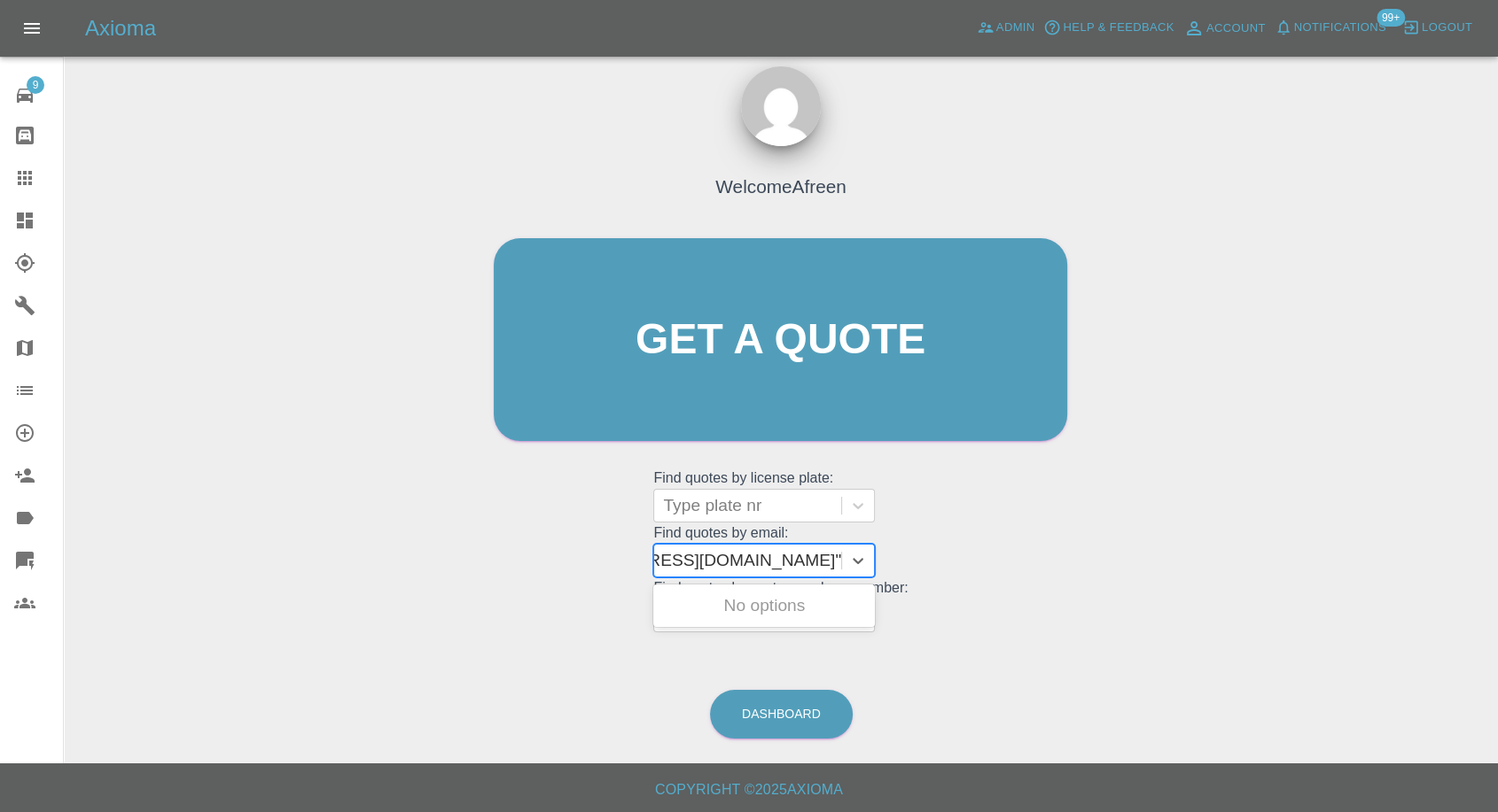
drag, startPoint x: 726, startPoint y: 558, endPoint x: 1075, endPoint y: 560, distance: 349.0
click at [1075, 560] on div "Welcome Afreen Get a quote Get a quote Find quotes by license plate: Type plate…" at bounding box center [781, 374] width 611 height 535
type input "[EMAIL_ADDRESS][DOMAIN_NAME]"
click at [772, 611] on div "KR15KDP, Awaiting Repair" at bounding box center [763, 616] width 221 height 57
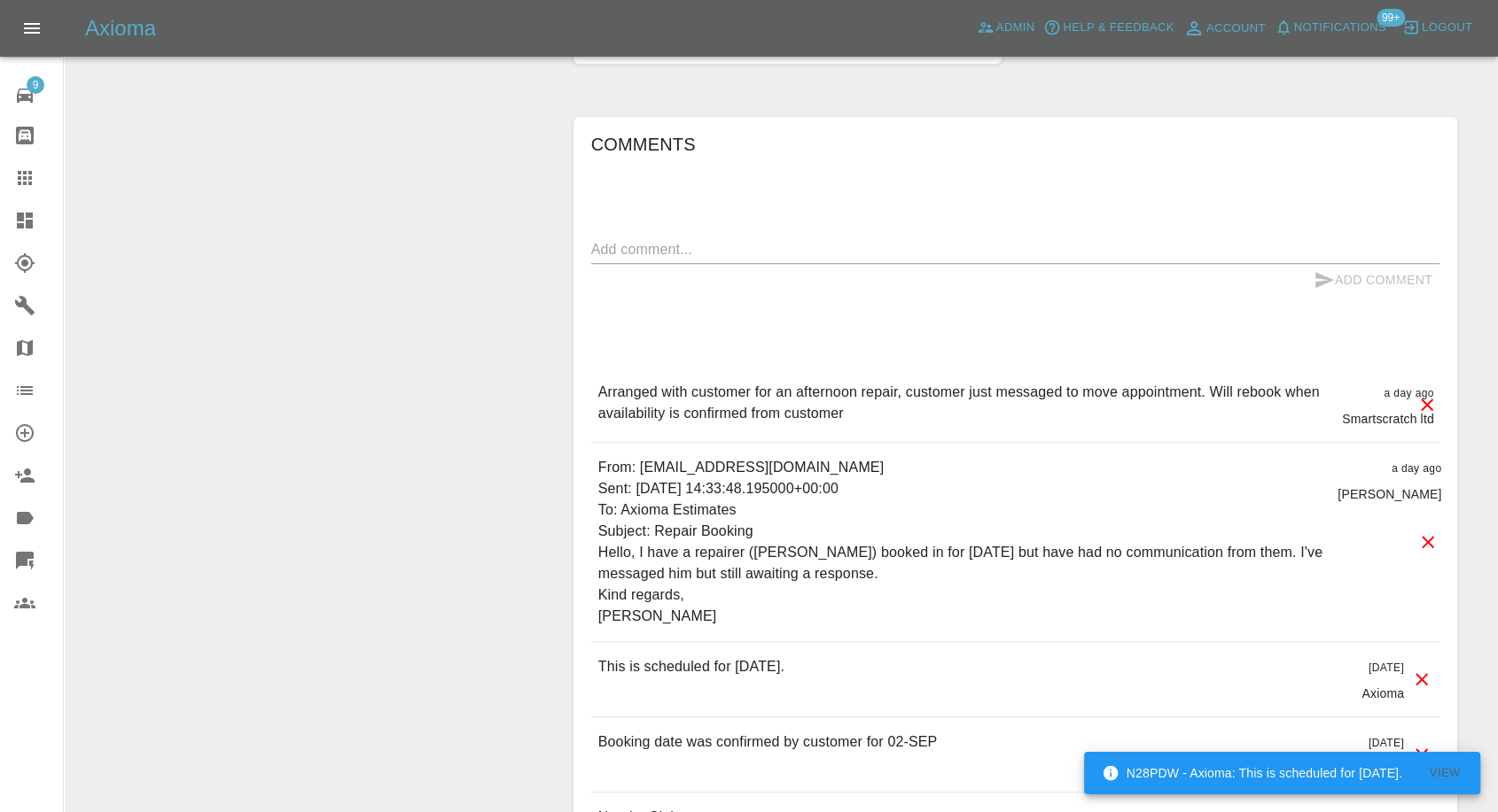
scroll to position [1476, 0]
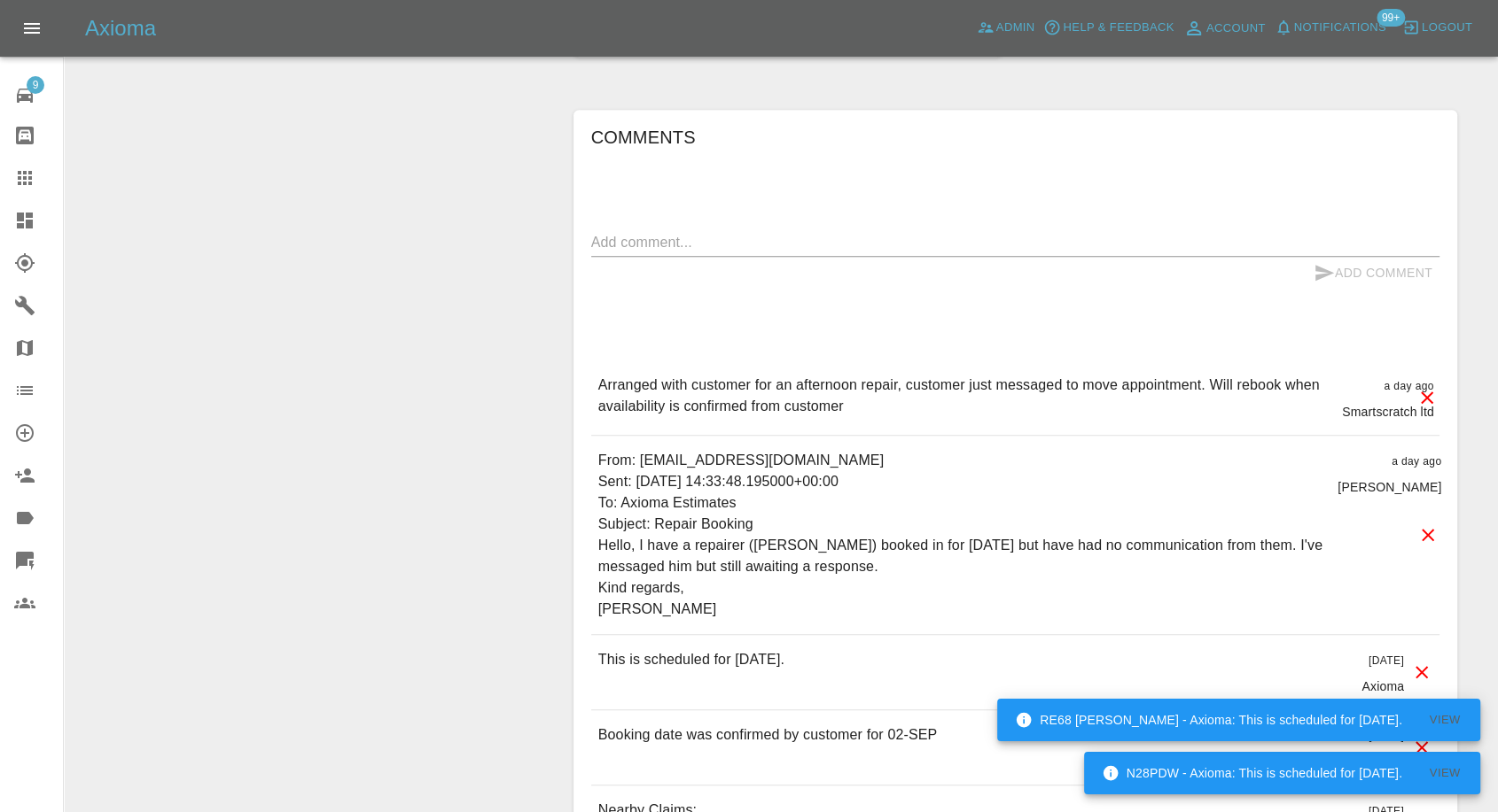
drag, startPoint x: 29, startPoint y: 179, endPoint x: 375, endPoint y: 440, distance: 433.4
click at [29, 179] on icon at bounding box center [25, 178] width 14 height 14
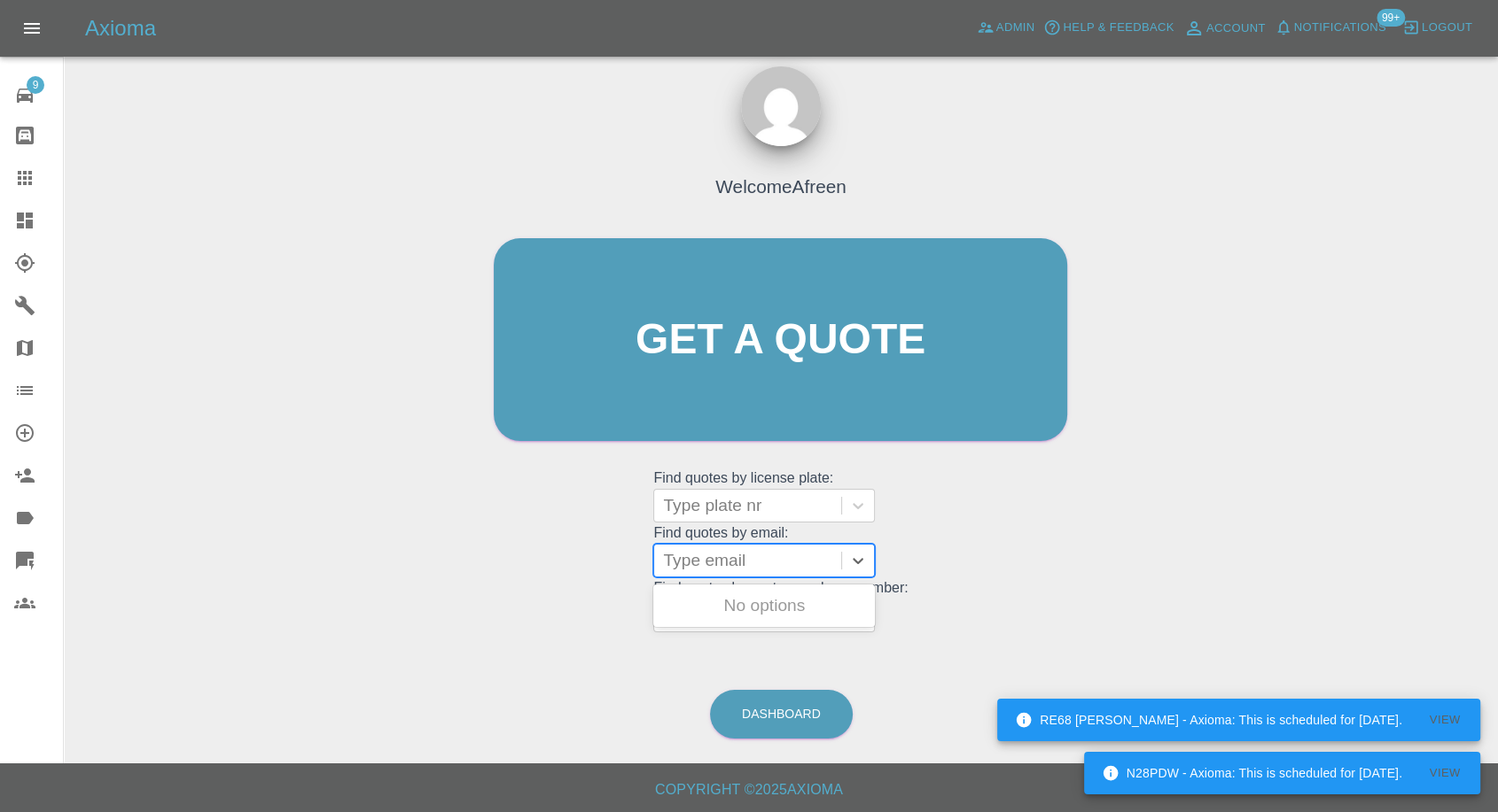
click at [754, 555] on div at bounding box center [747, 560] width 169 height 24
paste input ""[EMAIL_ADDRESS][DOMAIN_NAME]" <undefined>"
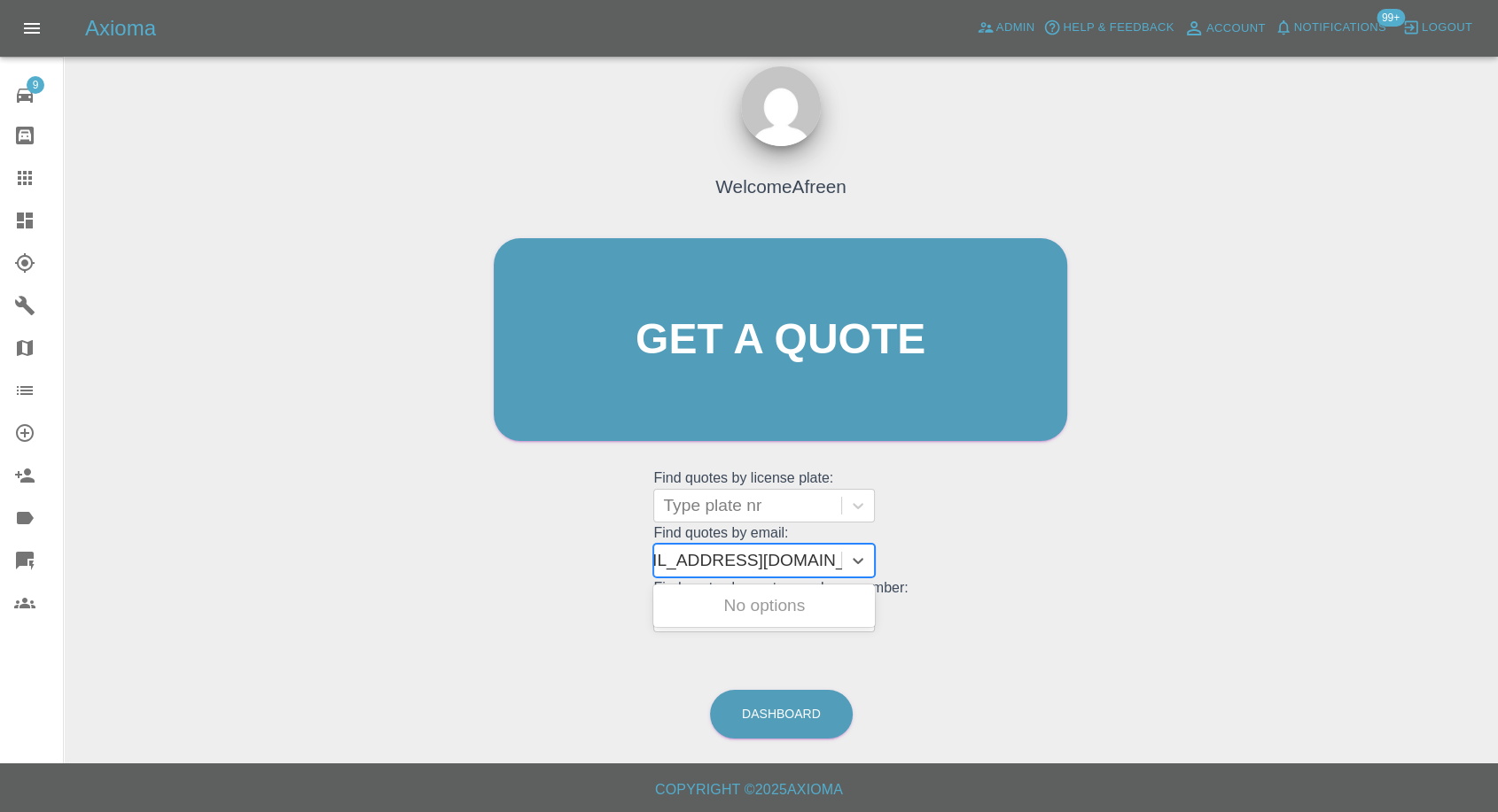
drag, startPoint x: 726, startPoint y: 556, endPoint x: 1159, endPoint y: 546, distance: 433.1
click at [1159, 546] on div "Welcome Afreen Get a quote Get a quote Find quotes by license plate: Type plate…" at bounding box center [781, 425] width 1406 height 636
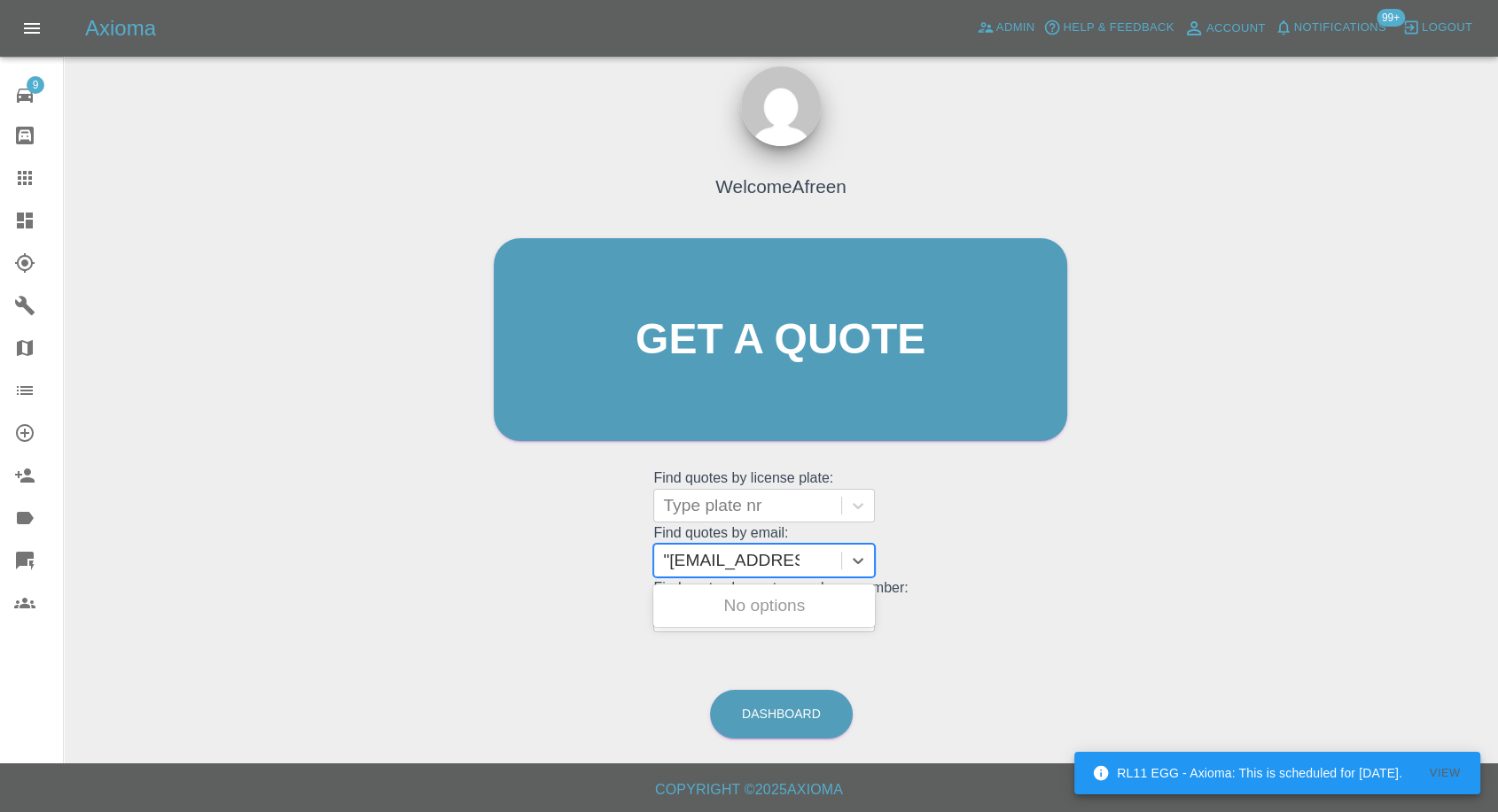
type input "[EMAIL_ADDRESS][DOMAIN_NAME]"
click at [812, 605] on div "RK25 LXJ, Awaiting Repair" at bounding box center [763, 616] width 221 height 57
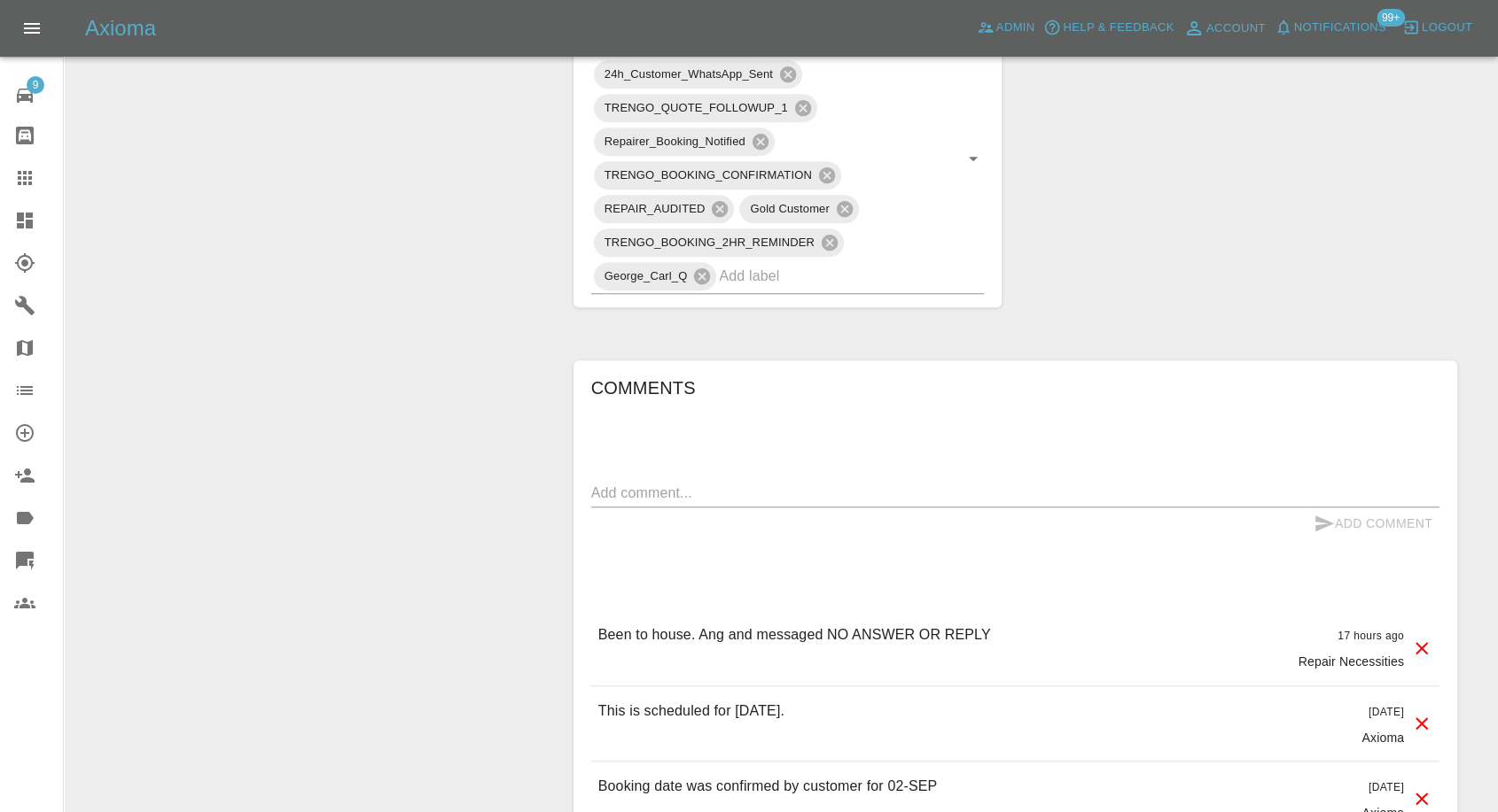
scroll to position [1279, 0]
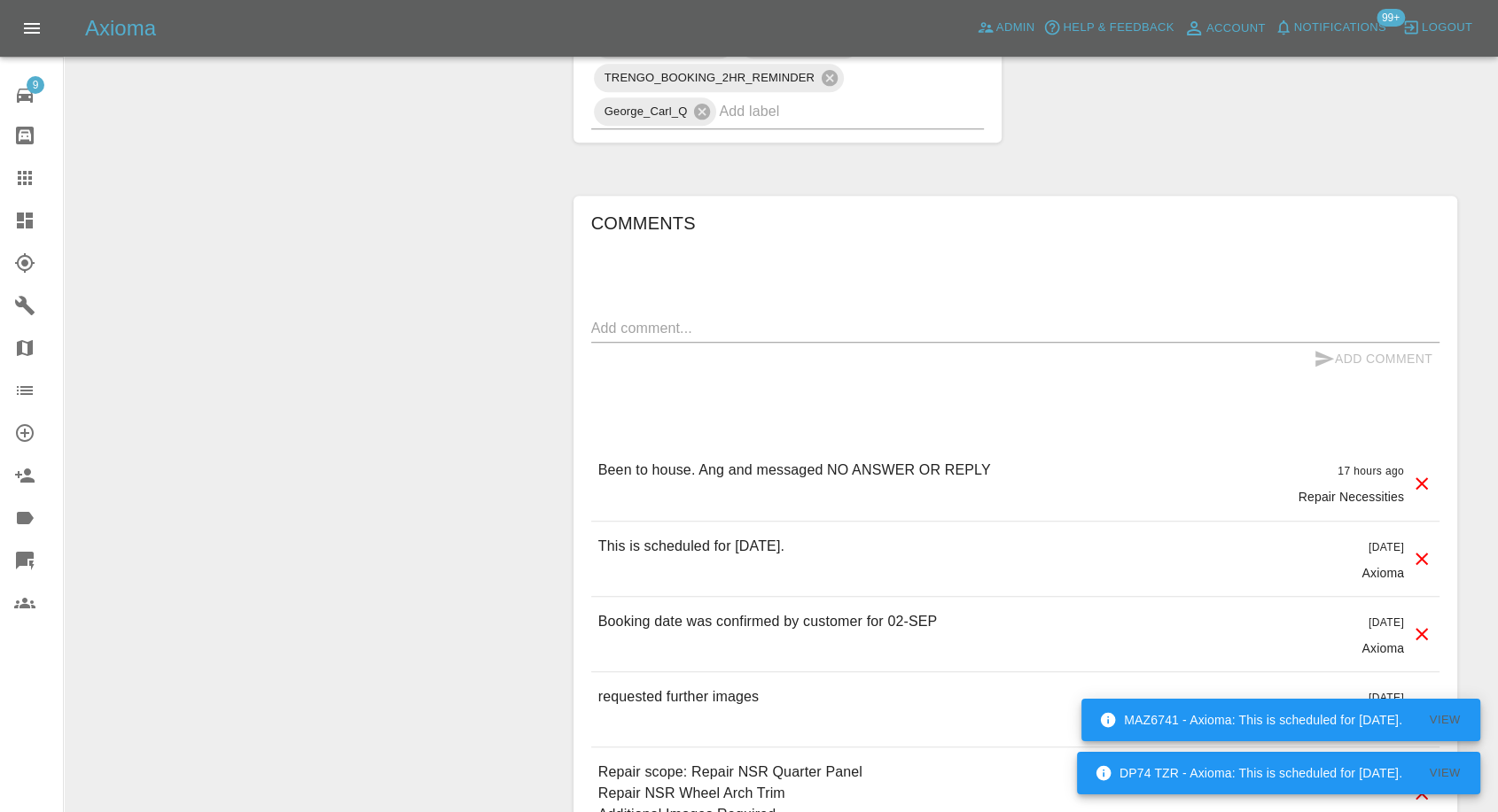
click at [5, 178] on link "Claims" at bounding box center [32, 178] width 63 height 42
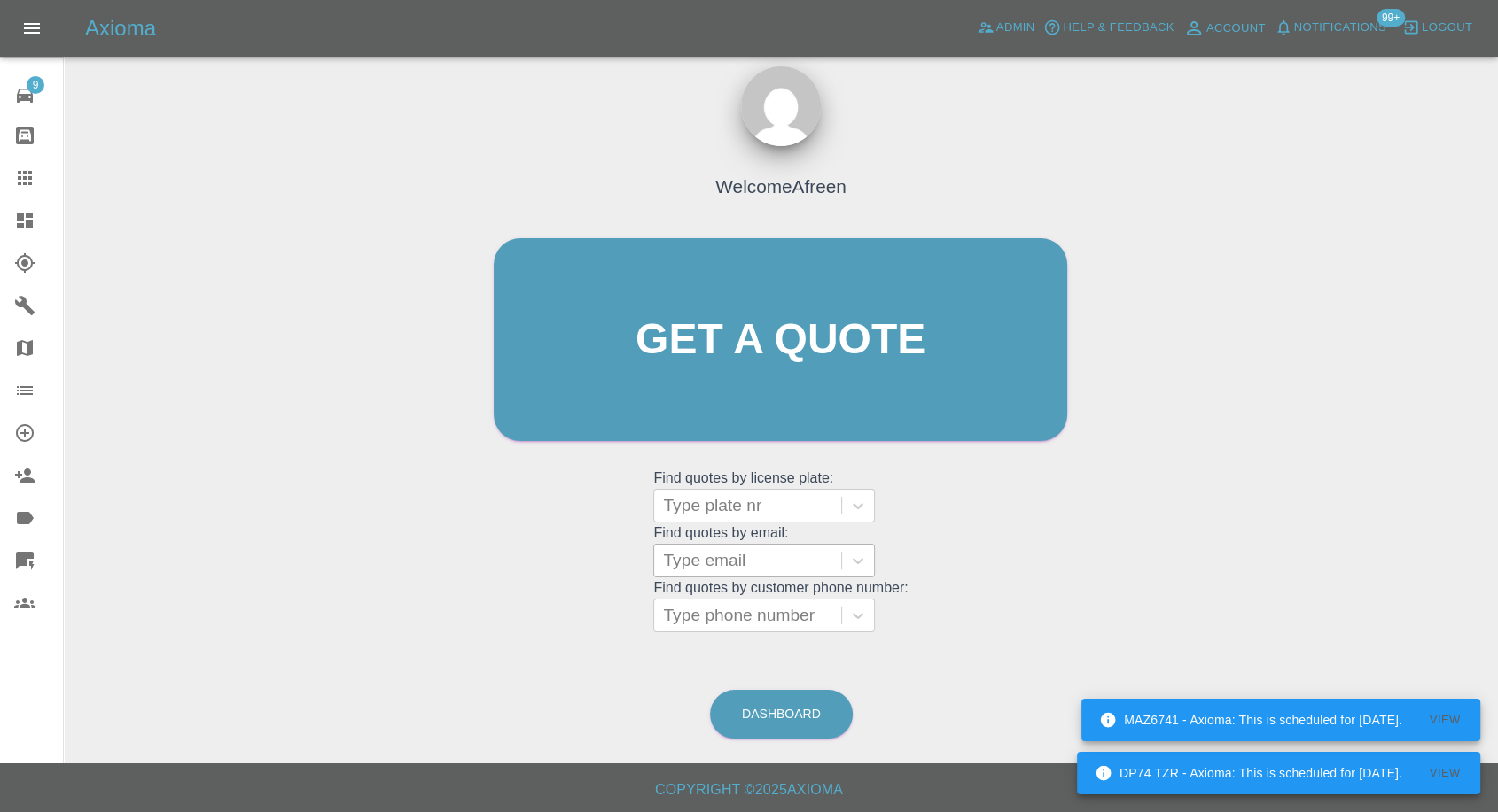
click at [716, 551] on div at bounding box center [747, 560] width 169 height 24
paste input ""[EMAIL_ADDRESS][DOMAIN_NAME]" <undefined>"
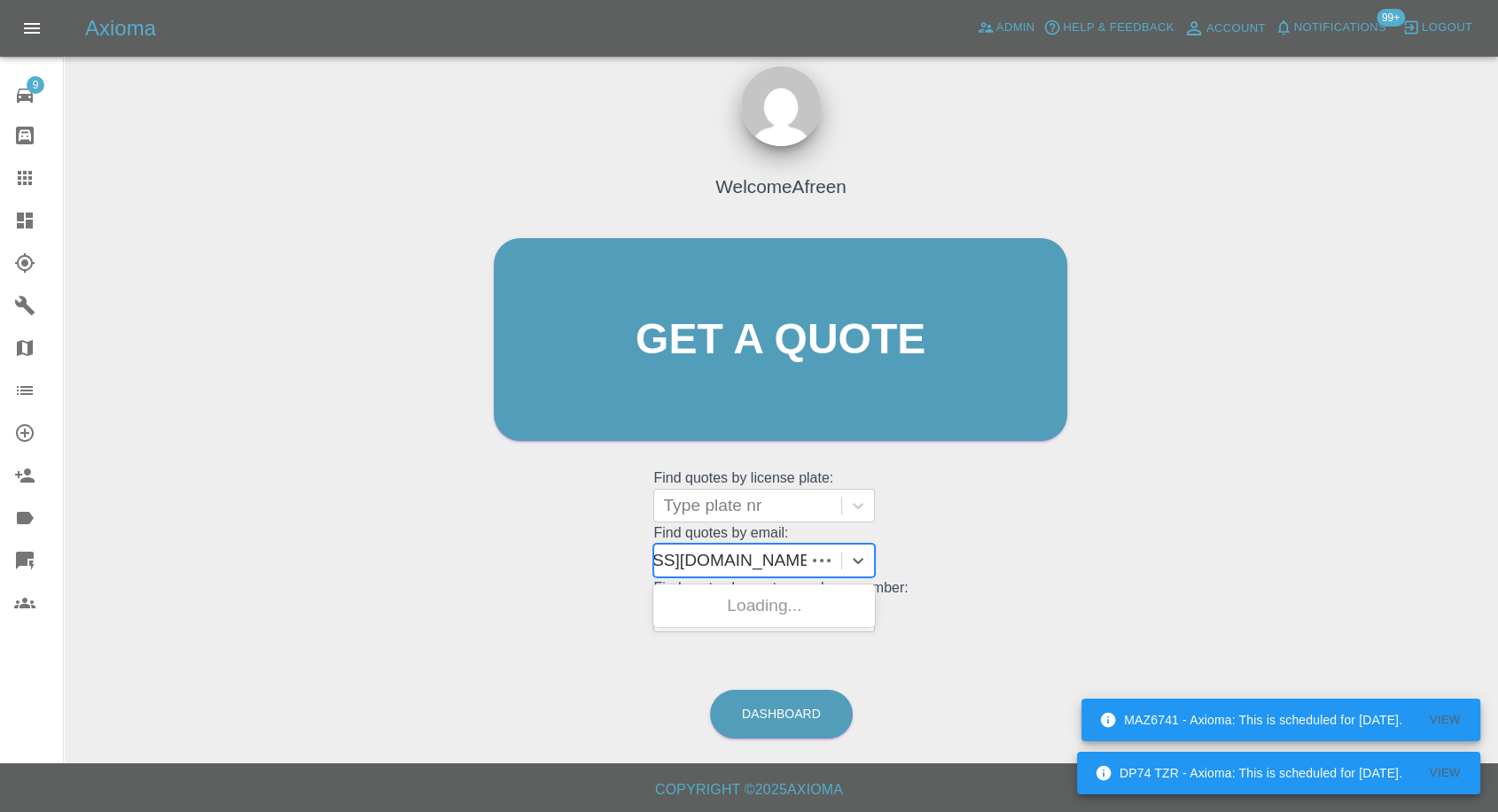
scroll to position [0, 117]
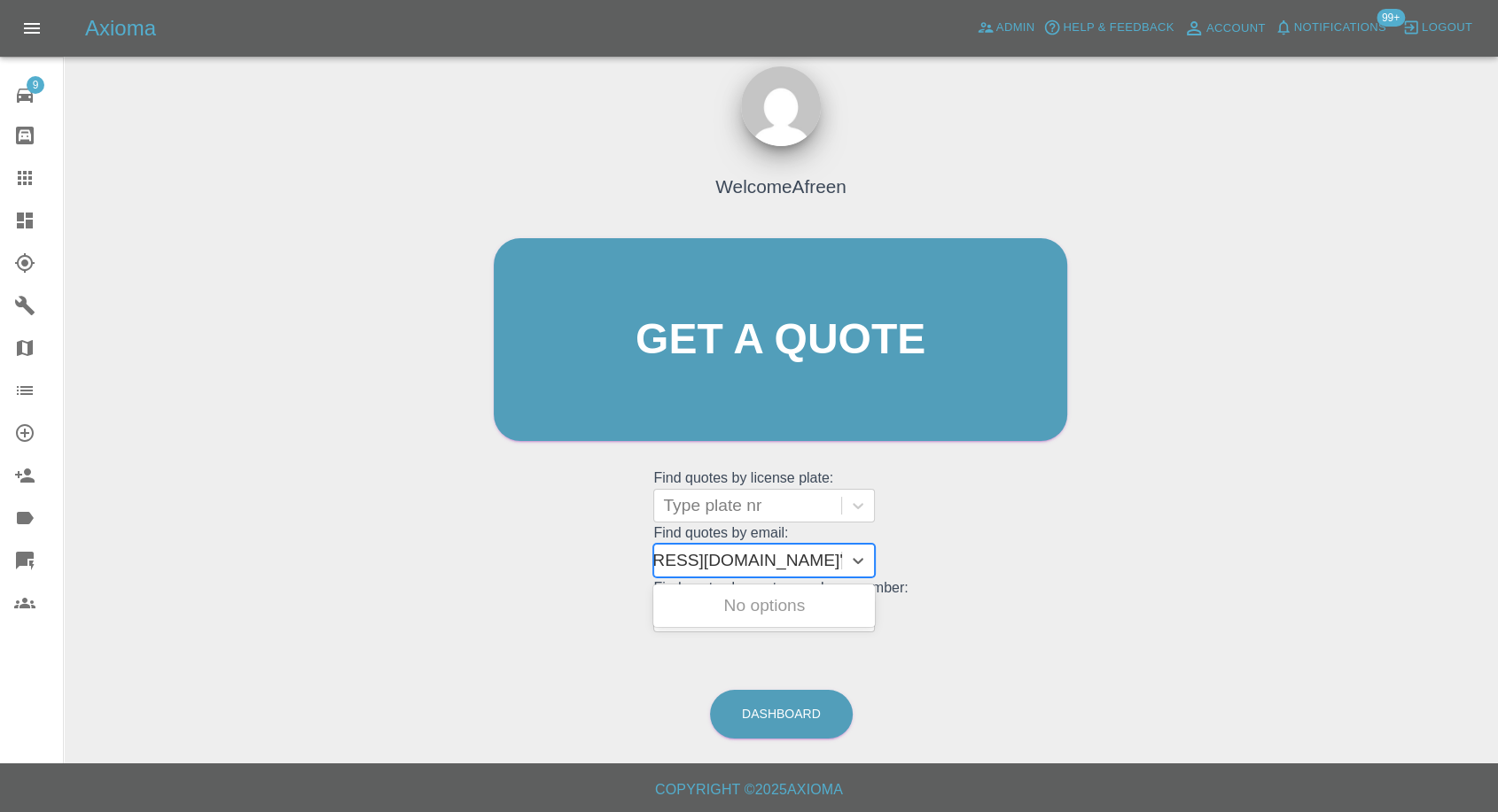
drag, startPoint x: 730, startPoint y: 561, endPoint x: 1240, endPoint y: 567, distance: 510.0
click at [1239, 567] on div "Welcome Afreen Get a quote Get a quote Find quotes by license plate: Type plate…" at bounding box center [781, 425] width 1406 height 636
type input "[EMAIL_ADDRESS][DOMAIN_NAME]"
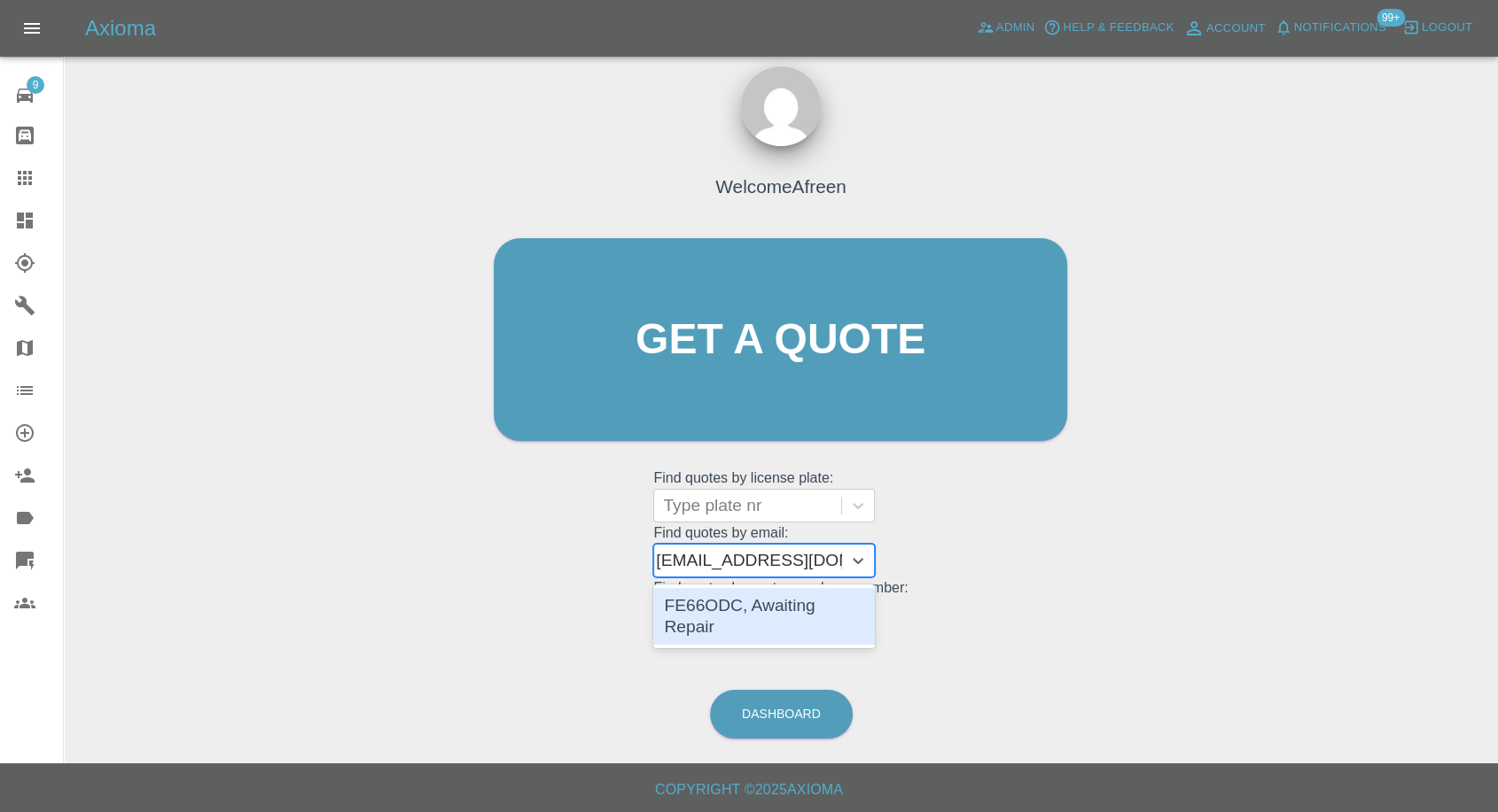
click at [730, 602] on div "FE66ODC, Awaiting Repair" at bounding box center [763, 616] width 221 height 57
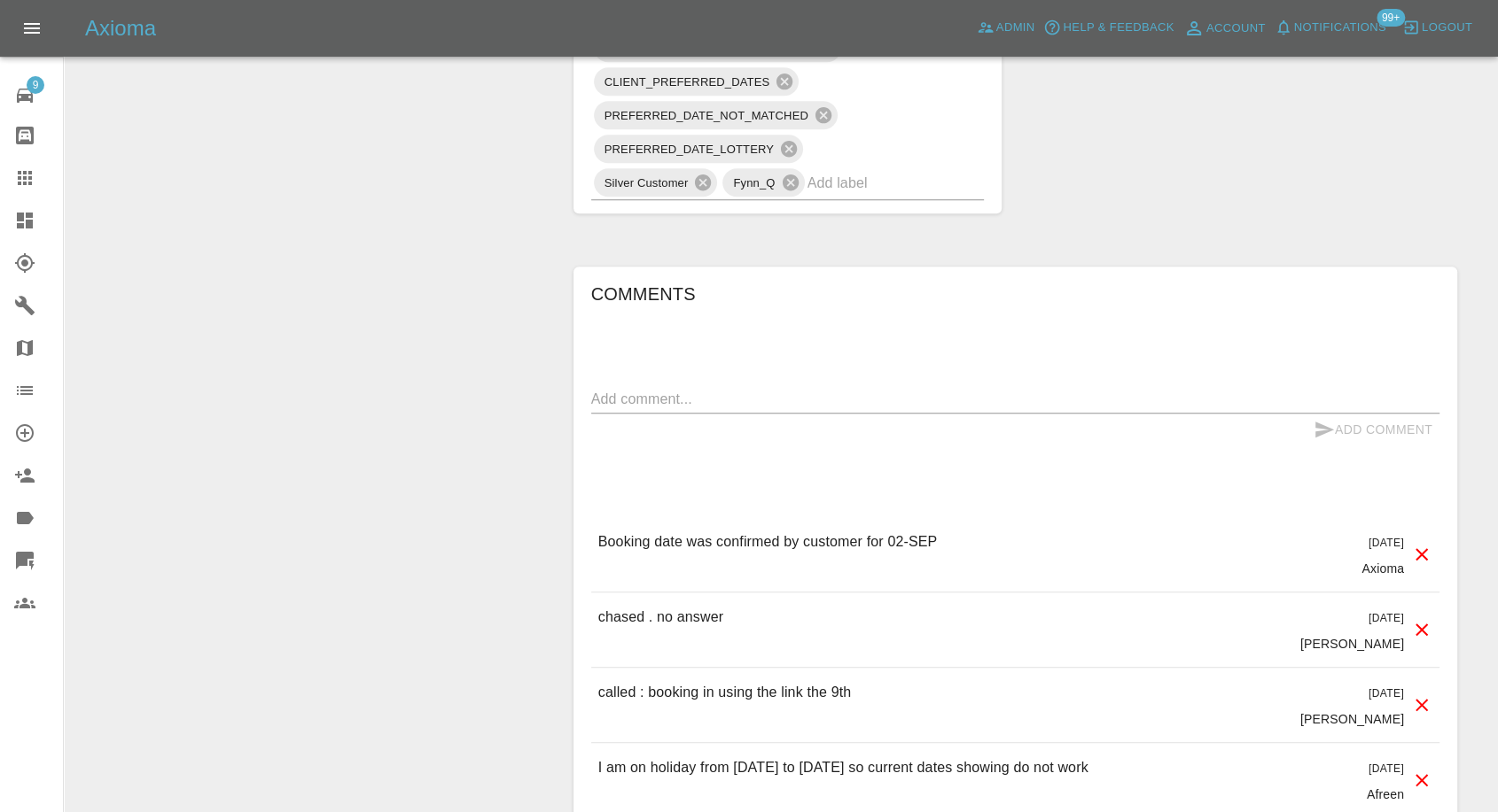
scroll to position [1279, 0]
